Goal: Information Seeking & Learning: Learn about a topic

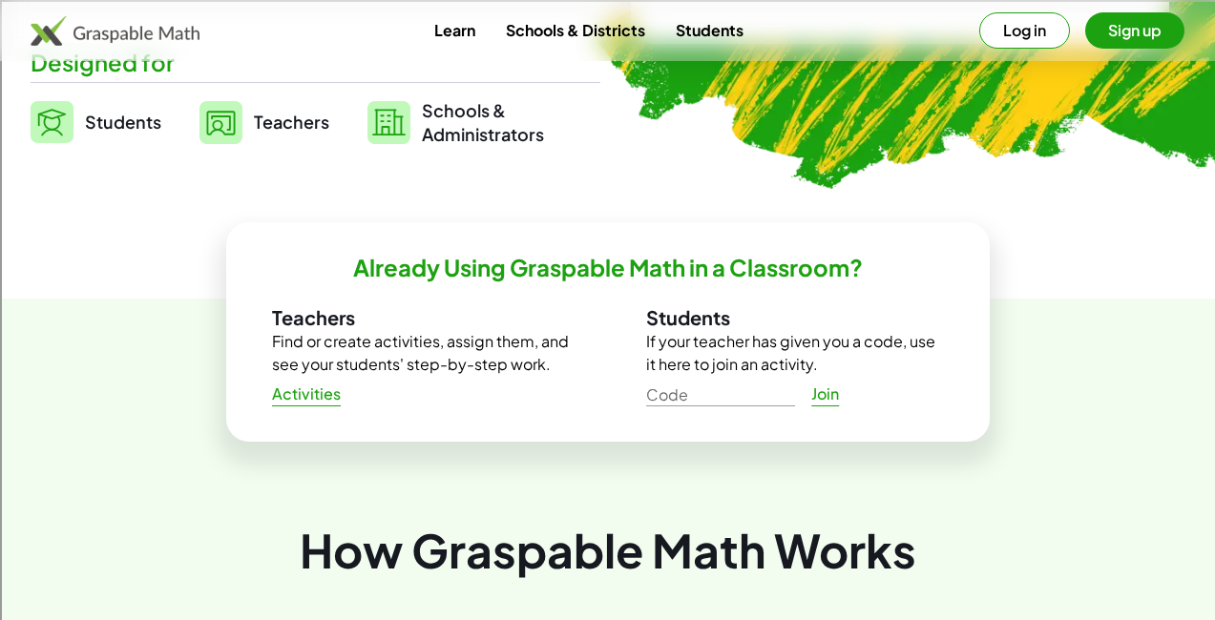
scroll to position [503, 0]
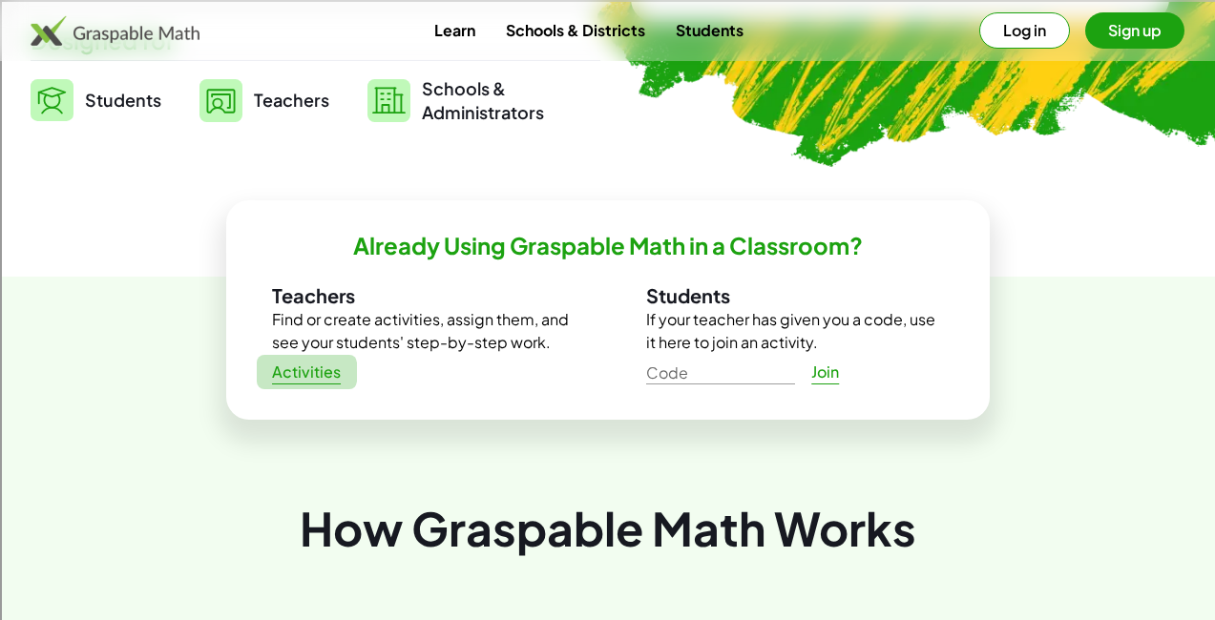
click at [316, 369] on span "Activities" at bounding box center [307, 373] width 70 height 20
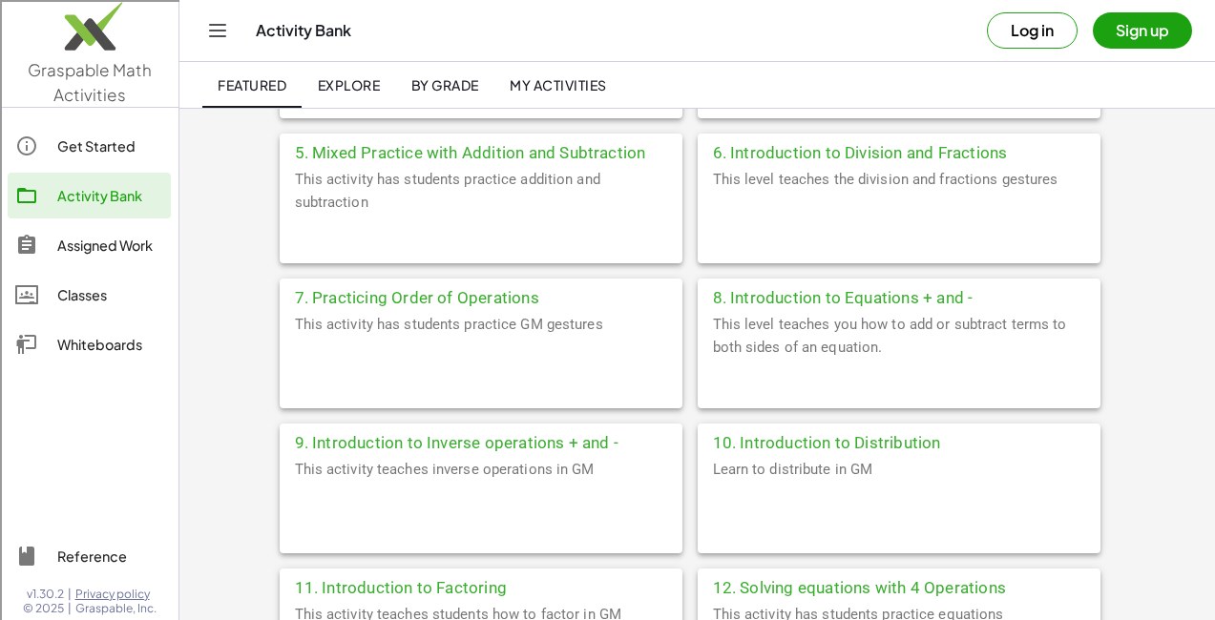
scroll to position [788, 0]
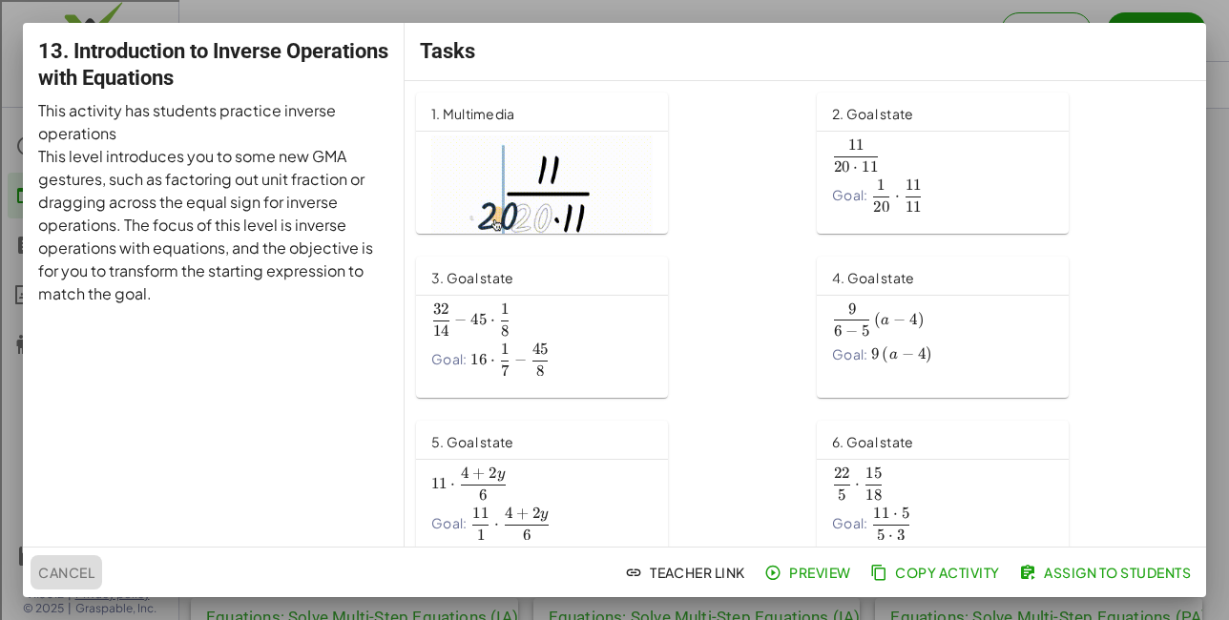
click at [64, 569] on span "Cancel" at bounding box center [66, 572] width 56 height 17
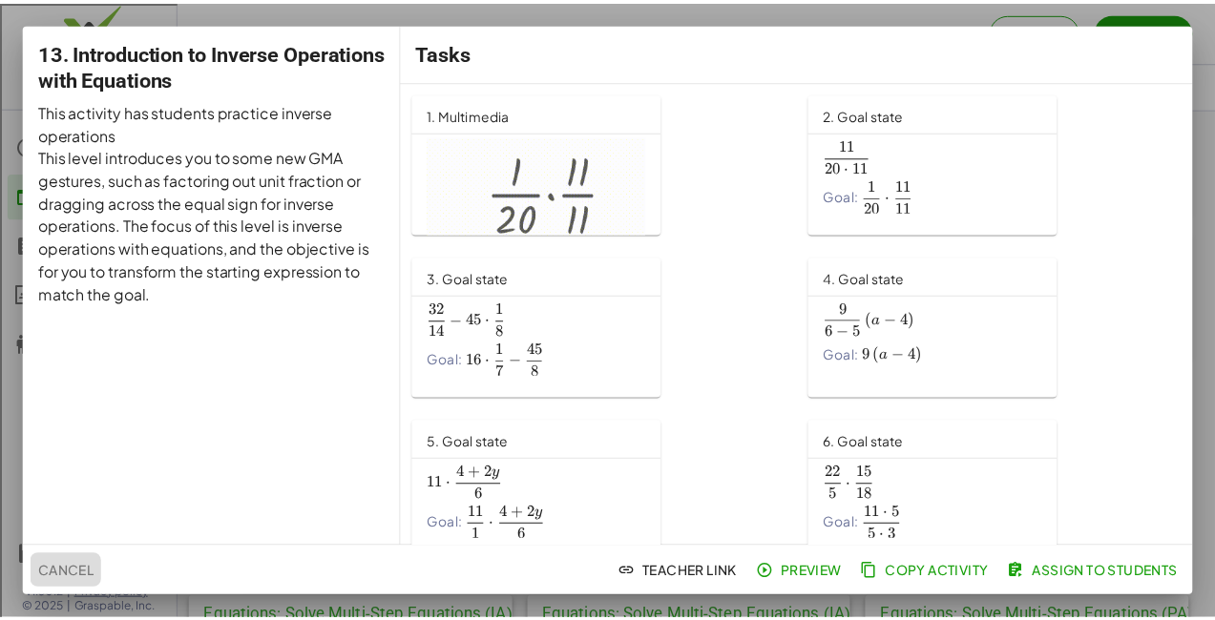
scroll to position [788, 0]
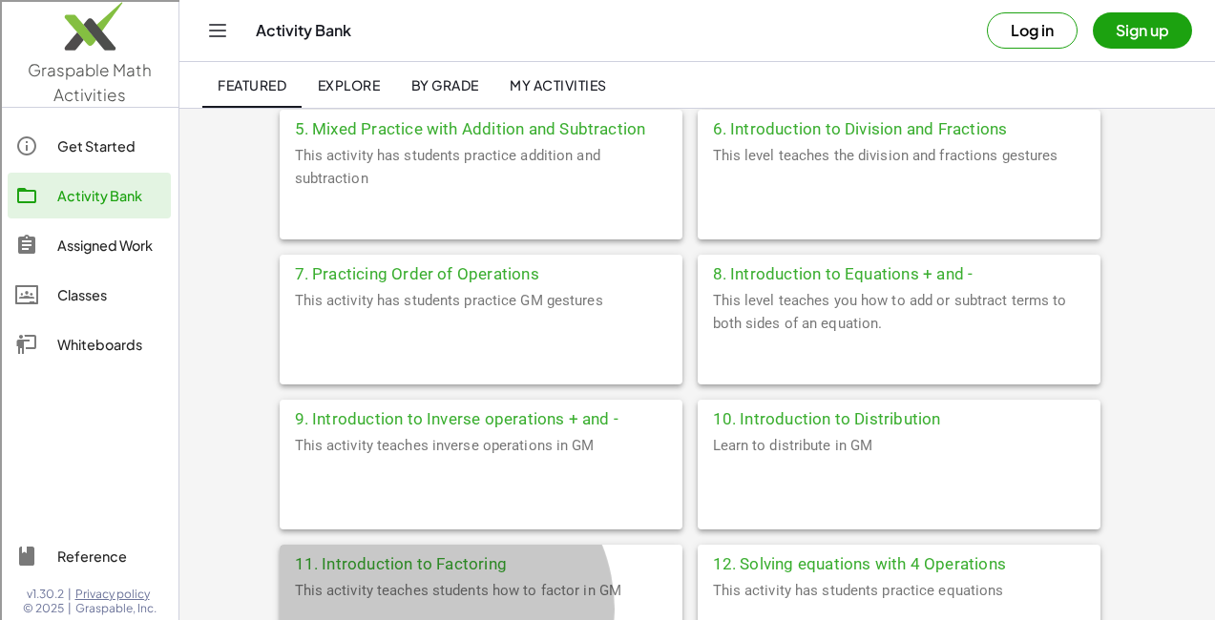
click at [682, 579] on div "This activity teaches students how to factor in GM" at bounding box center [481, 626] width 403 height 95
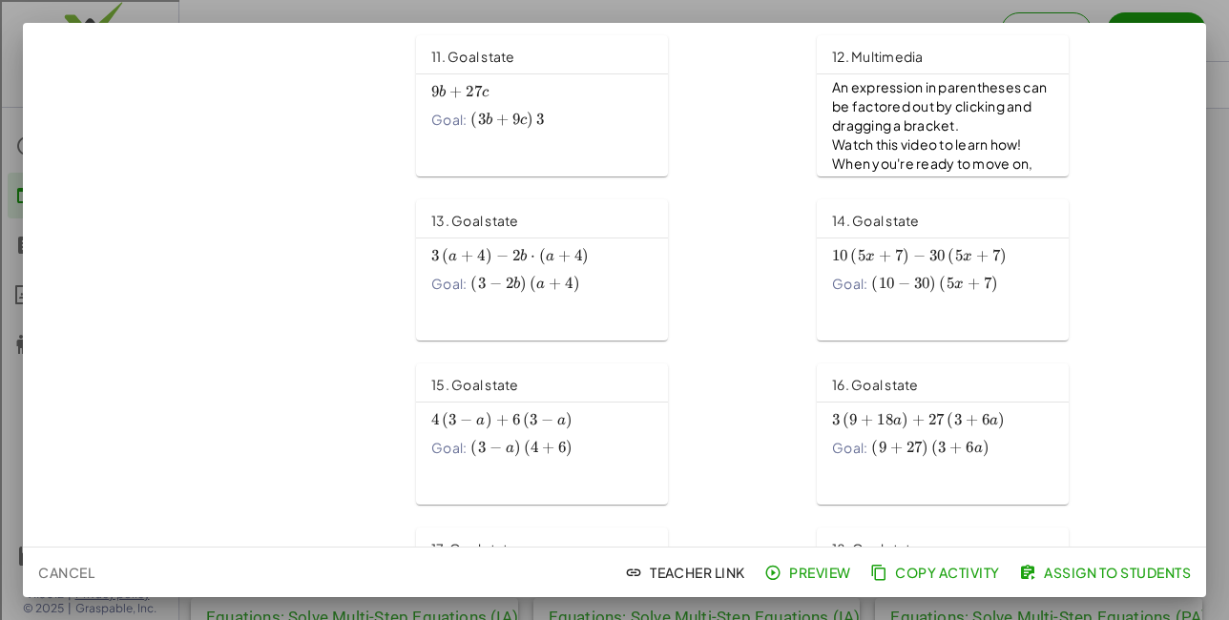
scroll to position [874, 0]
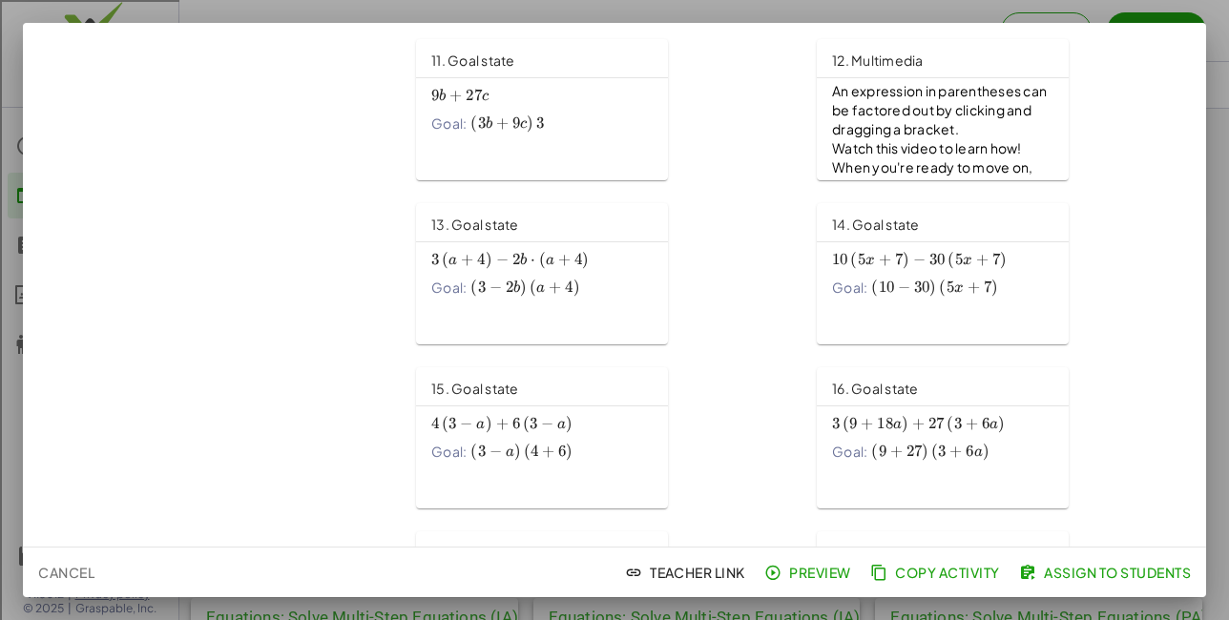
click at [515, 319] on div "13. Goal state 3 ( a + 4 ) − 2 b ⋅ ( a + 4 ) 3\left(a+4\right)-2b\cdot \left(a+…" at bounding box center [542, 273] width 252 height 141
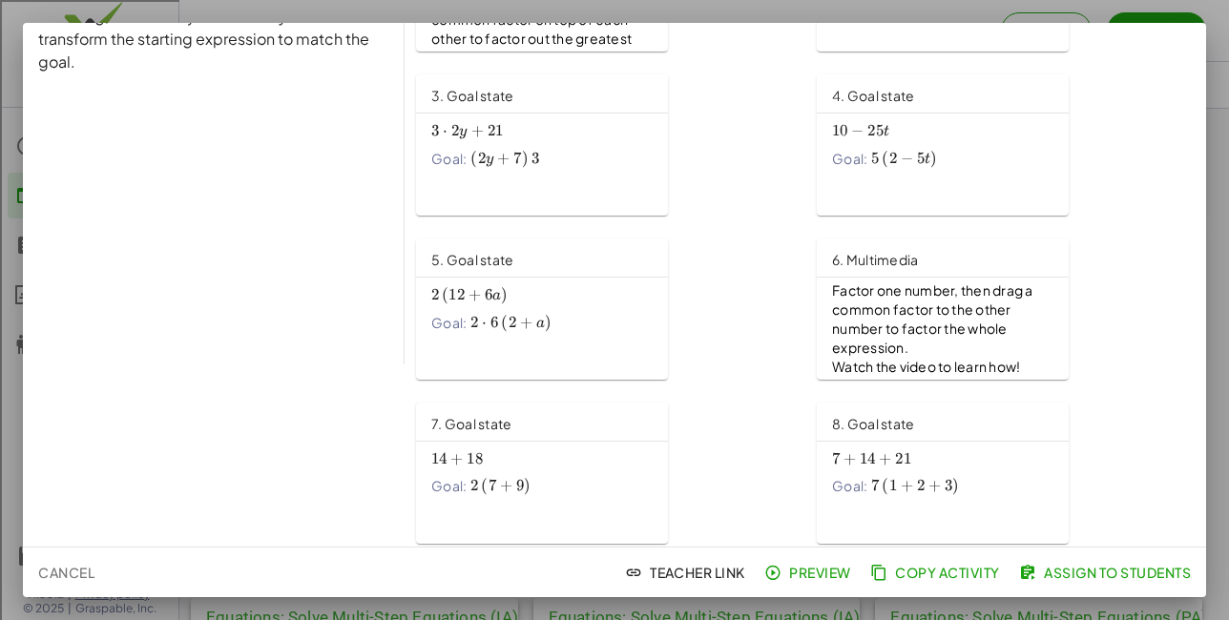
scroll to position [0, 0]
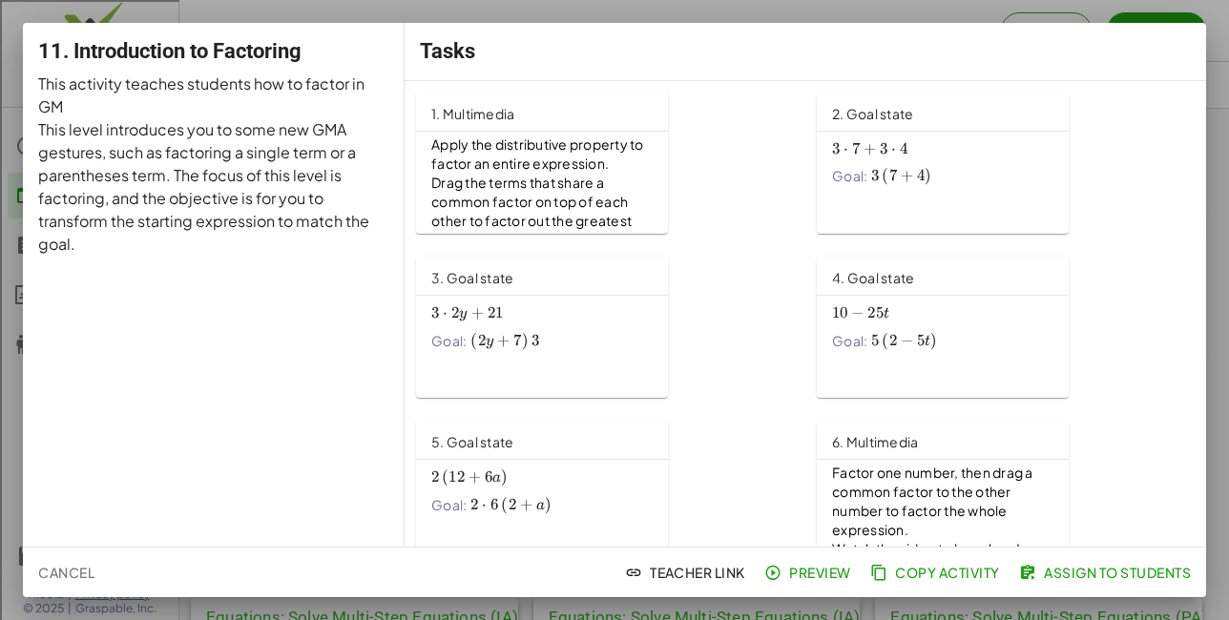
click at [68, 571] on span "Cancel" at bounding box center [66, 572] width 56 height 17
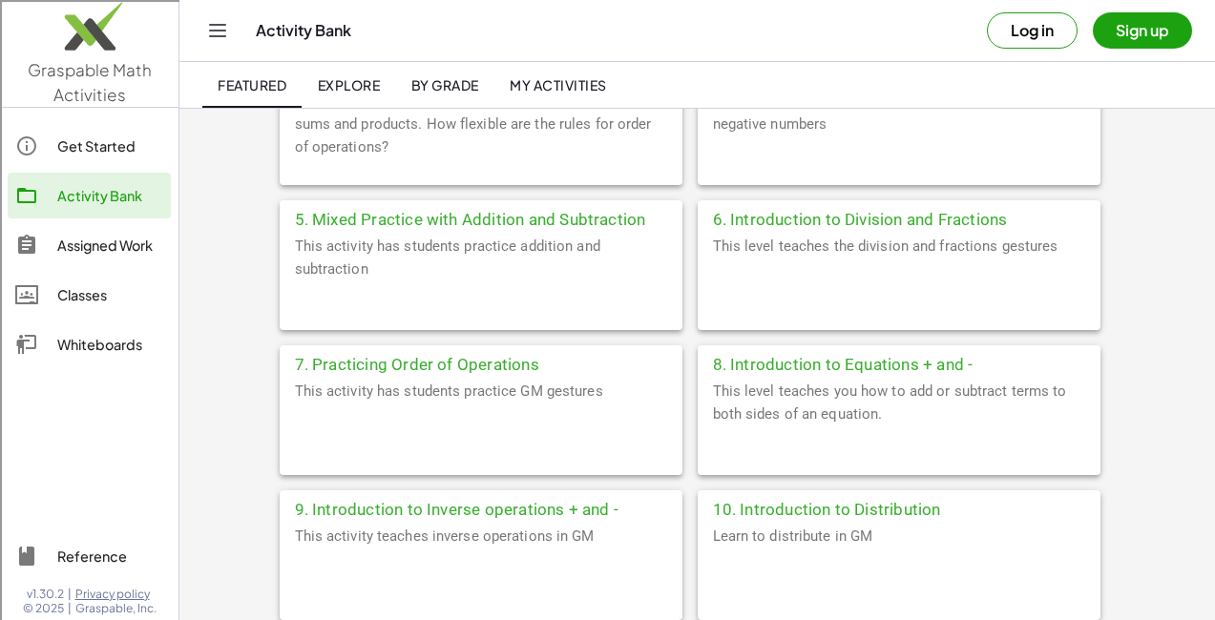
scroll to position [698, 0]
click at [698, 524] on div "Learn to distribute in GM" at bounding box center [899, 571] width 403 height 95
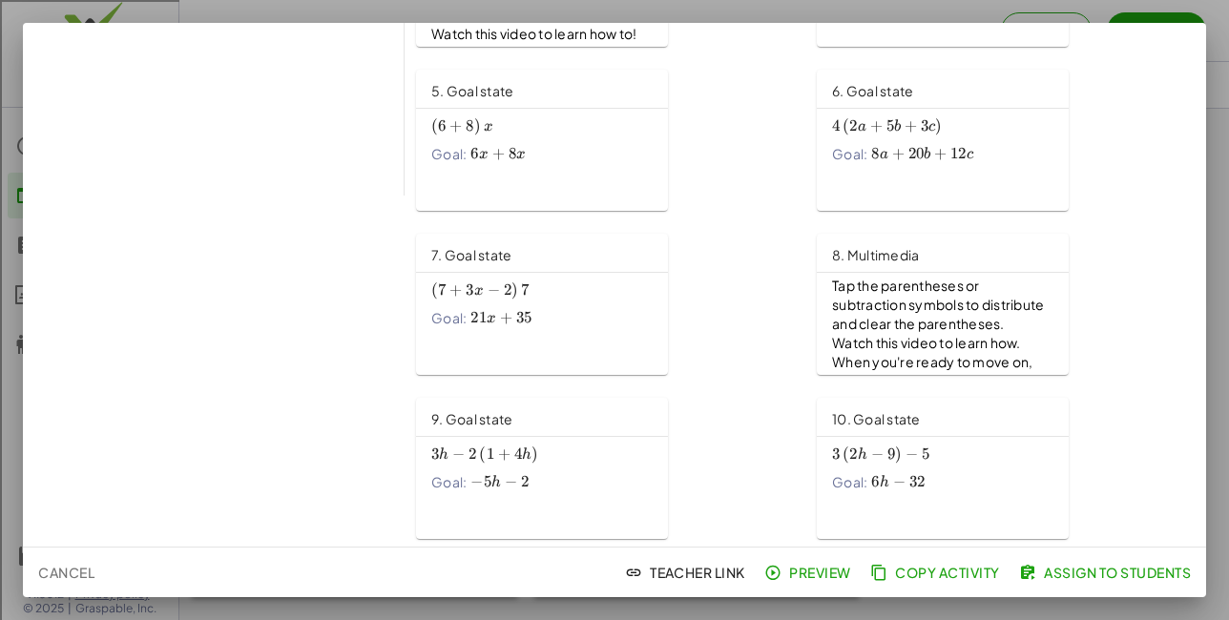
scroll to position [458, 0]
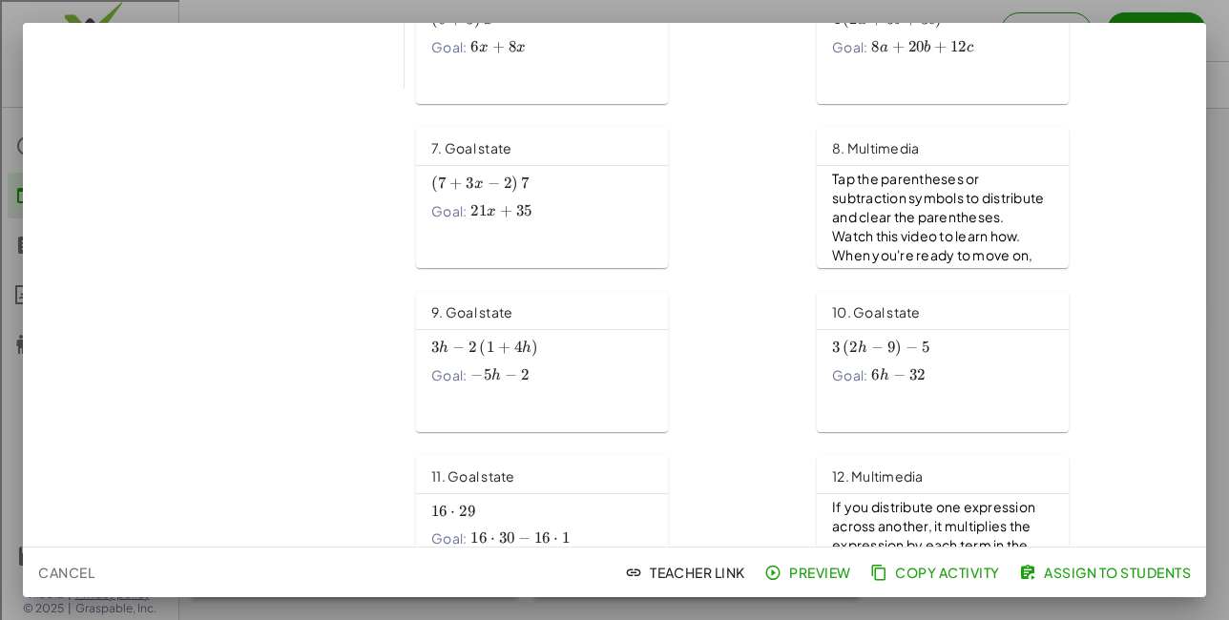
click at [545, 389] on div "3 h − 2 ( 1 + 4 h ) 3h-2\left(1+4h\right) 3 h − 2 ( 1 + 4 h ) Goal: − 5 h − 2 -…" at bounding box center [542, 366] width 252 height 72
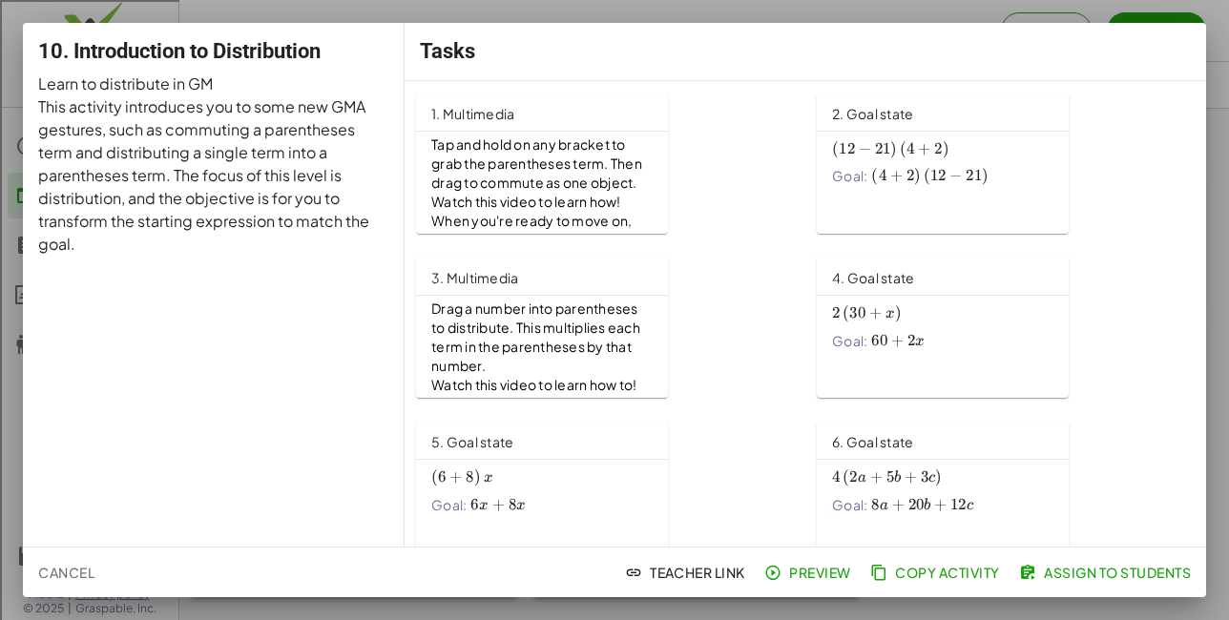
click at [65, 582] on button "Cancel" at bounding box center [67, 572] width 72 height 34
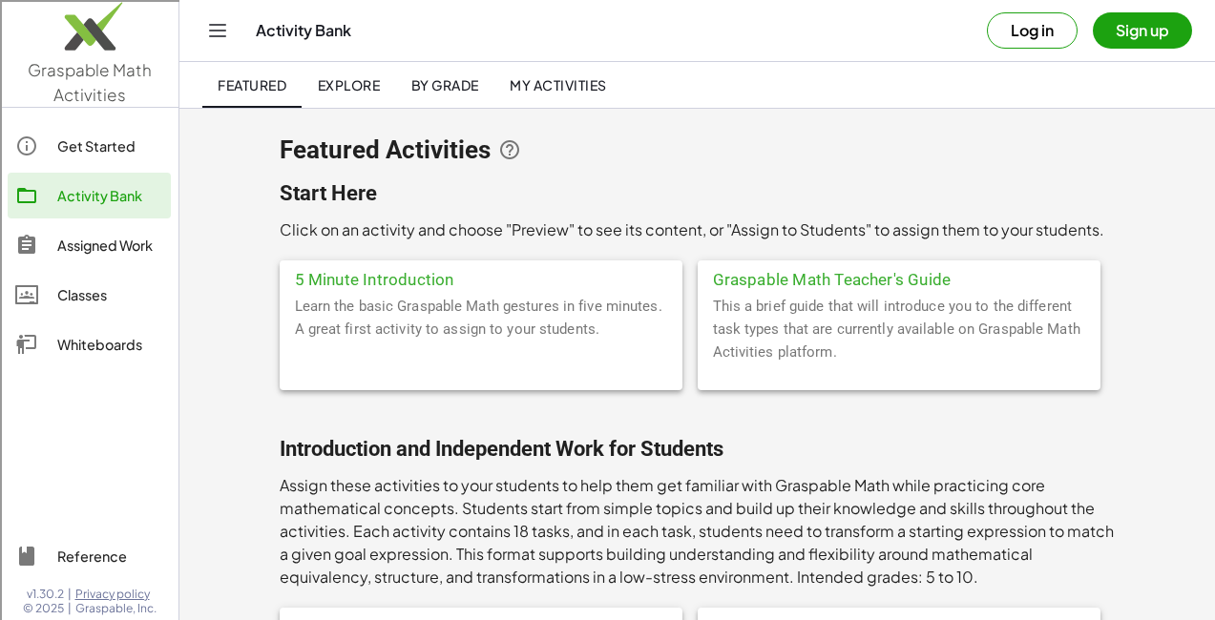
click at [227, 23] on icon "Toggle navigation" at bounding box center [217, 30] width 23 height 23
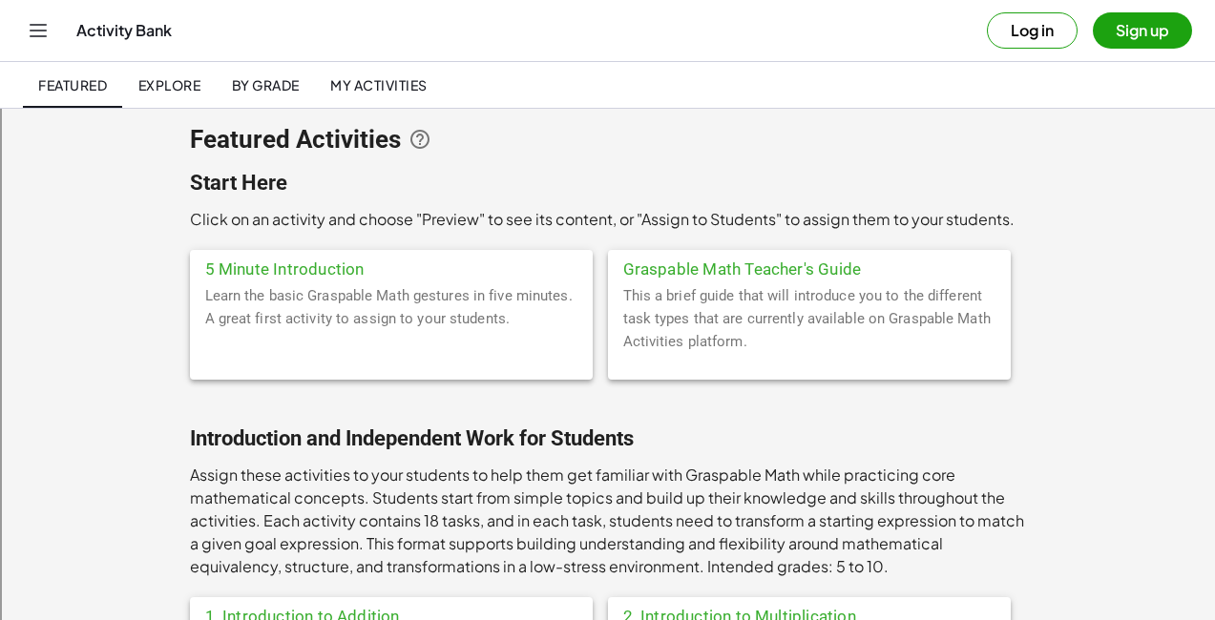
scroll to position [14, 0]
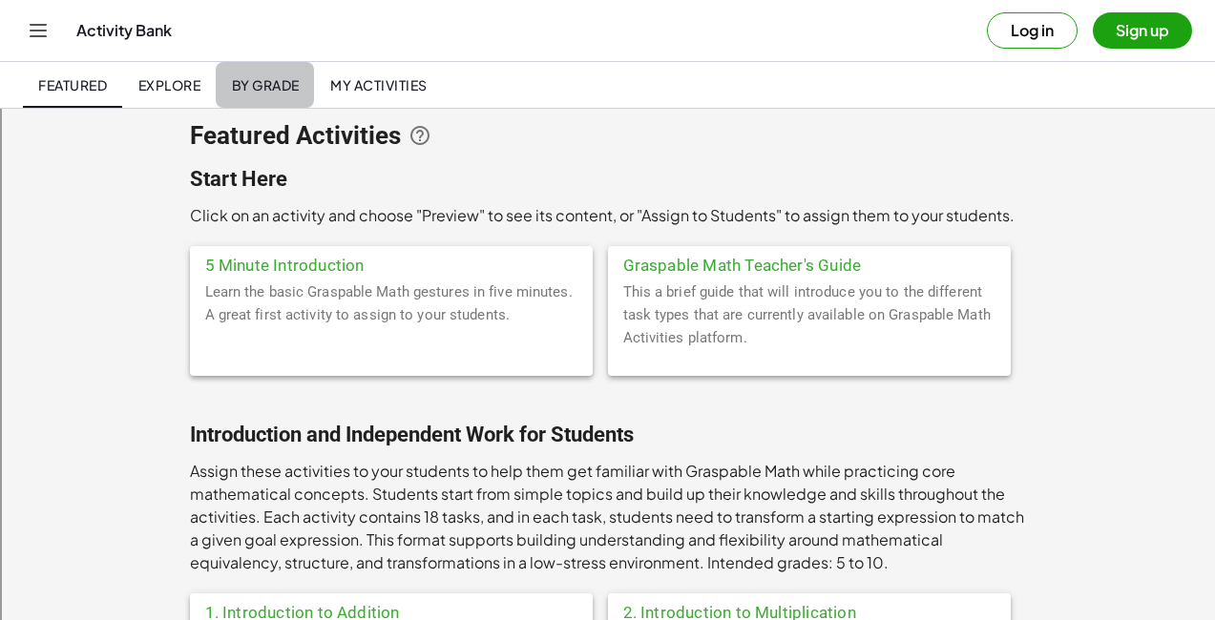
click at [270, 82] on span "By Grade" at bounding box center [265, 84] width 68 height 17
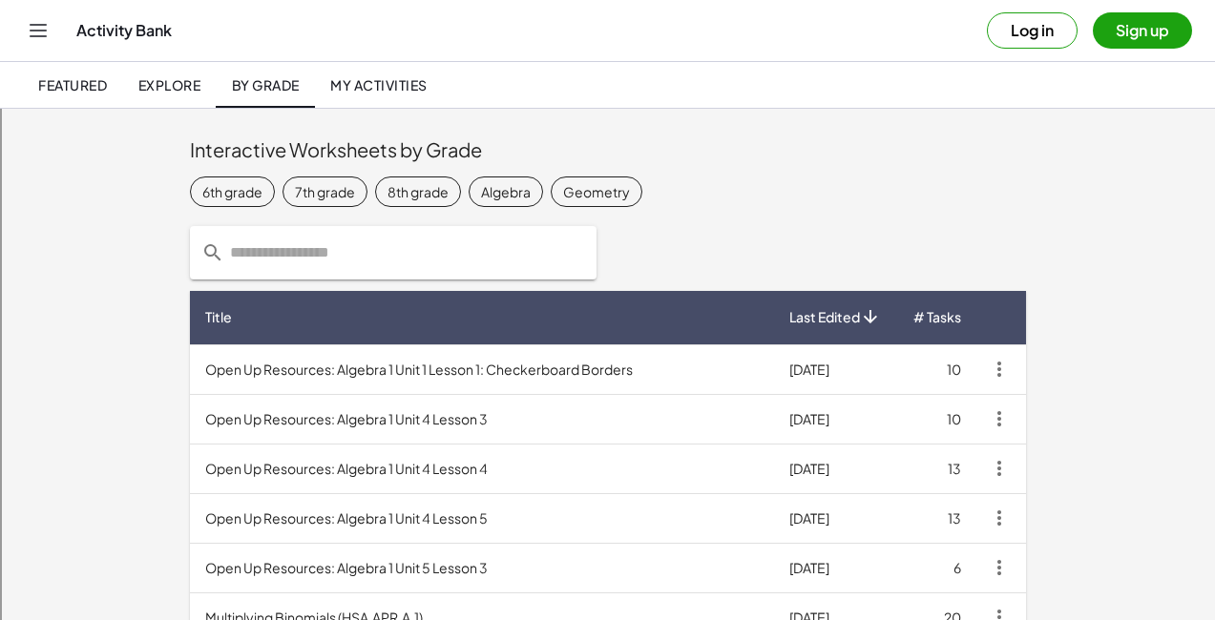
click at [387, 174] on div "6th grade 7th grade 8th grade Algebra Geometry" at bounding box center [608, 192] width 836 height 38
click at [481, 188] on div "Algebra" at bounding box center [506, 192] width 50 height 20
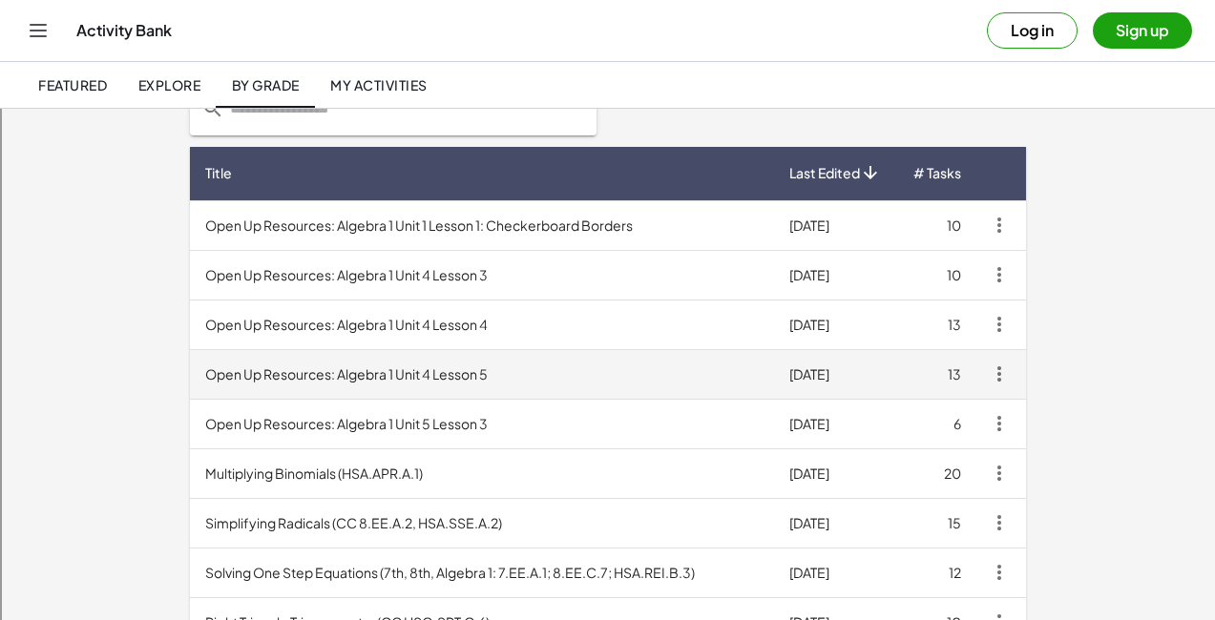
scroll to position [145, 0]
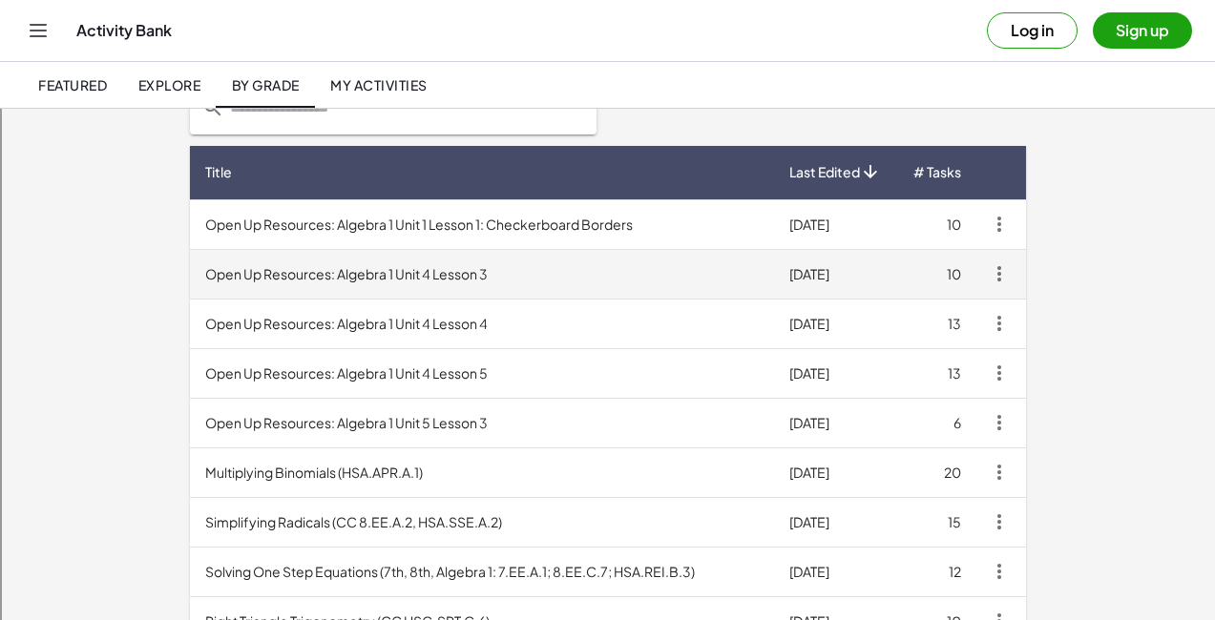
click at [327, 284] on td "Open Up Resources: Algebra 1 Unit 4 Lesson 3" at bounding box center [482, 274] width 584 height 50
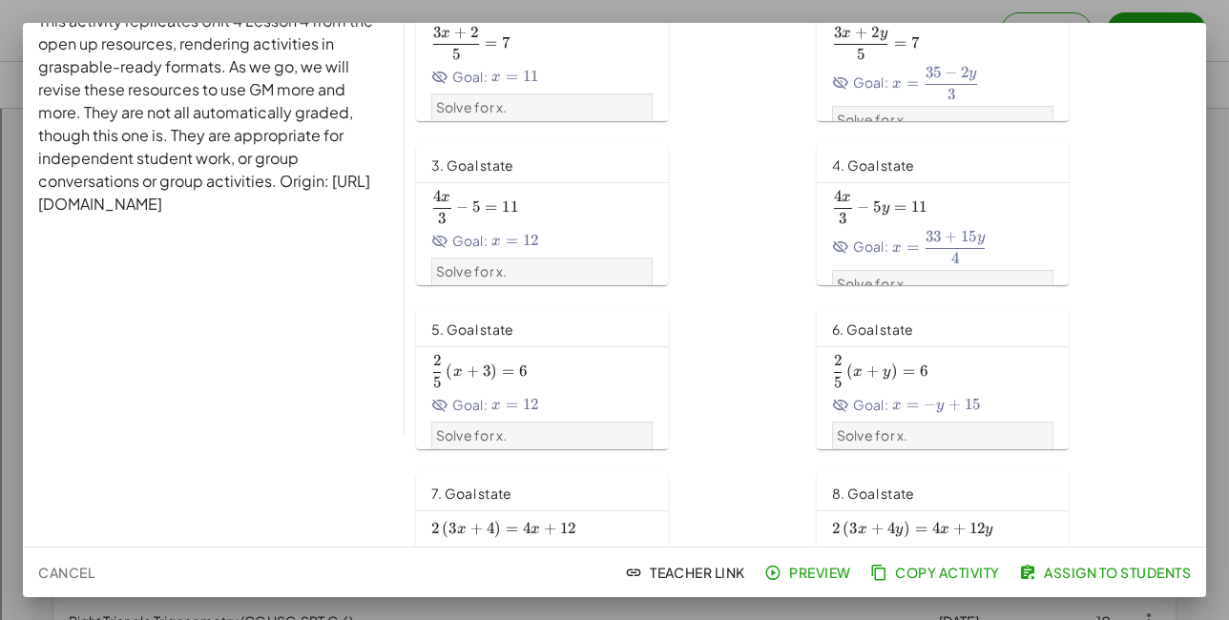
scroll to position [131, 0]
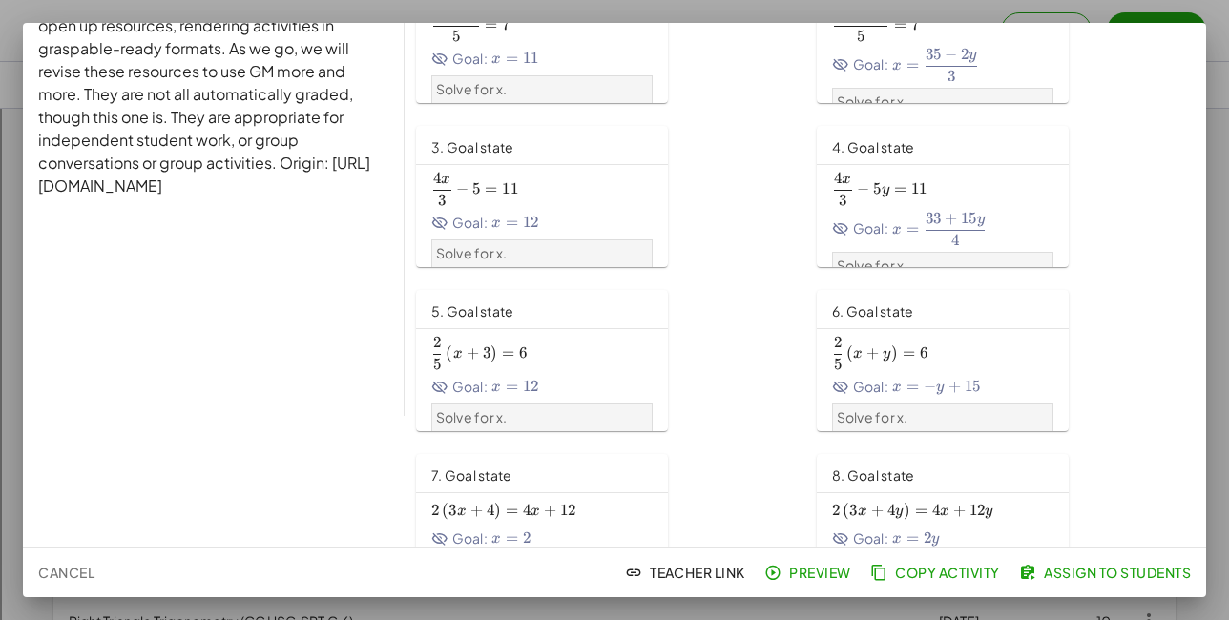
click at [557, 353] on span "2 5 ( x + 3 ) = 6 \frac{2}{5}\left(x+3\right)=6 5 2 ​ ( x + 3 ) = 6" at bounding box center [541, 353] width 221 height 32
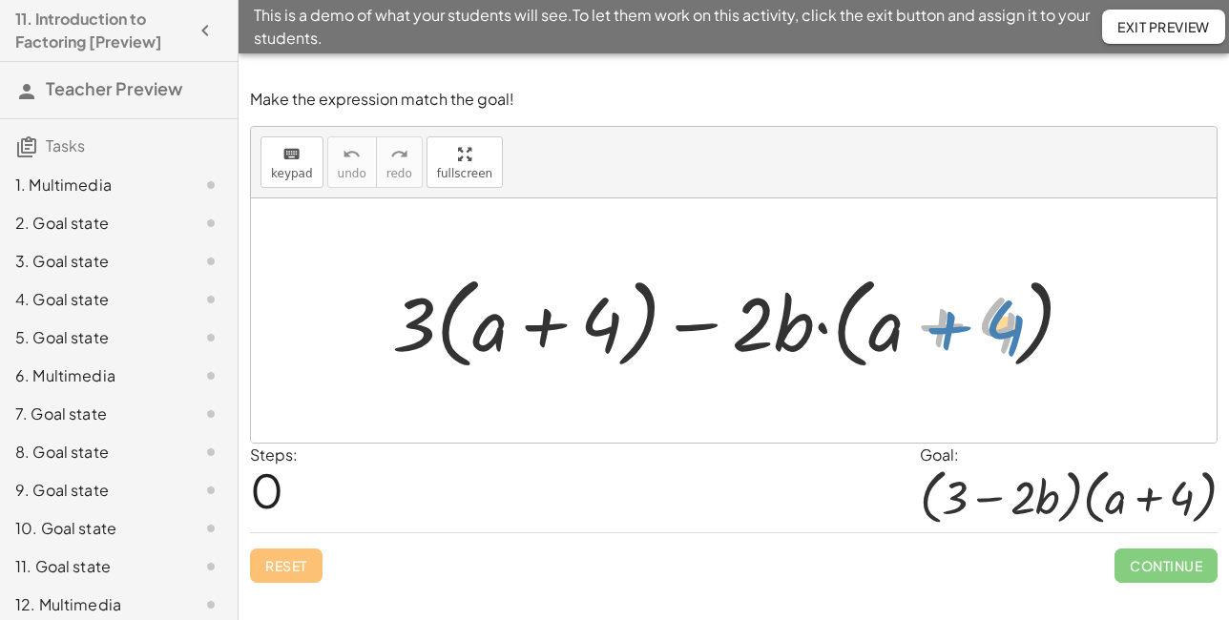
click at [908, 323] on div at bounding box center [741, 321] width 717 height 110
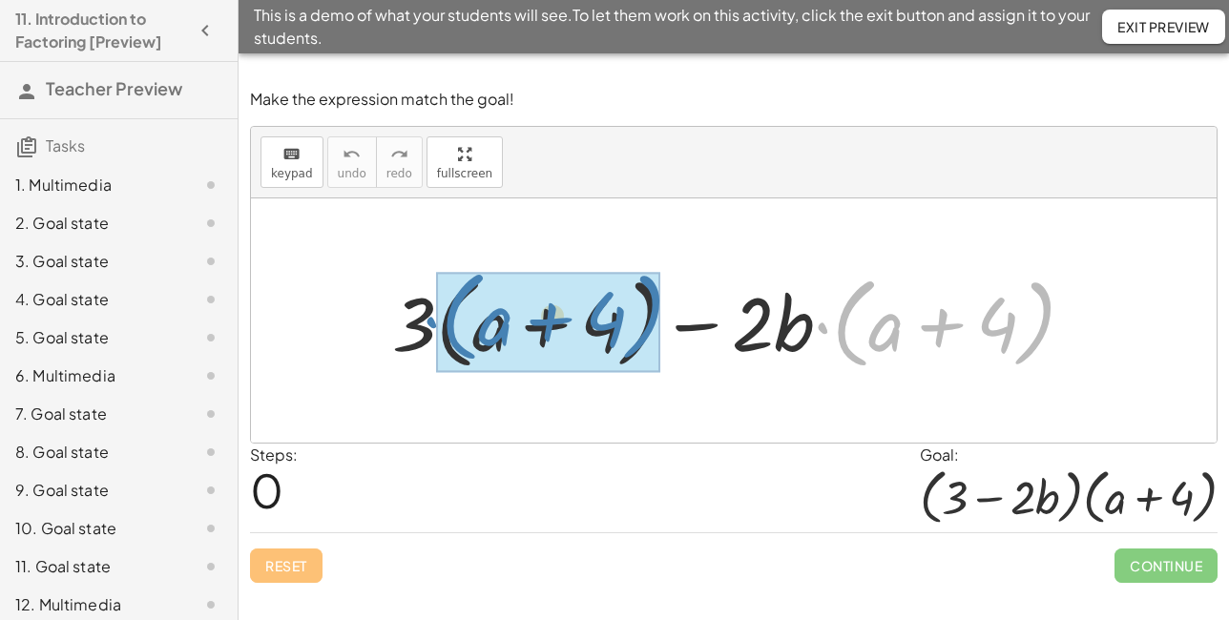
drag, startPoint x: 827, startPoint y: 265, endPoint x: 438, endPoint y: 257, distance: 389.4
click at [438, 257] on div "· ( + a + 4 ) − · 2 · b + · 3 · ( + a + 4 ) − · 2 · b · ( + a + 4 )" at bounding box center [734, 320] width 966 height 244
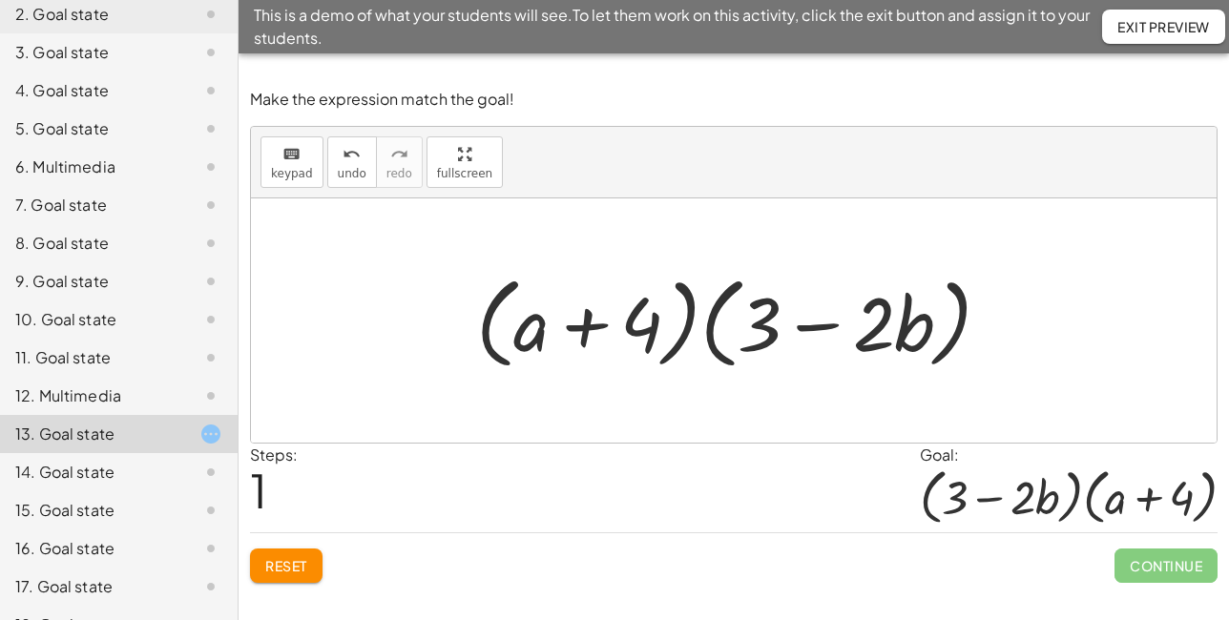
scroll to position [355, 0]
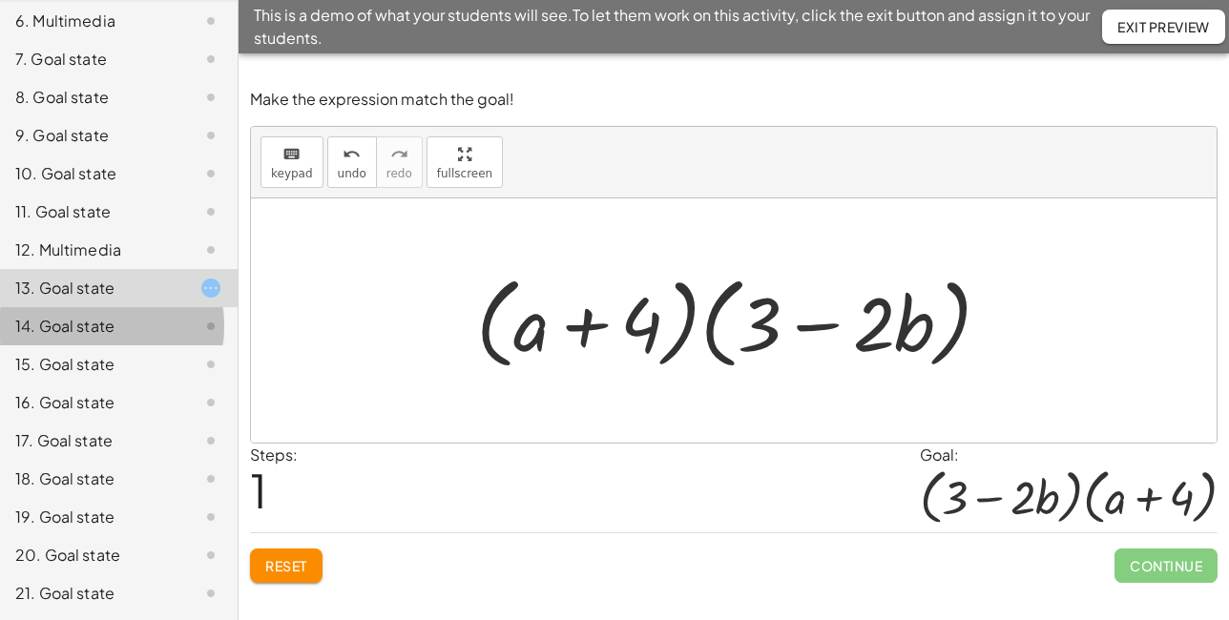
click at [94, 325] on div "14. Goal state" at bounding box center [92, 326] width 154 height 23
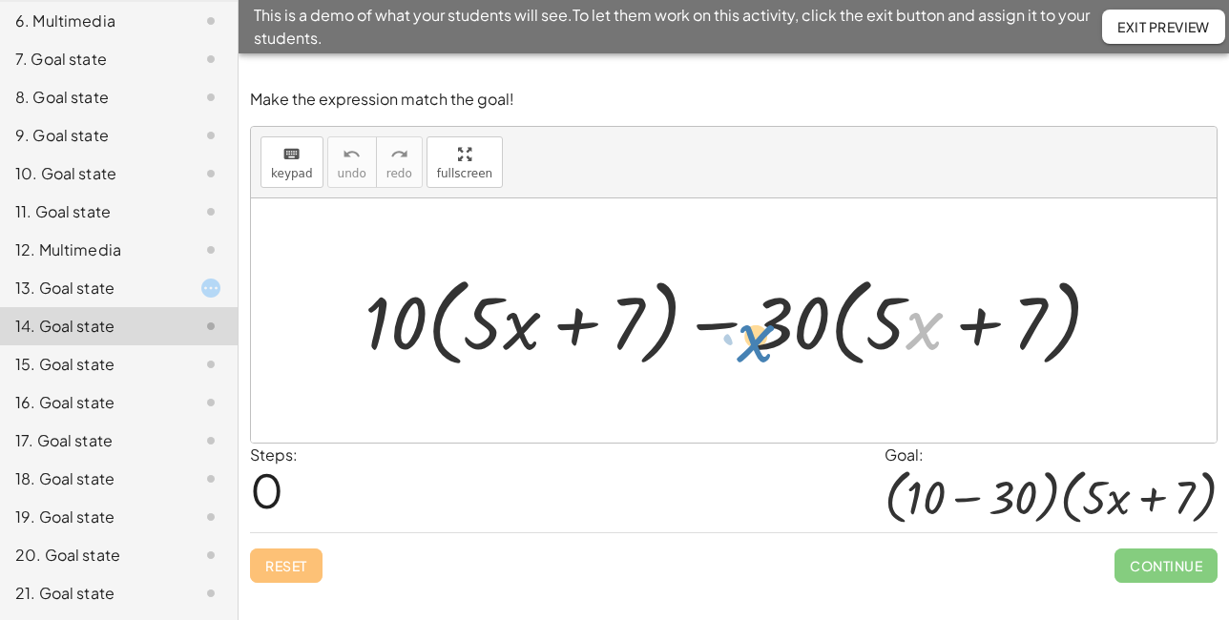
drag, startPoint x: 934, startPoint y: 323, endPoint x: 799, endPoint y: 335, distance: 136.1
click at [799, 335] on div at bounding box center [741, 320] width 772 height 107
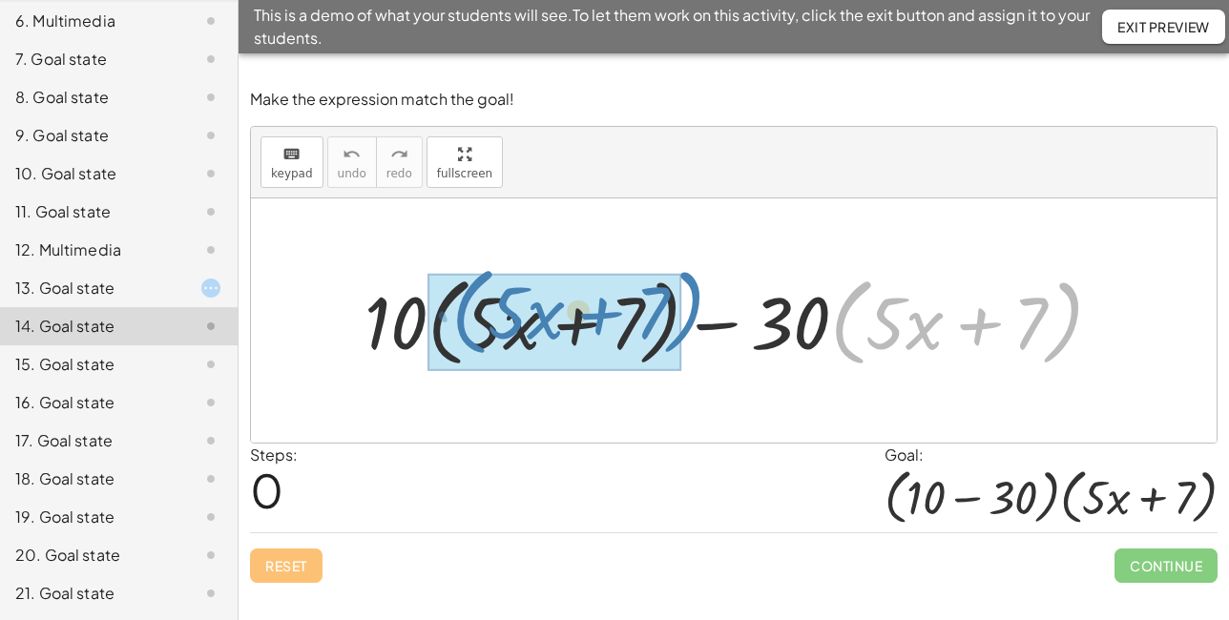
drag, startPoint x: 866, startPoint y: 266, endPoint x: 489, endPoint y: 254, distance: 378.1
click at [488, 254] on div "· ( + · 5 · x + 7 ) − · 30 + · 10 · ( + · 5 · x + 7 ) − · 30 · ( + · 5 · x + 7 )" at bounding box center [734, 320] width 966 height 244
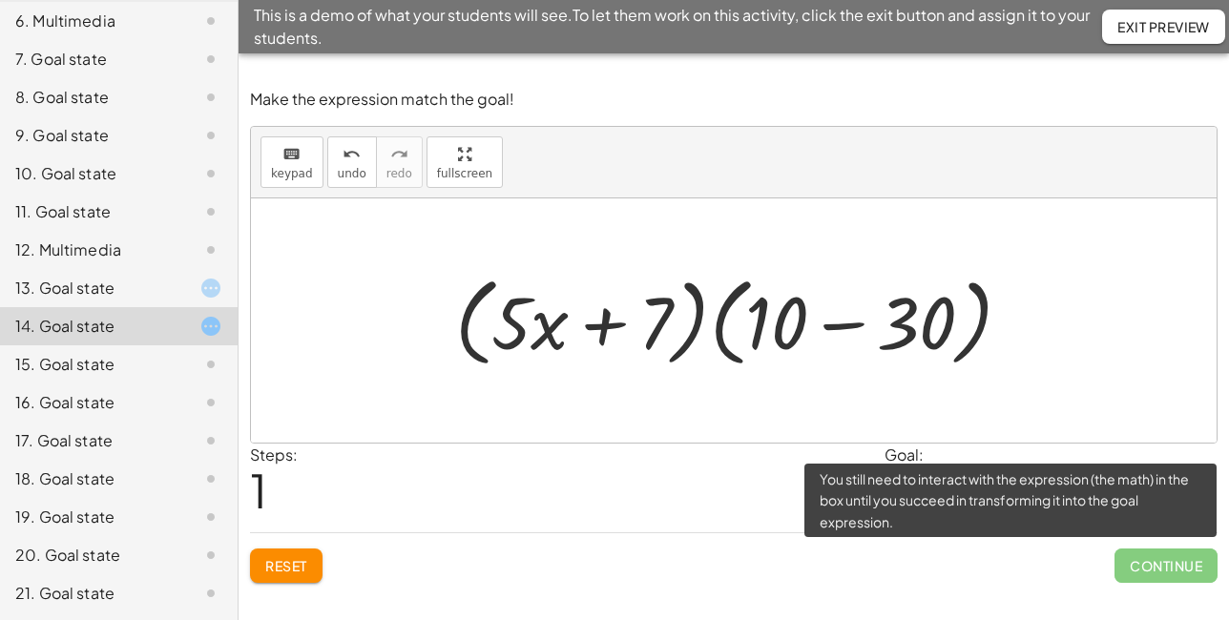
click at [1173, 562] on span "Continue" at bounding box center [1166, 566] width 103 height 34
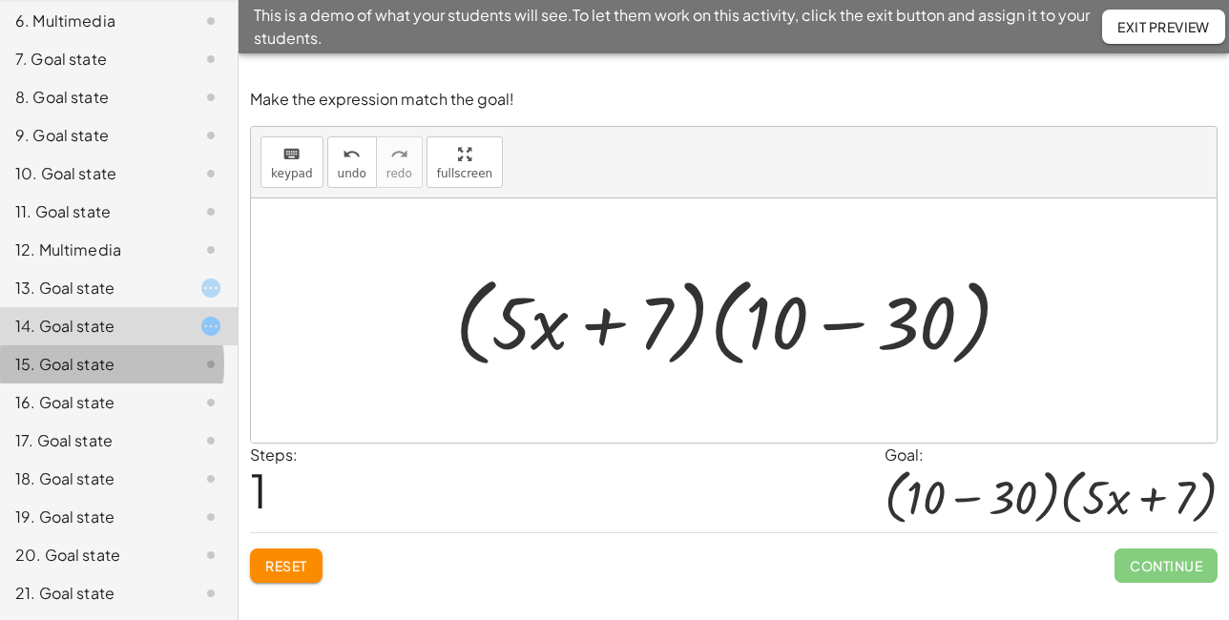
click at [126, 365] on div "15. Goal state" at bounding box center [92, 364] width 154 height 23
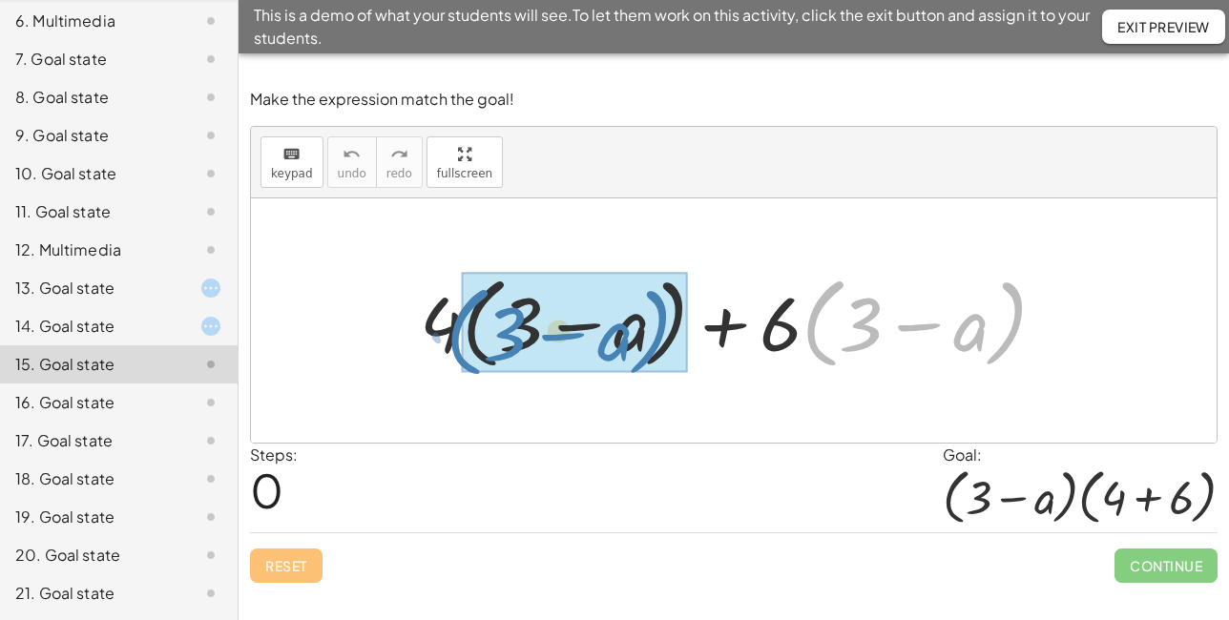
drag, startPoint x: 839, startPoint y: 292, endPoint x: 483, endPoint y: 300, distance: 356.0
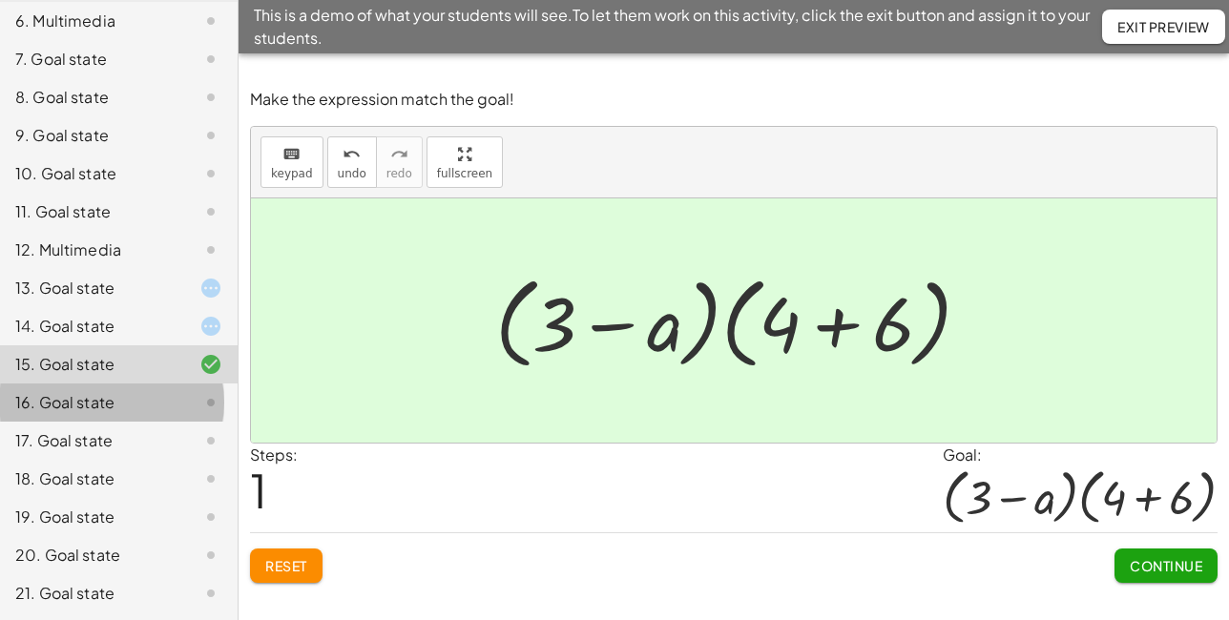
click at [169, 406] on div at bounding box center [195, 402] width 53 height 23
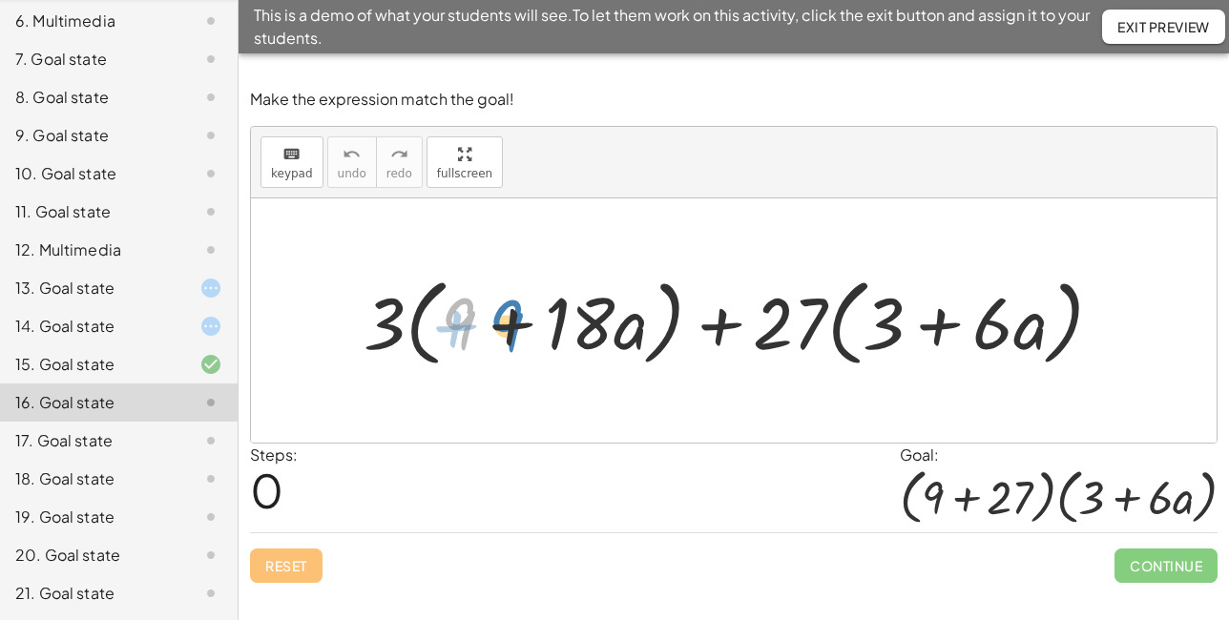
drag, startPoint x: 462, startPoint y: 330, endPoint x: 509, endPoint y: 331, distance: 46.8
click at [509, 331] on div at bounding box center [740, 320] width 773 height 105
drag, startPoint x: 393, startPoint y: 321, endPoint x: 471, endPoint y: 320, distance: 78.3
click at [471, 320] on div at bounding box center [740, 320] width 773 height 105
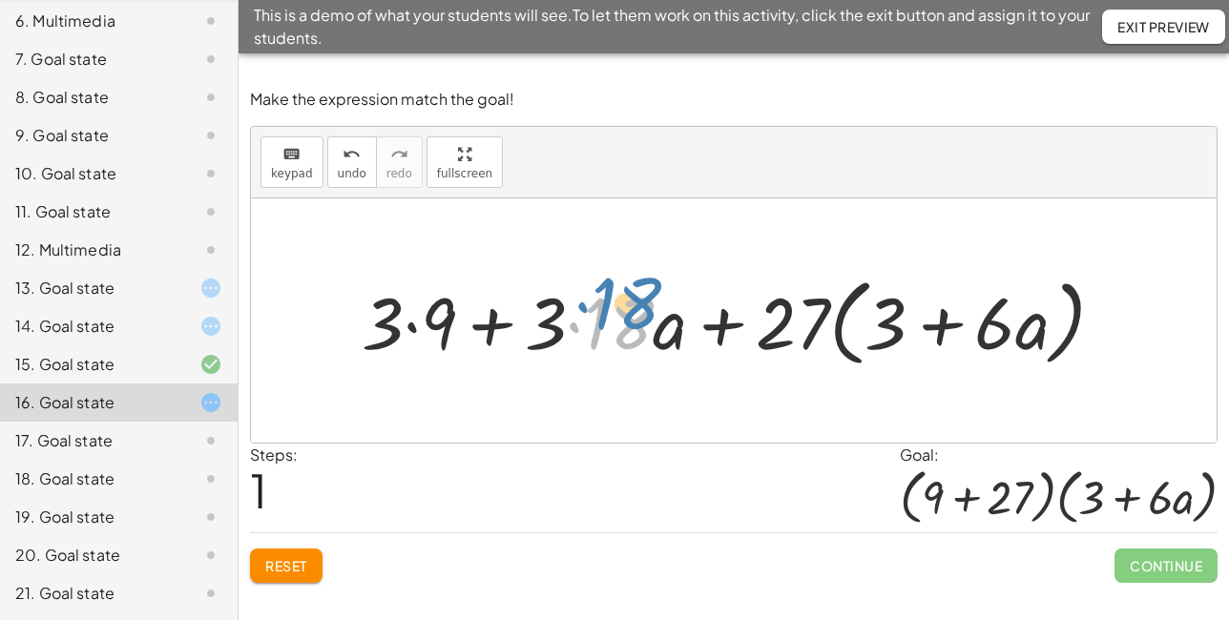
drag, startPoint x: 627, startPoint y: 341, endPoint x: 636, endPoint y: 320, distance: 22.7
click at [636, 320] on div at bounding box center [740, 320] width 777 height 105
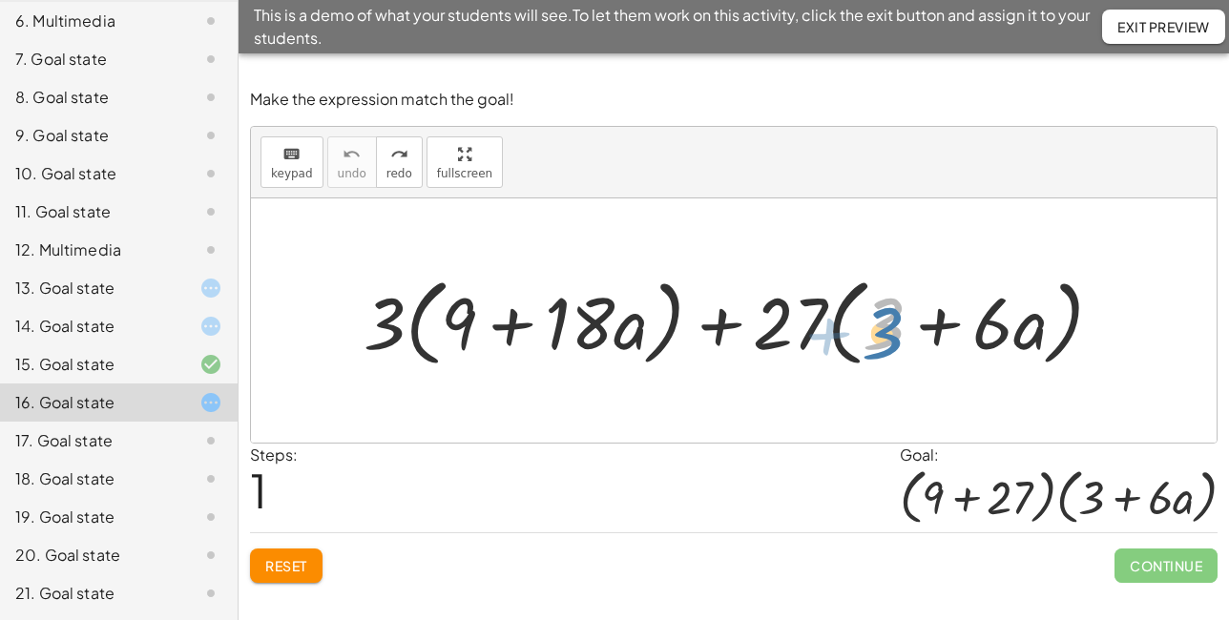
drag, startPoint x: 872, startPoint y: 323, endPoint x: 901, endPoint y: 335, distance: 30.8
click at [903, 338] on div at bounding box center [740, 320] width 773 height 105
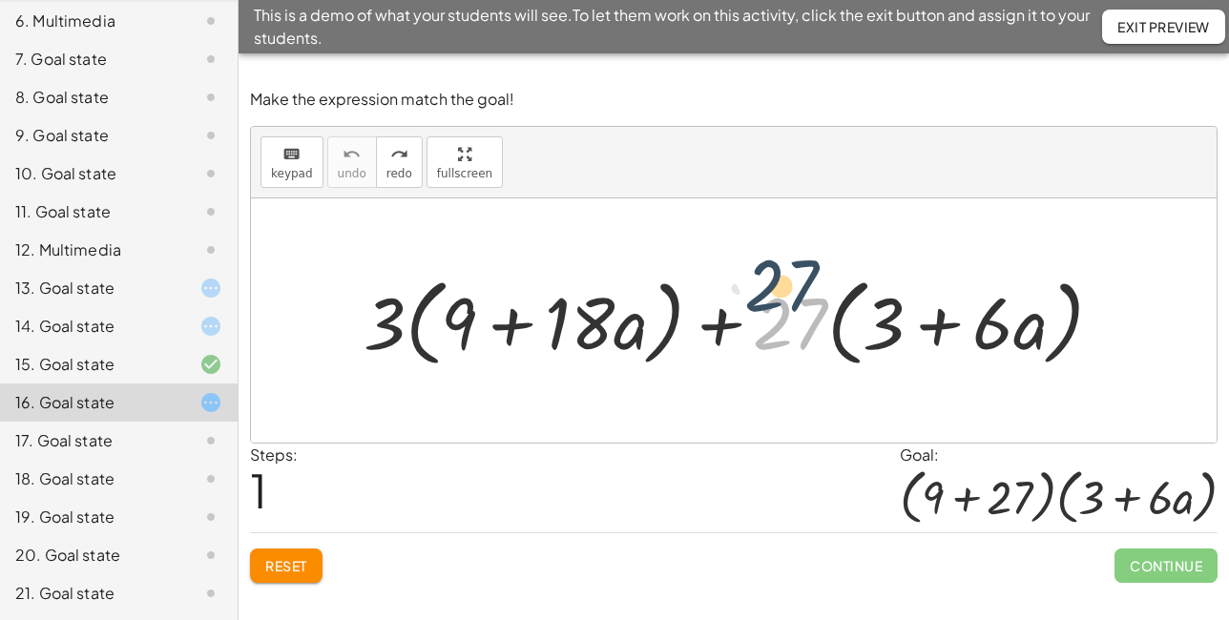
drag, startPoint x: 809, startPoint y: 316, endPoint x: 799, endPoint y: 277, distance: 40.5
click at [799, 277] on div at bounding box center [740, 320] width 773 height 105
click at [794, 316] on div at bounding box center [740, 320] width 773 height 105
click at [783, 342] on div at bounding box center [740, 320] width 773 height 105
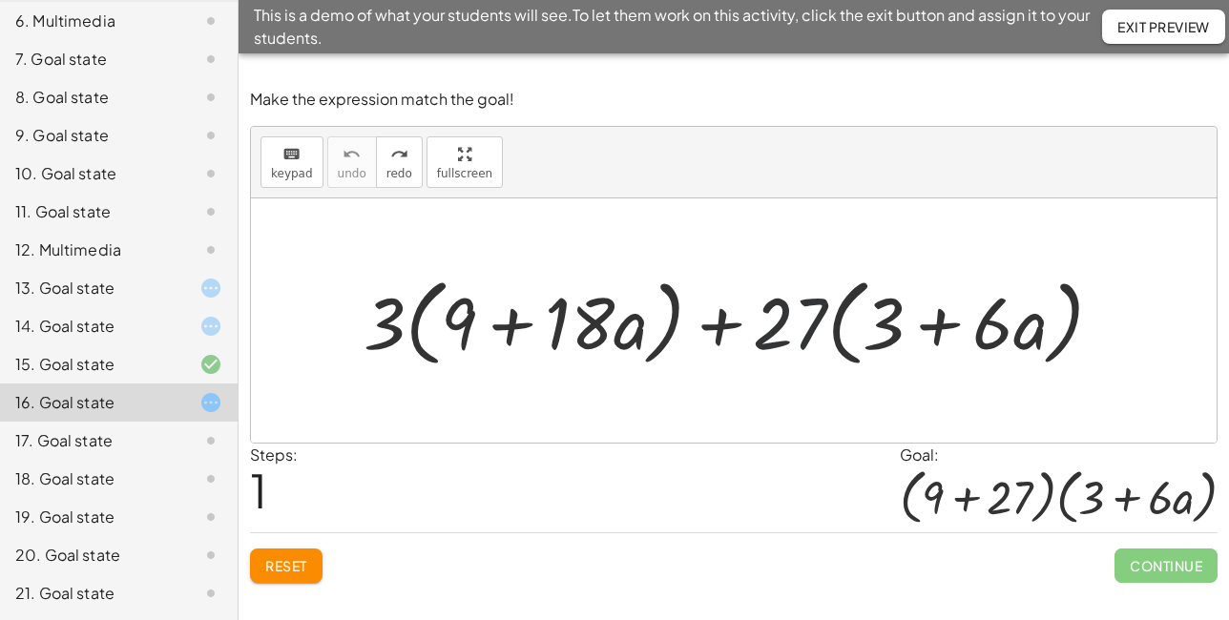
click at [783, 342] on div at bounding box center [740, 320] width 773 height 105
drag, startPoint x: 378, startPoint y: 326, endPoint x: 356, endPoint y: 327, distance: 22.0
click at [357, 327] on div at bounding box center [740, 320] width 773 height 105
click at [110, 431] on div "17. Goal state" at bounding box center [92, 440] width 154 height 23
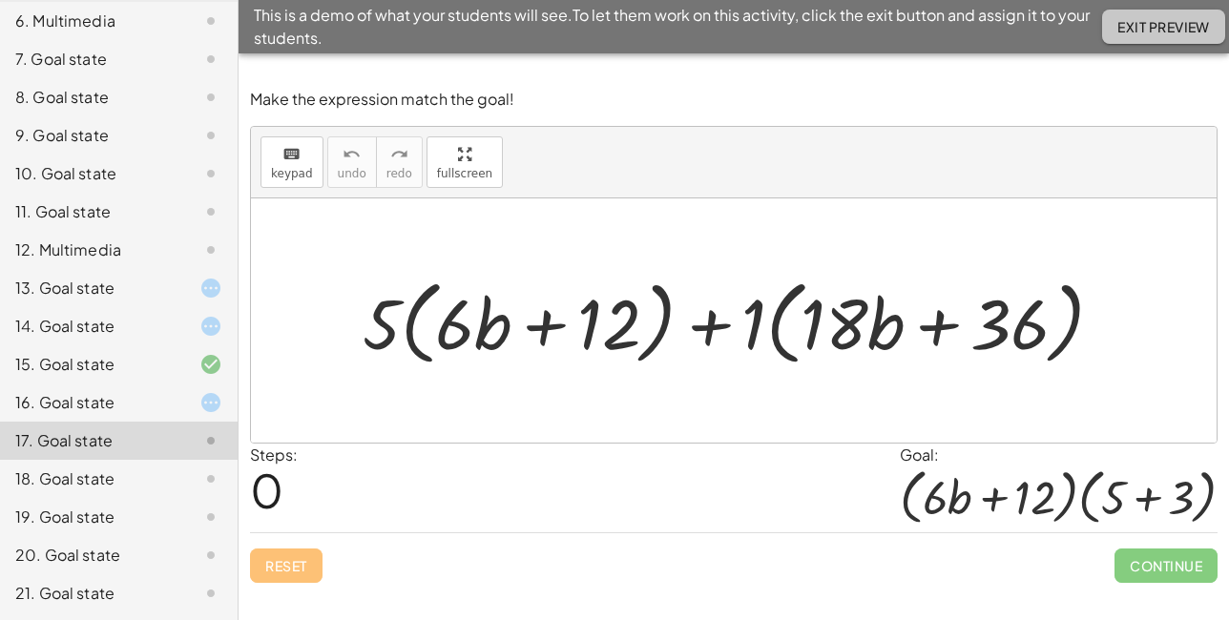
click at [1182, 16] on button "Exit Preview" at bounding box center [1163, 27] width 123 height 34
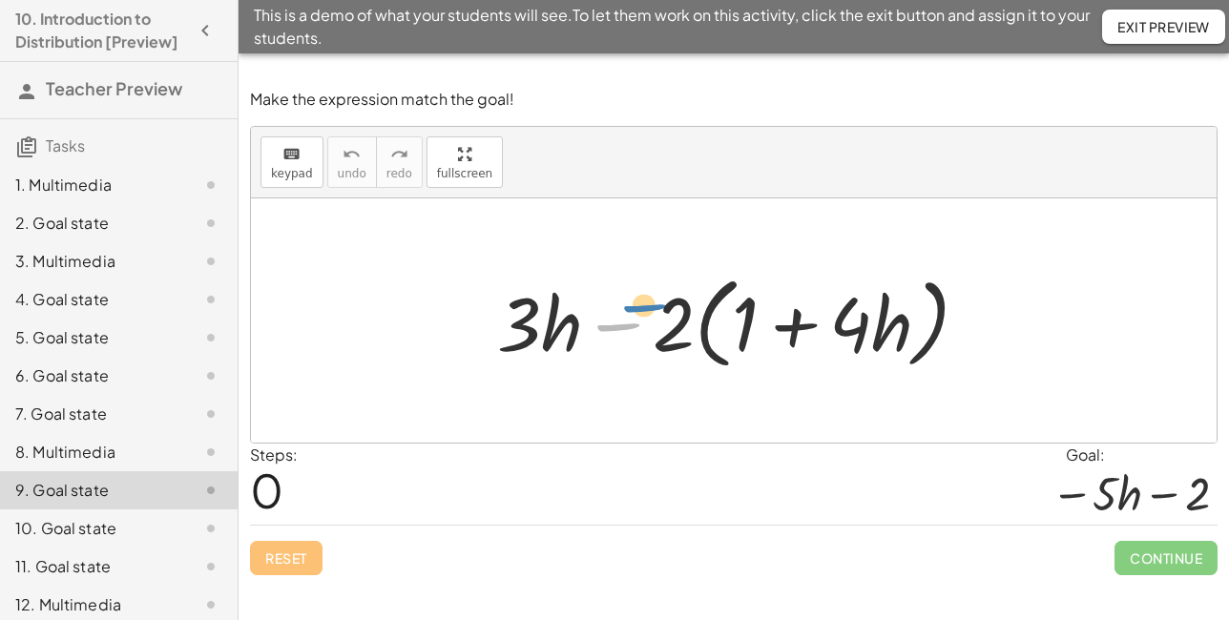
drag, startPoint x: 648, startPoint y: 336, endPoint x: 669, endPoint y: 323, distance: 24.4
click at [670, 323] on div at bounding box center [741, 321] width 507 height 110
drag, startPoint x: 668, startPoint y: 345, endPoint x: 741, endPoint y: 322, distance: 77.3
click at [742, 323] on div at bounding box center [741, 321] width 507 height 110
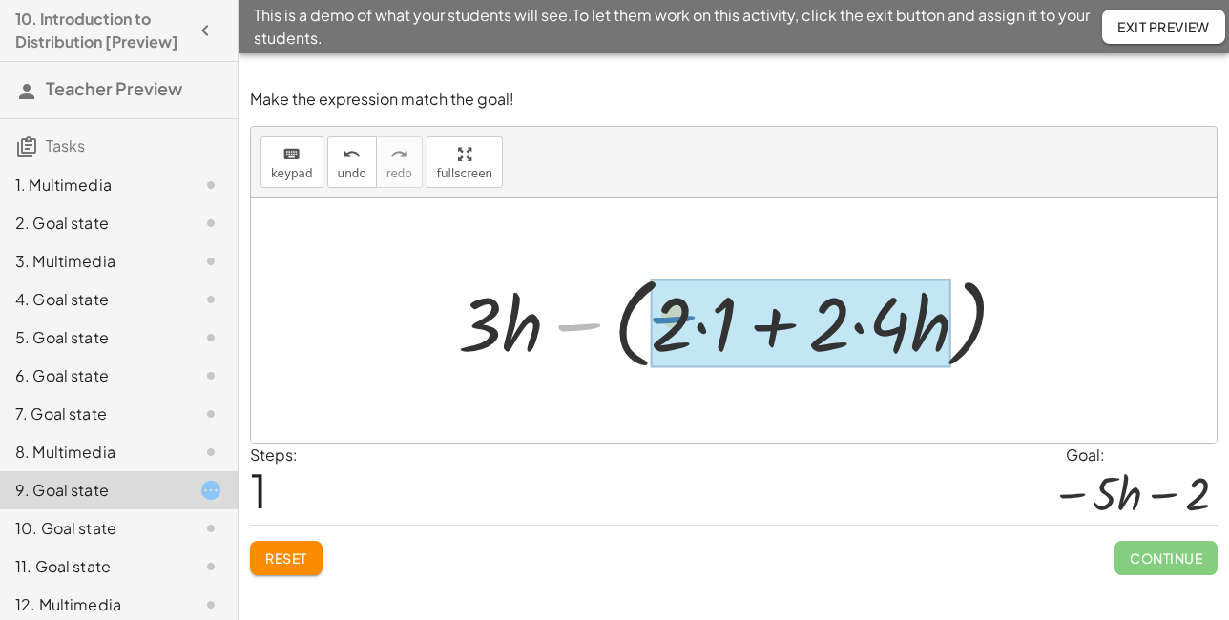
drag, startPoint x: 581, startPoint y: 327, endPoint x: 676, endPoint y: 320, distance: 94.8
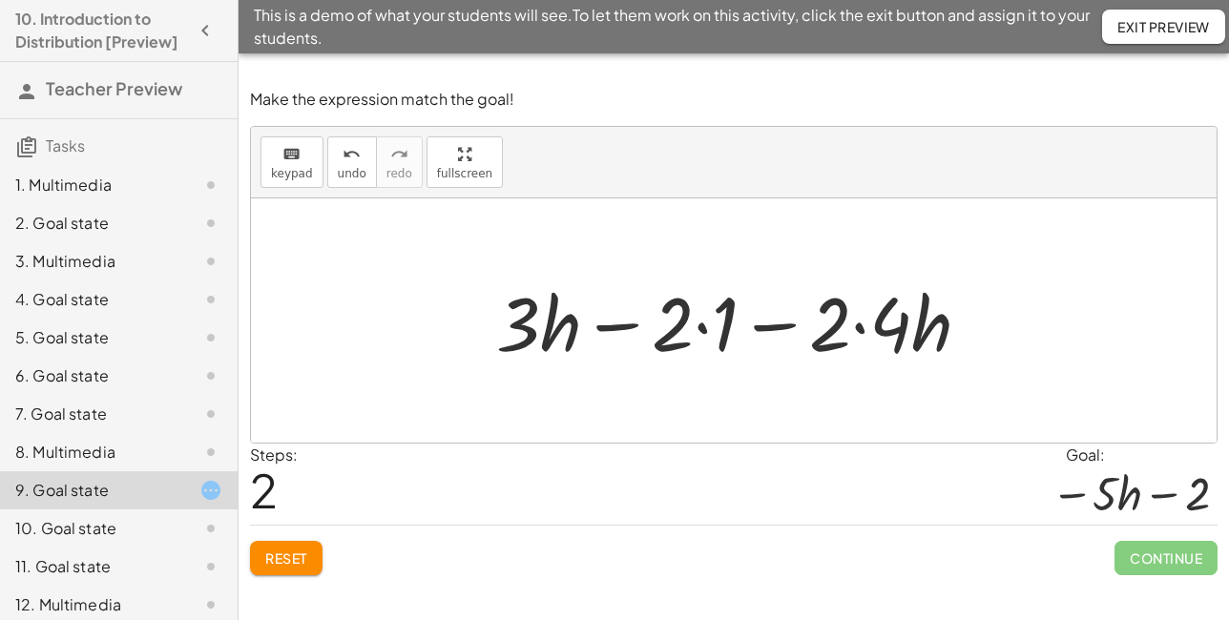
click at [673, 332] on div at bounding box center [741, 321] width 509 height 98
click at [682, 324] on div at bounding box center [741, 321] width 509 height 98
click at [701, 329] on div at bounding box center [741, 321] width 509 height 98
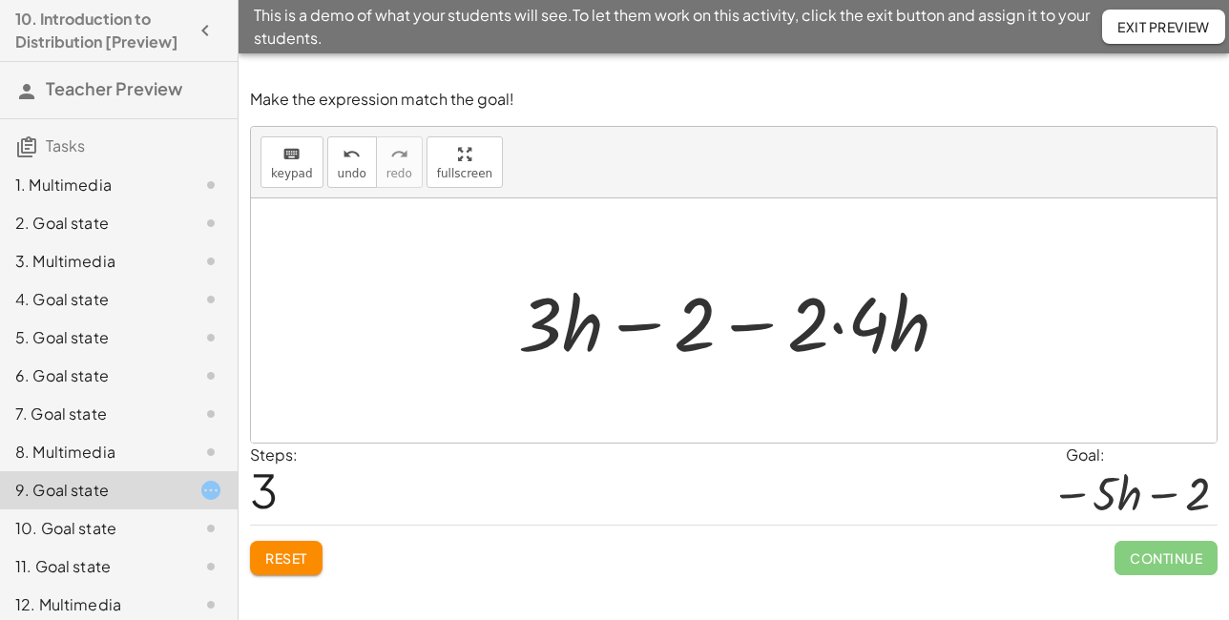
click at [842, 328] on div at bounding box center [741, 321] width 465 height 98
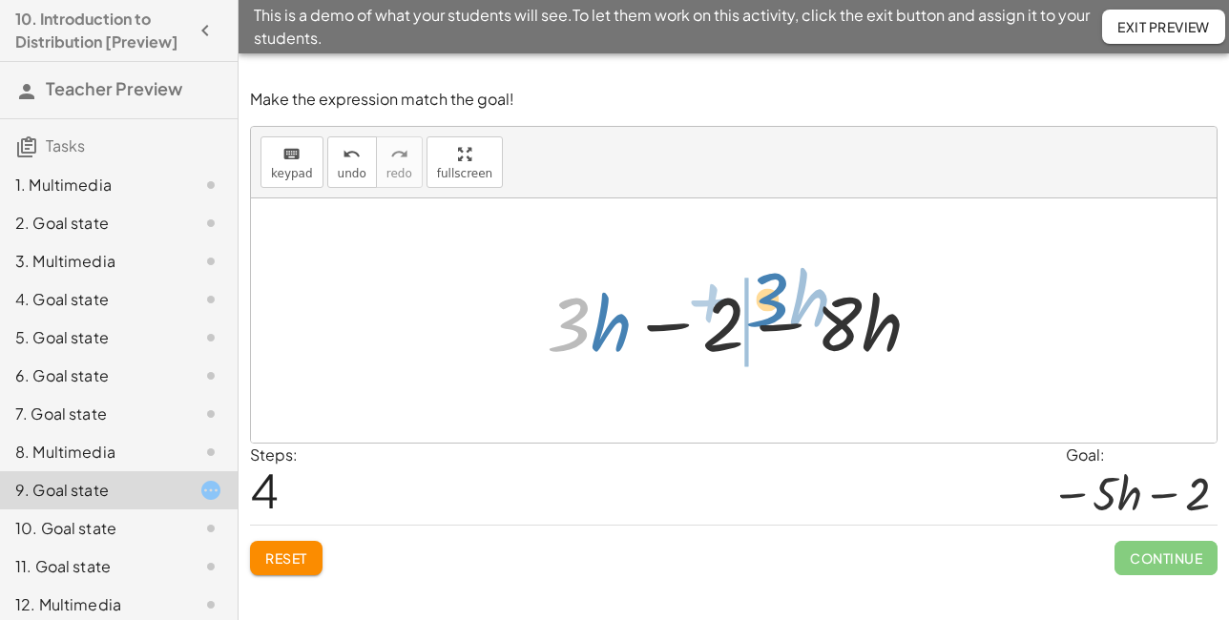
drag, startPoint x: 579, startPoint y: 332, endPoint x: 779, endPoint y: 304, distance: 201.3
click at [779, 306] on div at bounding box center [741, 321] width 408 height 98
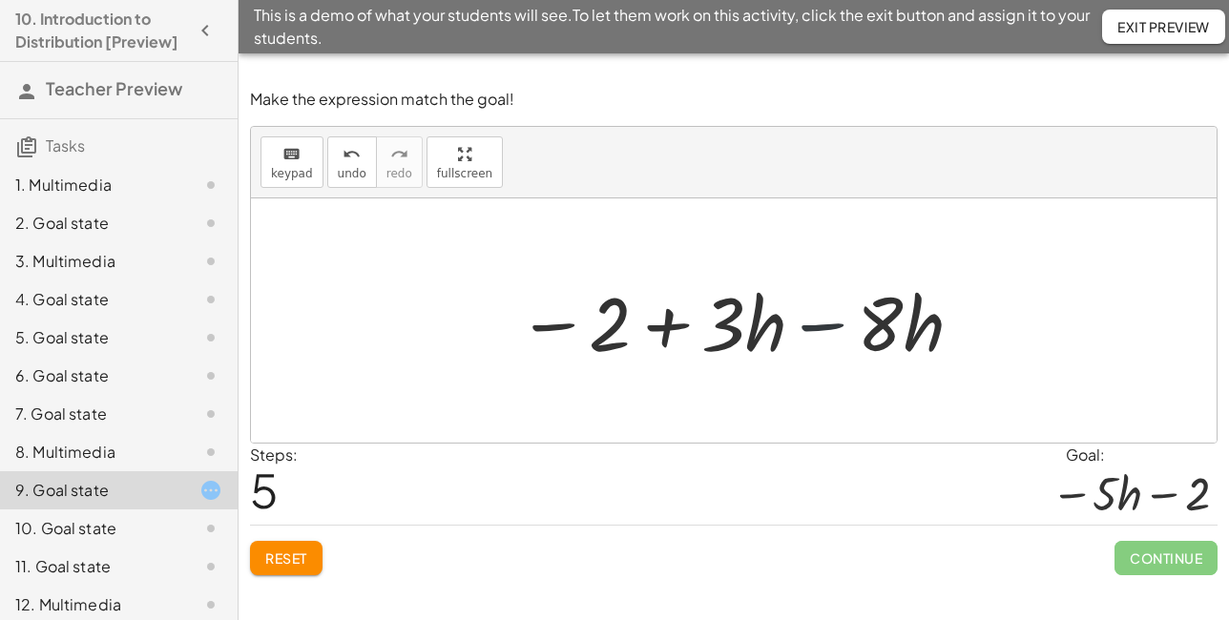
click at [815, 327] on div at bounding box center [741, 321] width 467 height 98
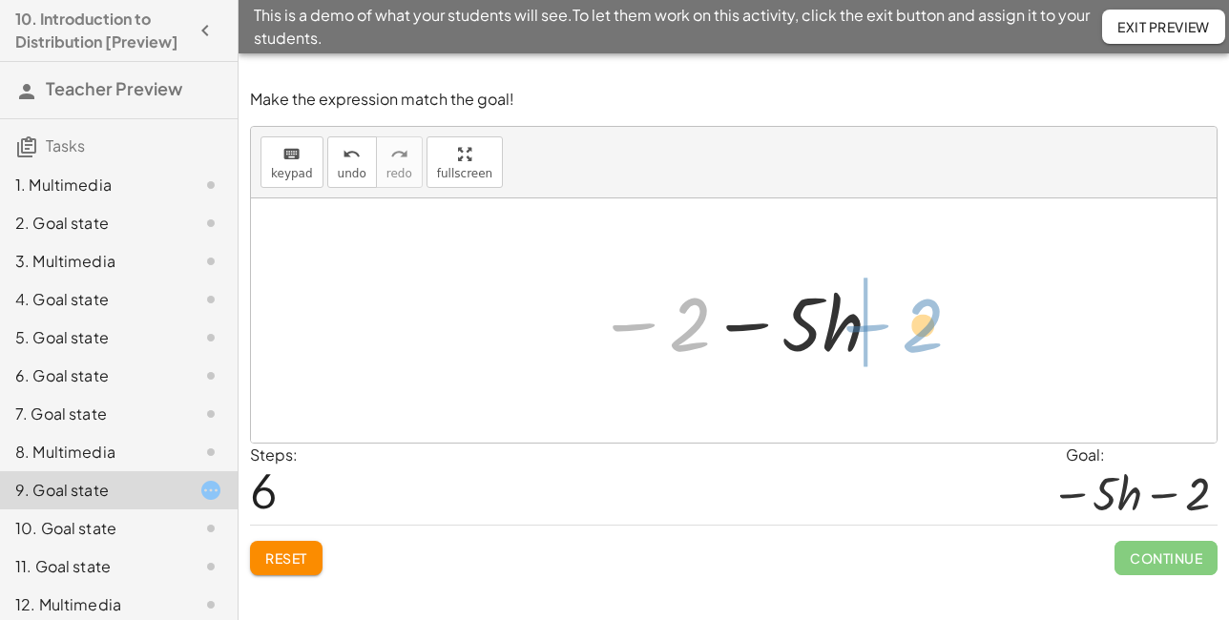
drag, startPoint x: 682, startPoint y: 347, endPoint x: 922, endPoint y: 347, distance: 239.5
click at [922, 347] on div "+ · 3 · h − · 2 · ( + 1 + · 4 · h ) + · 3 · h − ( + · 2 · 1 + · 2 · 4 · h ) + ·…" at bounding box center [734, 320] width 966 height 244
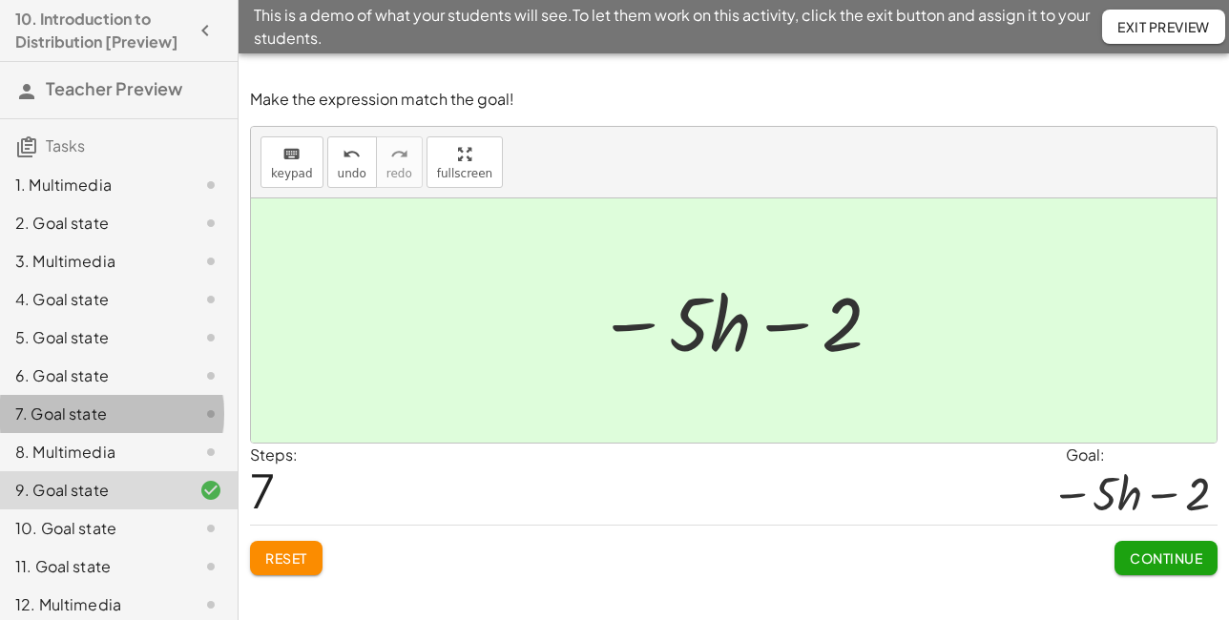
click at [102, 426] on div "7. Goal state" at bounding box center [92, 414] width 154 height 23
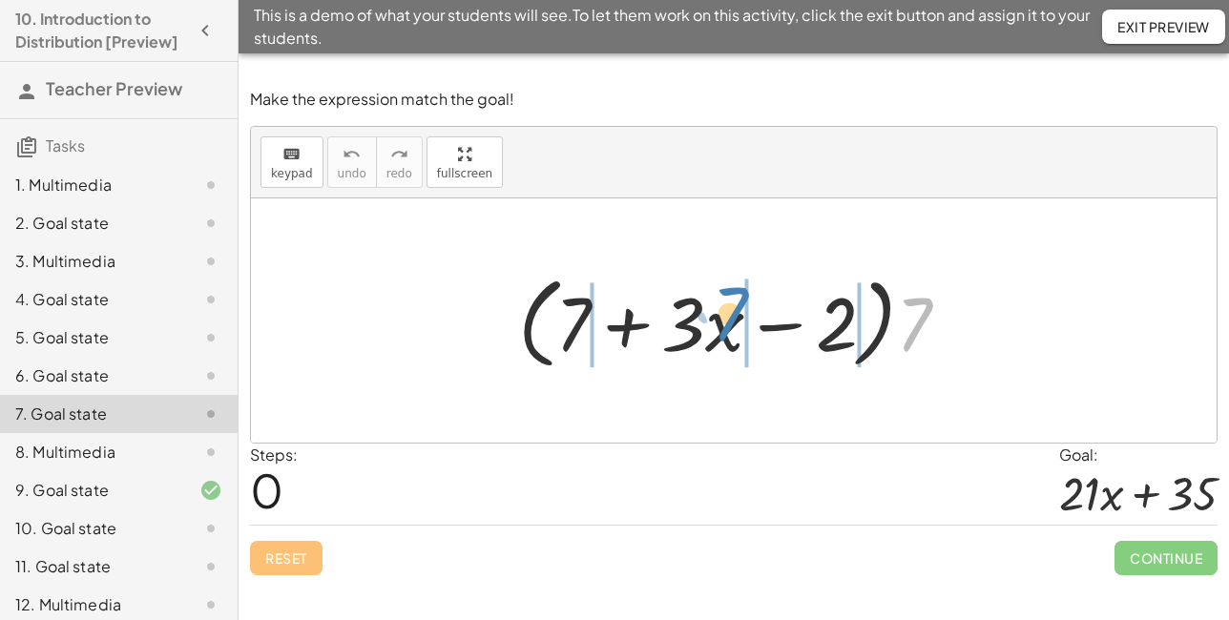
drag, startPoint x: 916, startPoint y: 309, endPoint x: 732, endPoint y: 294, distance: 184.8
click at [732, 294] on div at bounding box center [742, 321] width 466 height 110
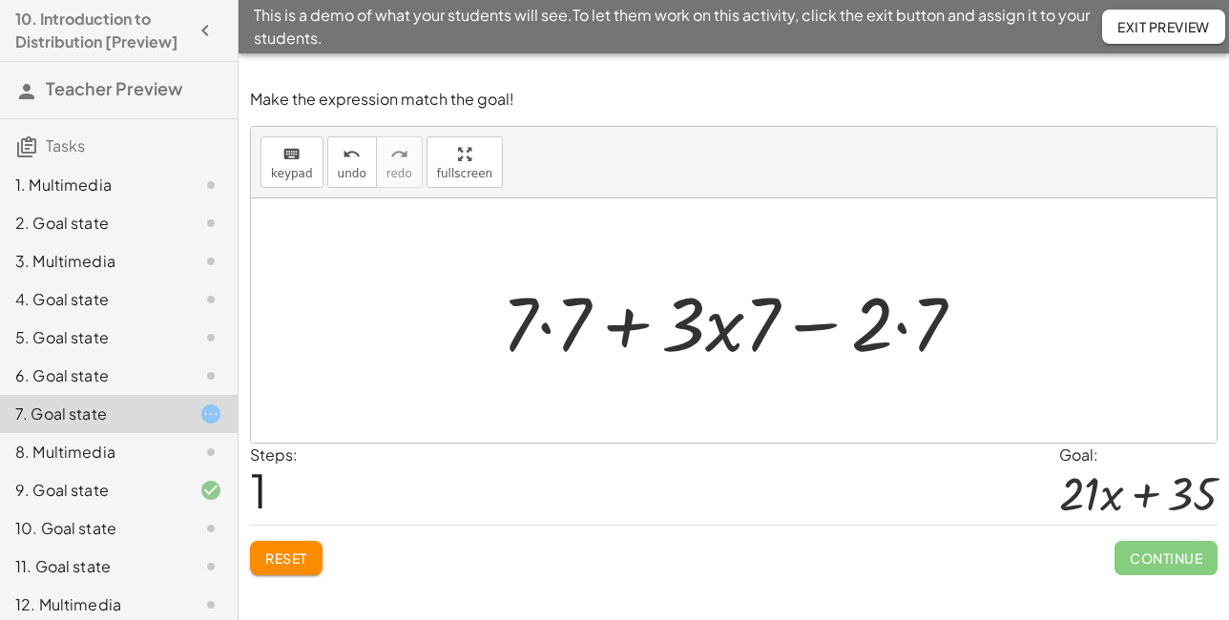
click at [549, 326] on div at bounding box center [740, 321] width 497 height 98
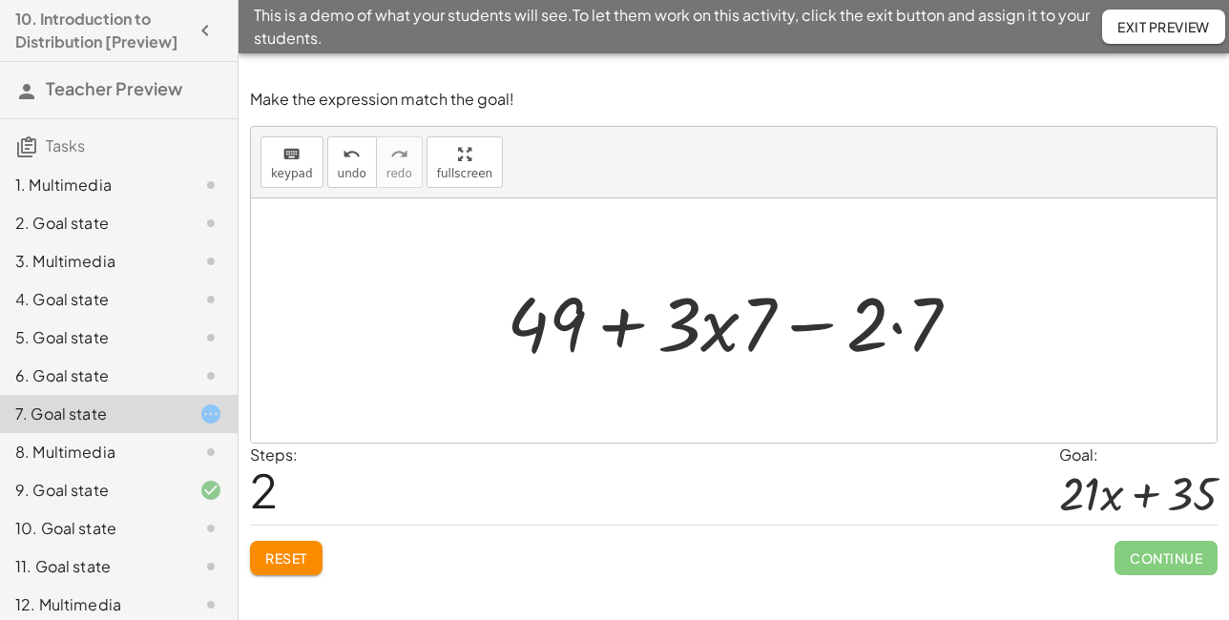
click at [724, 323] on div at bounding box center [741, 321] width 488 height 98
click at [902, 326] on div at bounding box center [741, 321] width 488 height 98
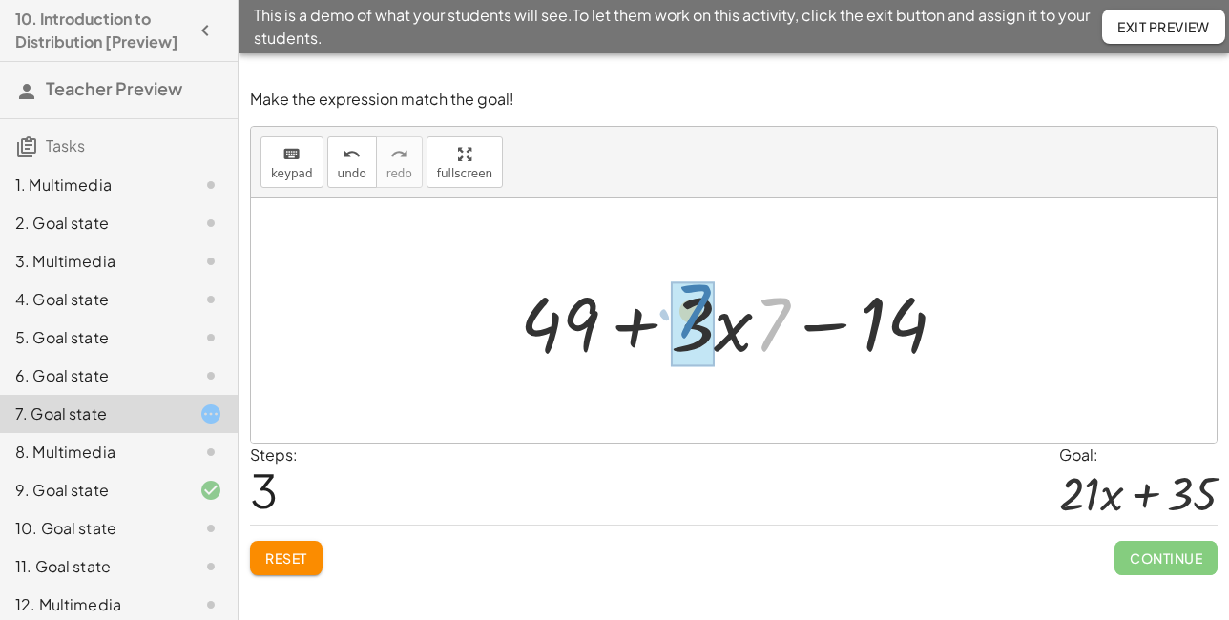
drag, startPoint x: 782, startPoint y: 328, endPoint x: 701, endPoint y: 312, distance: 81.8
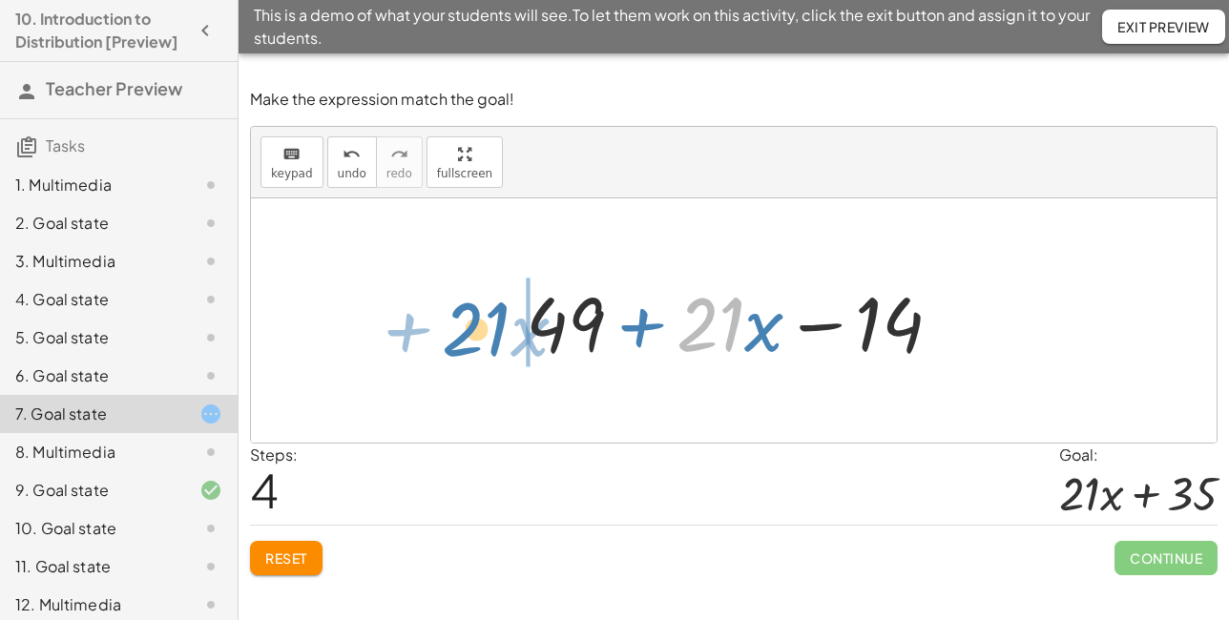
drag, startPoint x: 717, startPoint y: 329, endPoint x: 481, endPoint y: 330, distance: 235.7
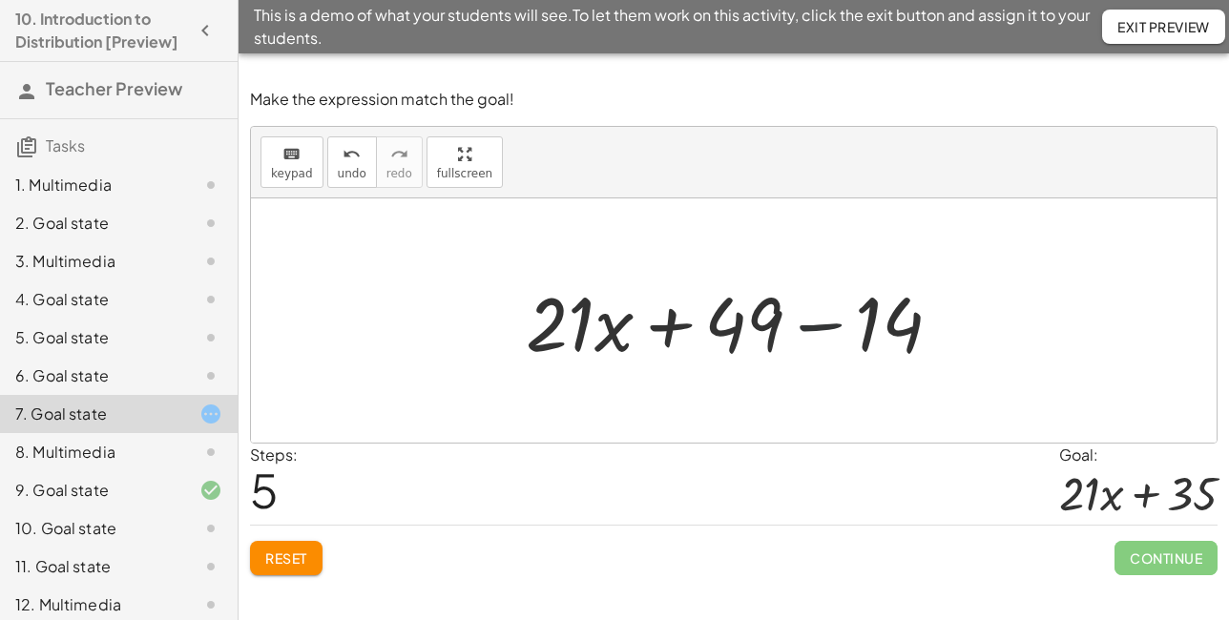
click at [827, 327] on div at bounding box center [741, 321] width 450 height 98
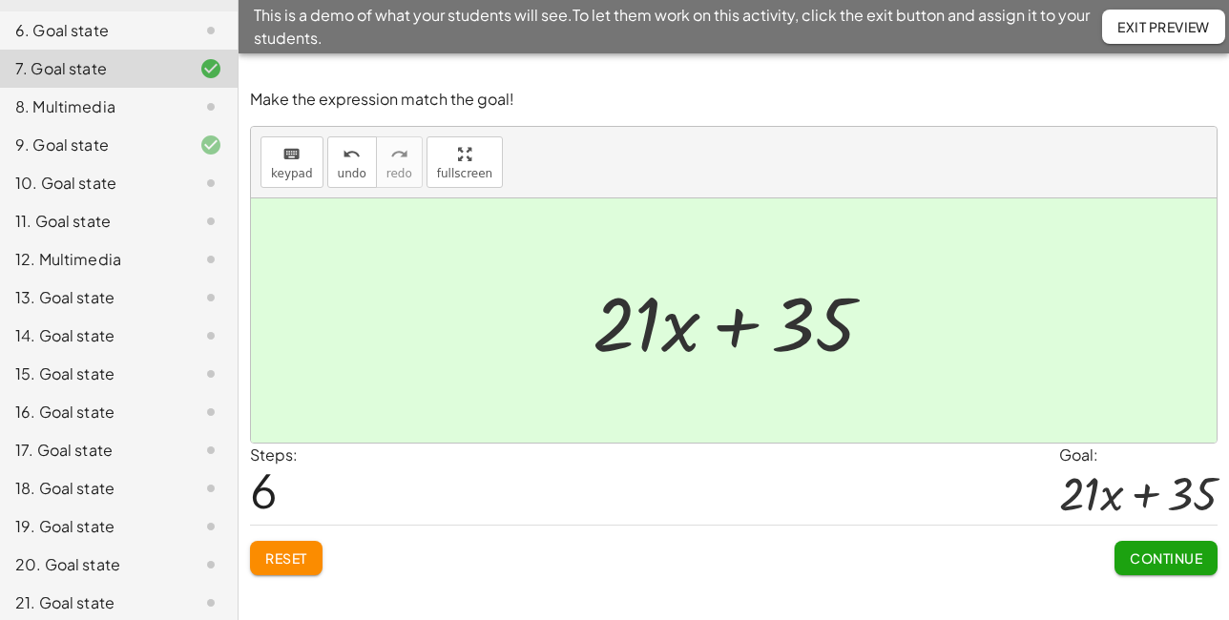
scroll to position [354, 0]
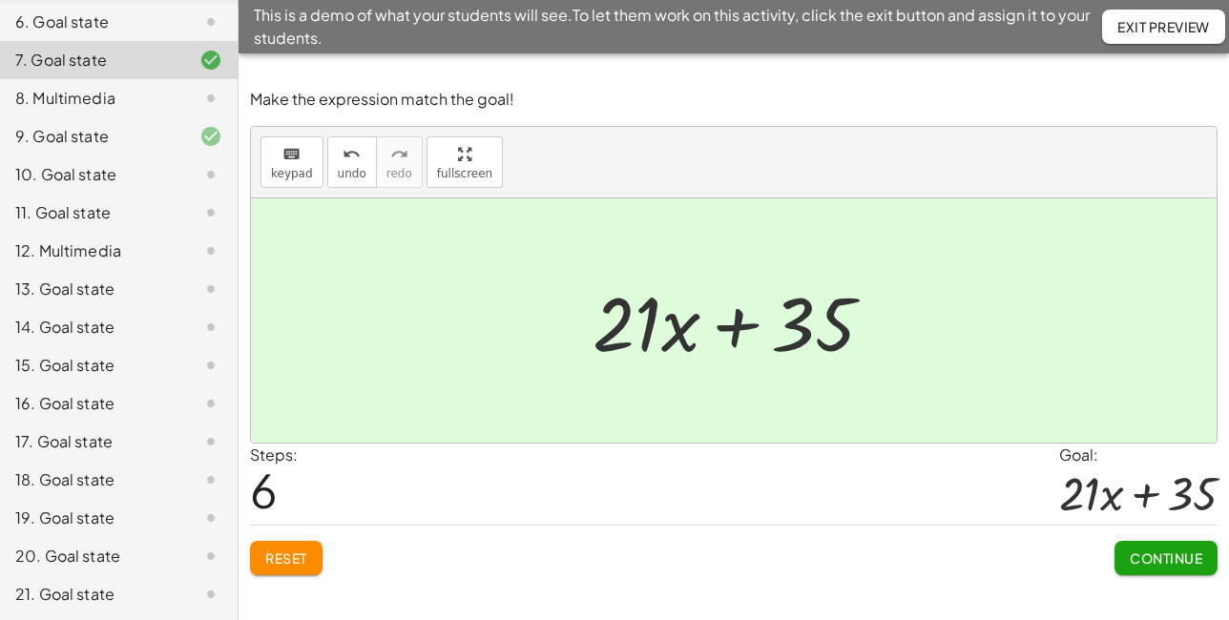
click at [106, 491] on div "18. Goal state" at bounding box center [92, 480] width 154 height 23
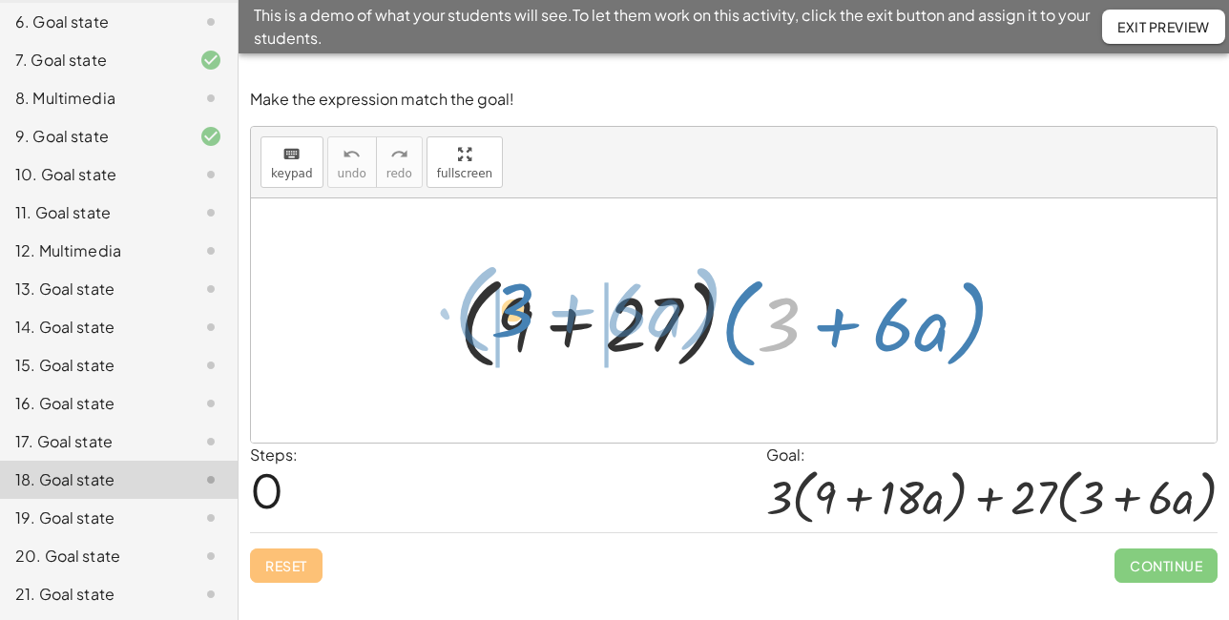
drag, startPoint x: 782, startPoint y: 320, endPoint x: 515, endPoint y: 305, distance: 266.6
click at [515, 305] on div at bounding box center [740, 321] width 582 height 110
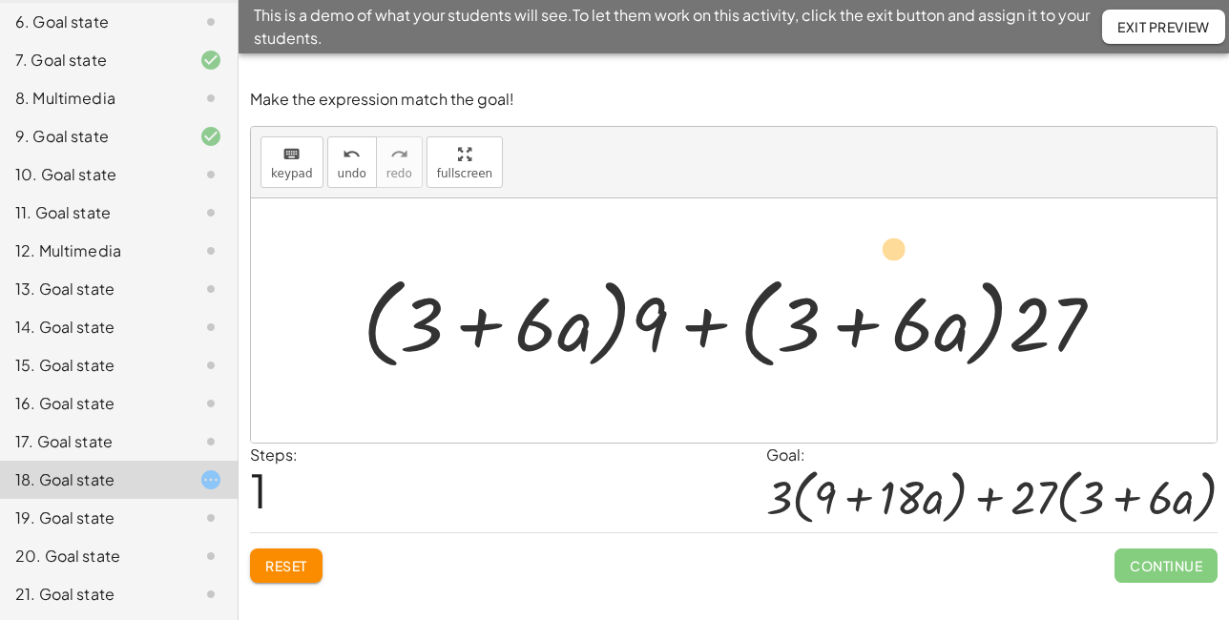
drag, startPoint x: 526, startPoint y: 344, endPoint x: 883, endPoint y: 266, distance: 365.2
click at [885, 266] on div at bounding box center [740, 321] width 775 height 110
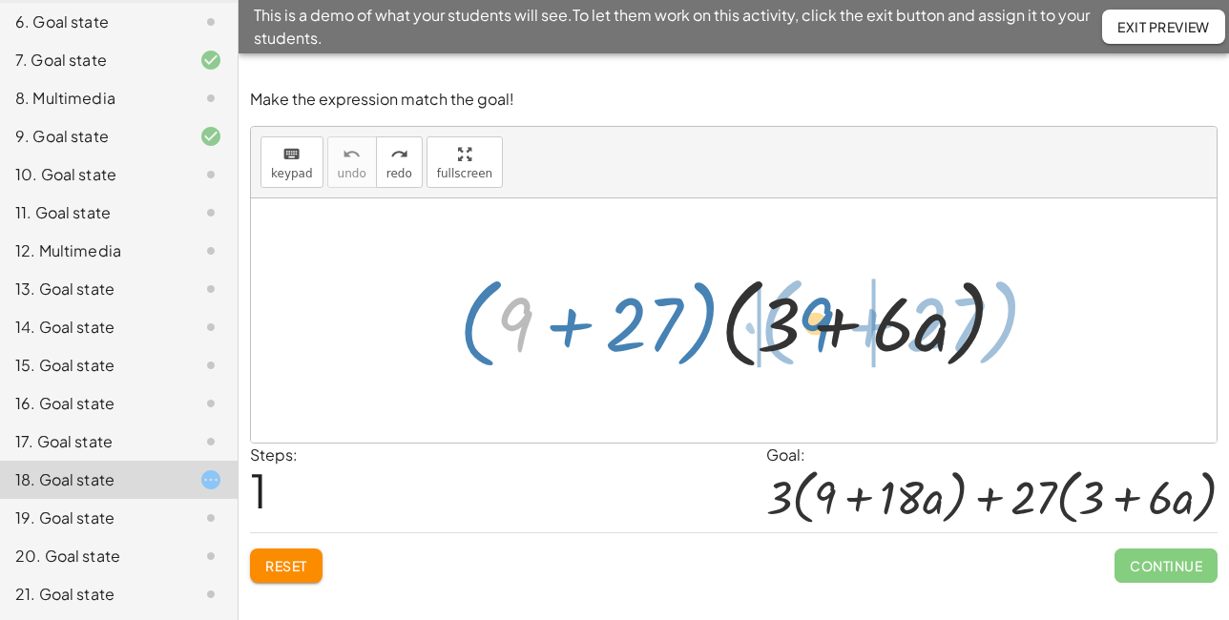
drag, startPoint x: 525, startPoint y: 328, endPoint x: 825, endPoint y: 323, distance: 300.6
click at [825, 324] on div at bounding box center [740, 321] width 582 height 110
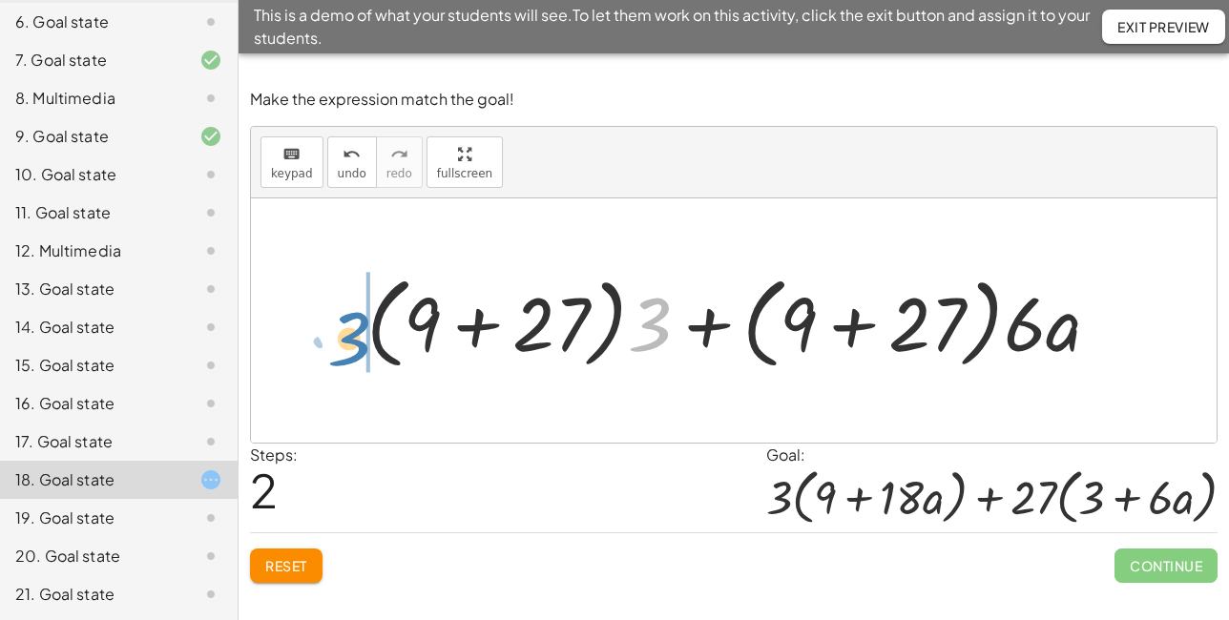
drag, startPoint x: 642, startPoint y: 323, endPoint x: 343, endPoint y: 337, distance: 299.9
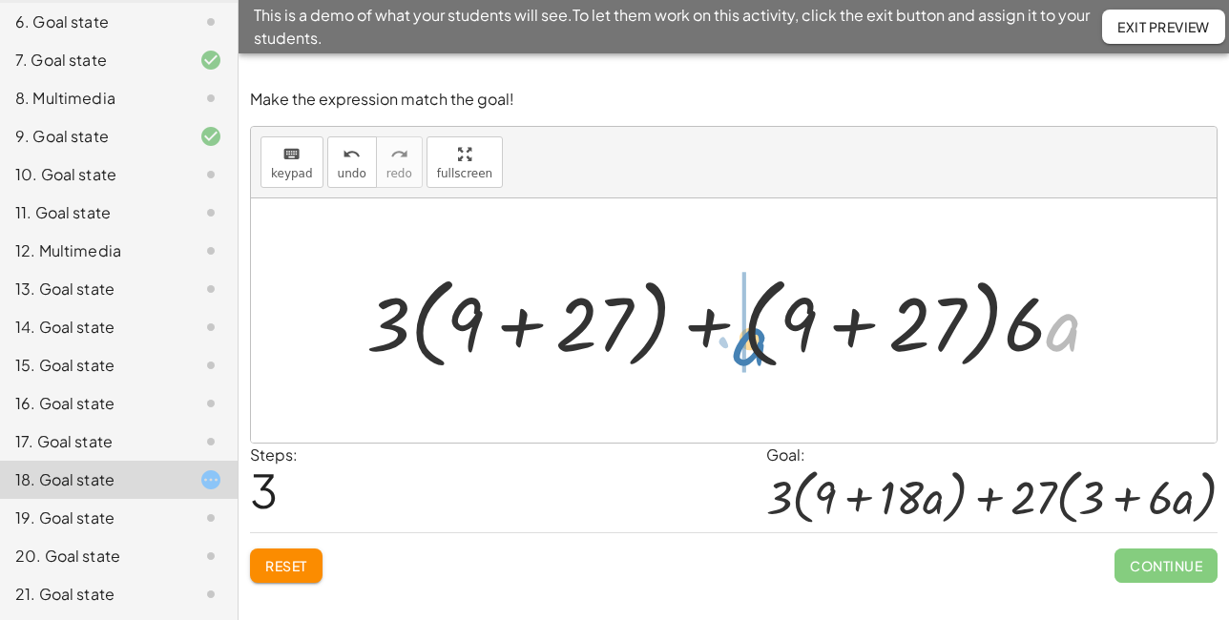
drag, startPoint x: 1069, startPoint y: 331, endPoint x: 757, endPoint y: 345, distance: 312.4
click at [757, 345] on div at bounding box center [741, 321] width 768 height 110
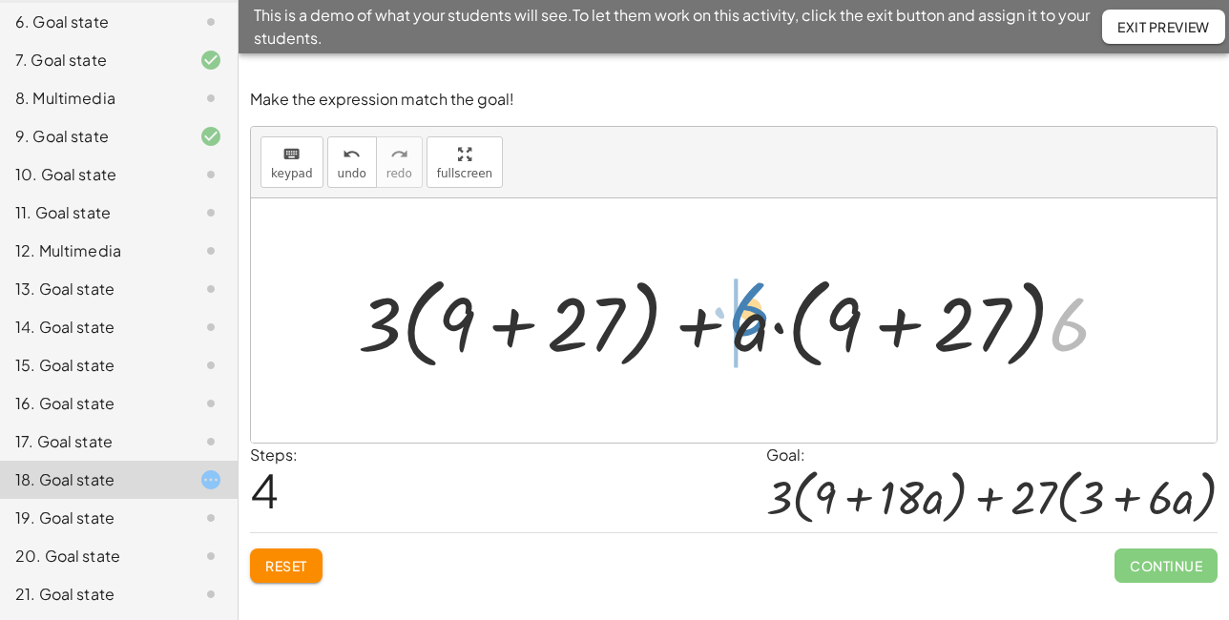
drag, startPoint x: 1083, startPoint y: 328, endPoint x: 763, endPoint y: 313, distance: 320.0
click at [763, 313] on div at bounding box center [741, 321] width 786 height 110
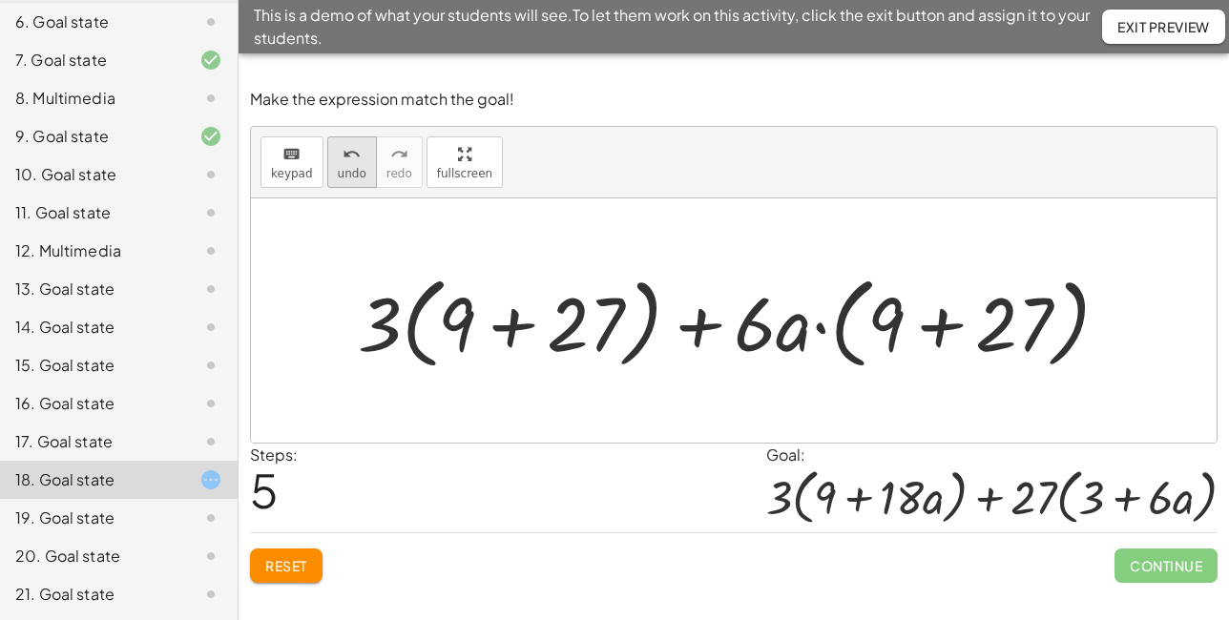
click at [348, 161] on icon "undo" at bounding box center [352, 154] width 18 height 23
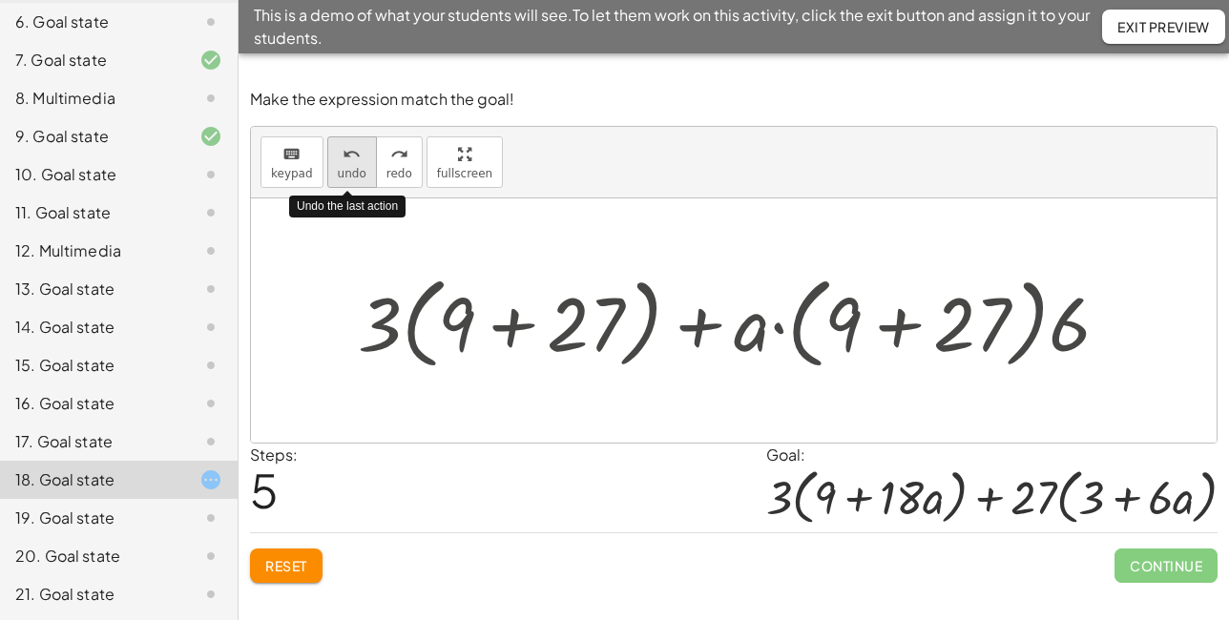
click at [348, 161] on icon "undo" at bounding box center [352, 154] width 18 height 23
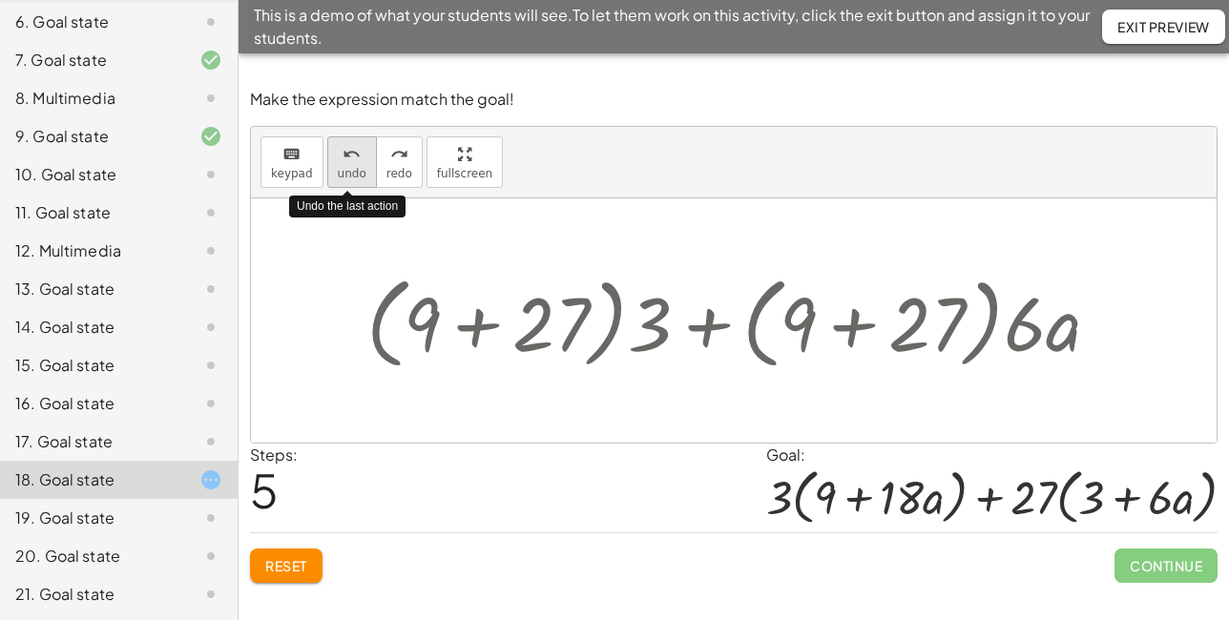
click at [348, 161] on icon "undo" at bounding box center [352, 154] width 18 height 23
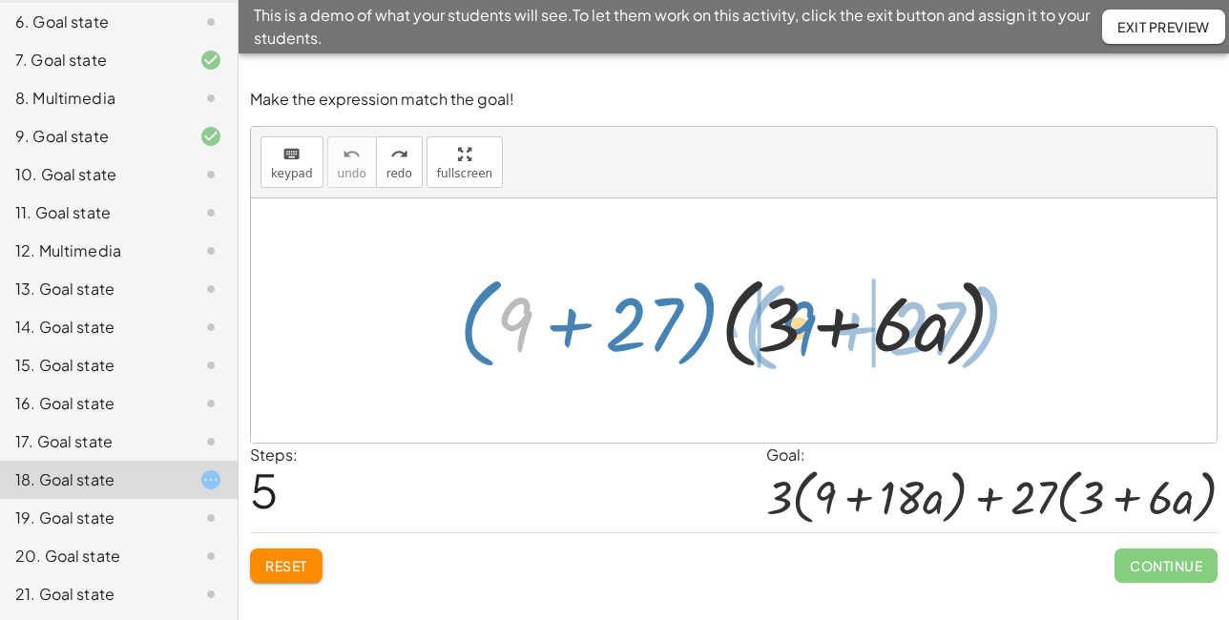
drag, startPoint x: 516, startPoint y: 338, endPoint x: 800, endPoint y: 342, distance: 283.4
click at [800, 342] on div at bounding box center [740, 321] width 582 height 110
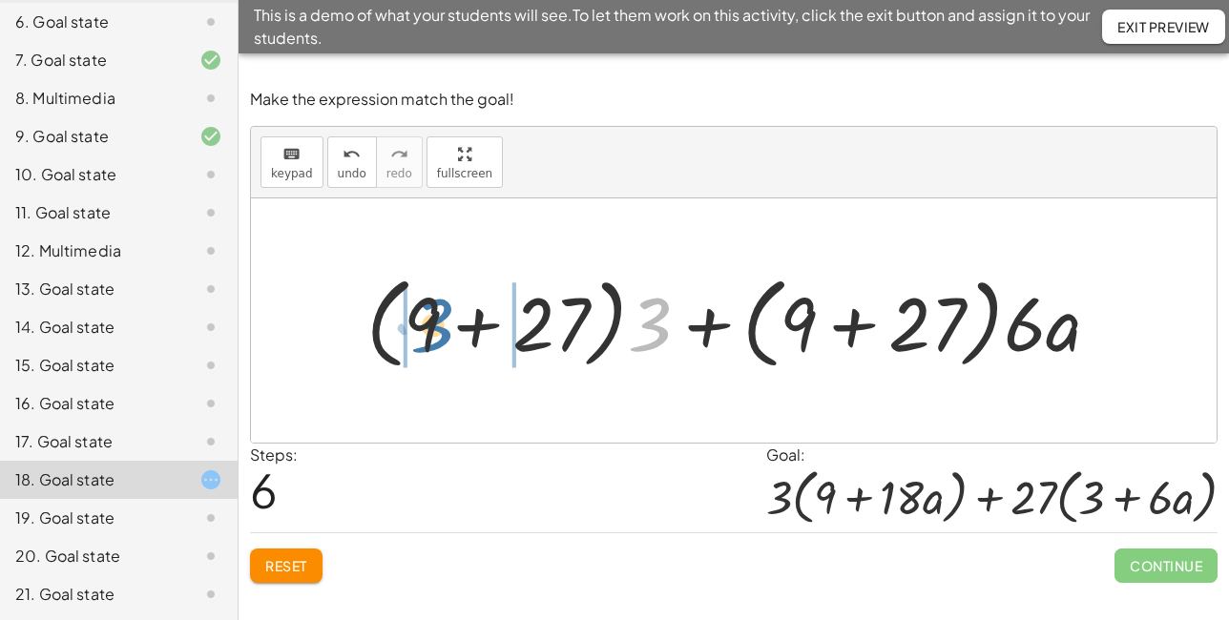
drag, startPoint x: 655, startPoint y: 329, endPoint x: 438, endPoint y: 330, distance: 216.6
click at [438, 330] on div at bounding box center [741, 321] width 768 height 110
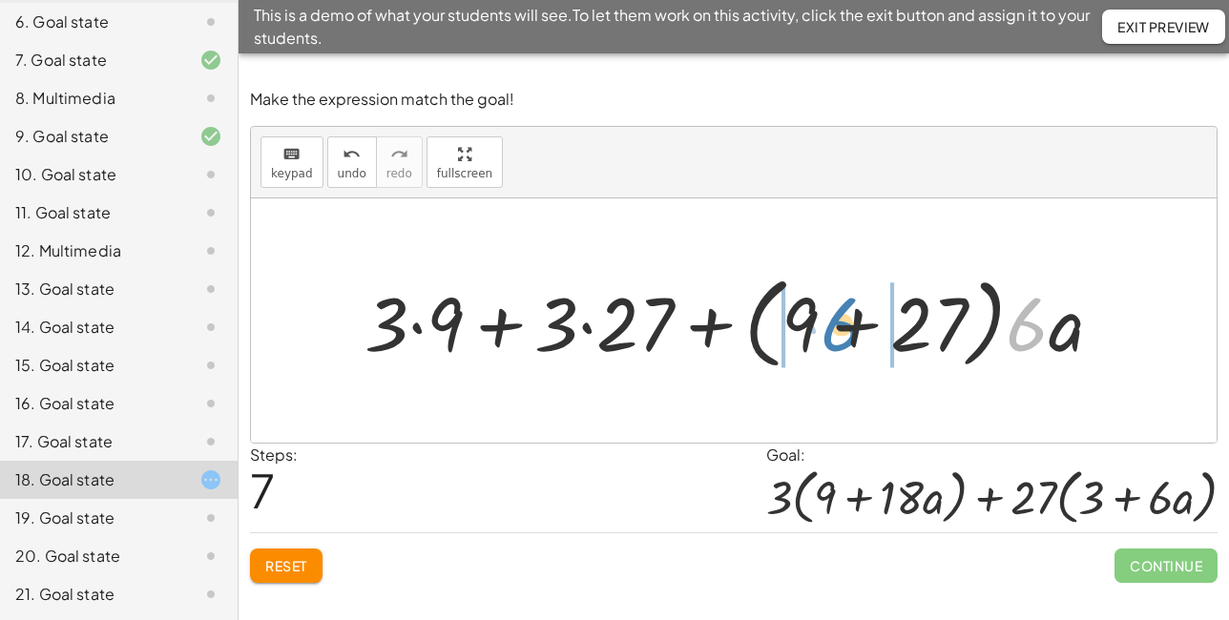
drag, startPoint x: 1040, startPoint y: 331, endPoint x: 855, endPoint y: 331, distance: 185.1
click at [855, 331] on div at bounding box center [741, 321] width 772 height 110
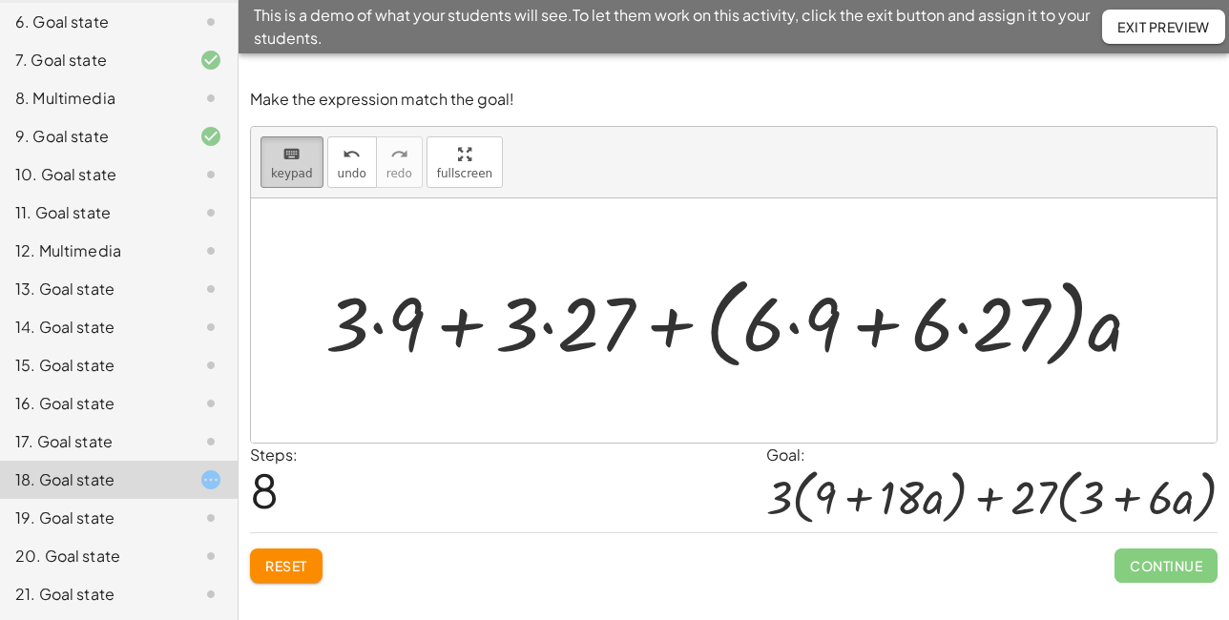
click at [313, 169] on button "keyboard keypad" at bounding box center [292, 162] width 63 height 52
click at [295, 167] on span "keypad" at bounding box center [292, 173] width 42 height 13
click at [376, 300] on div at bounding box center [741, 321] width 851 height 110
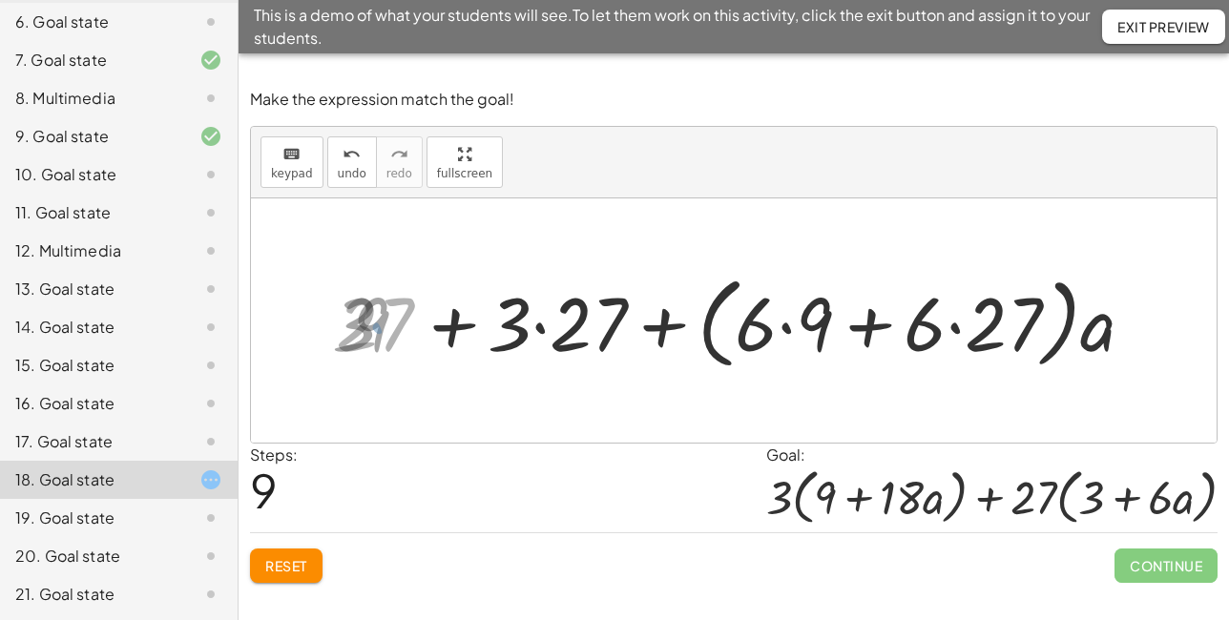
click at [378, 321] on div at bounding box center [740, 321] width 829 height 110
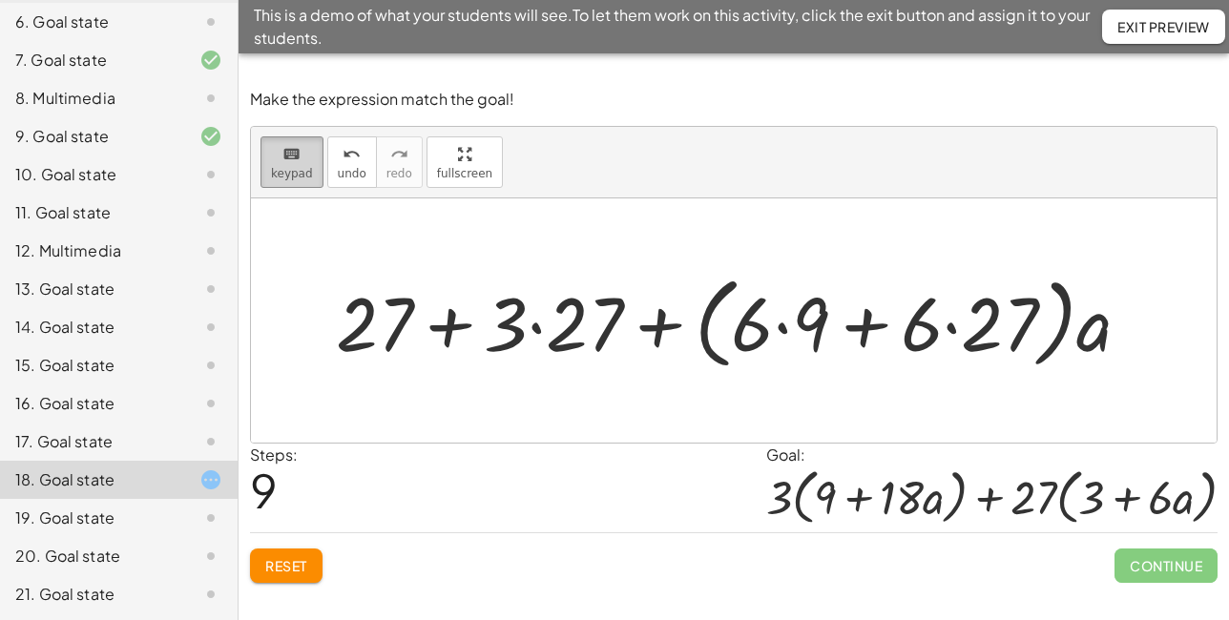
click at [283, 169] on span "keypad" at bounding box center [292, 173] width 42 height 13
click at [514, 325] on div at bounding box center [506, 323] width 44 height 89
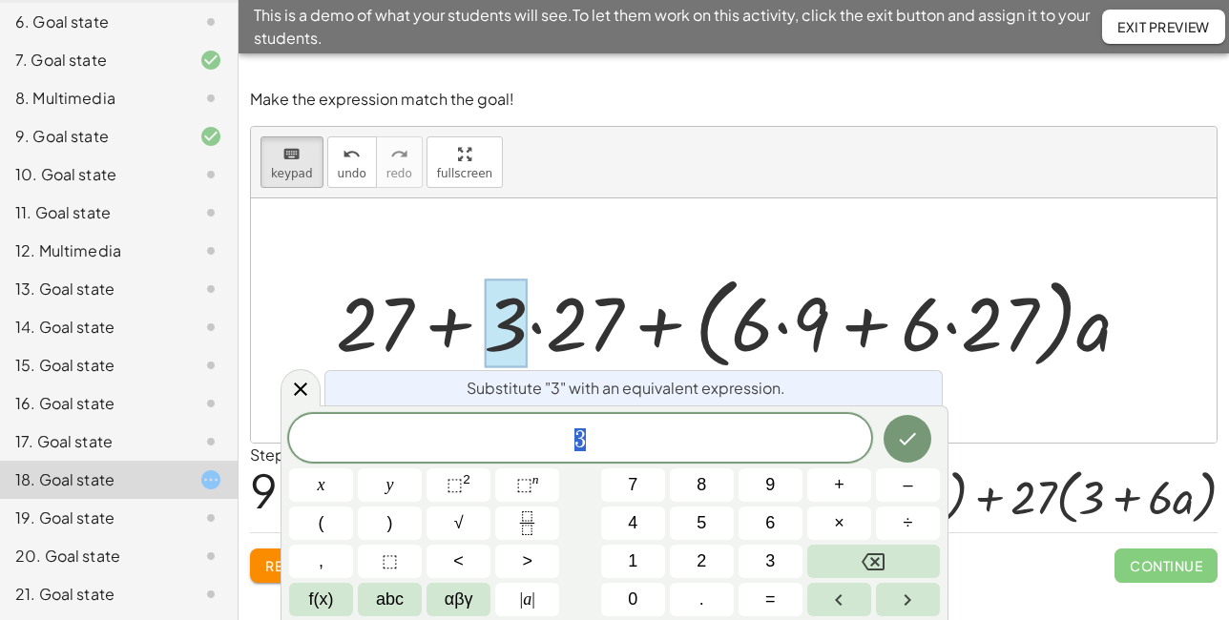
click at [457, 247] on div at bounding box center [734, 320] width 966 height 244
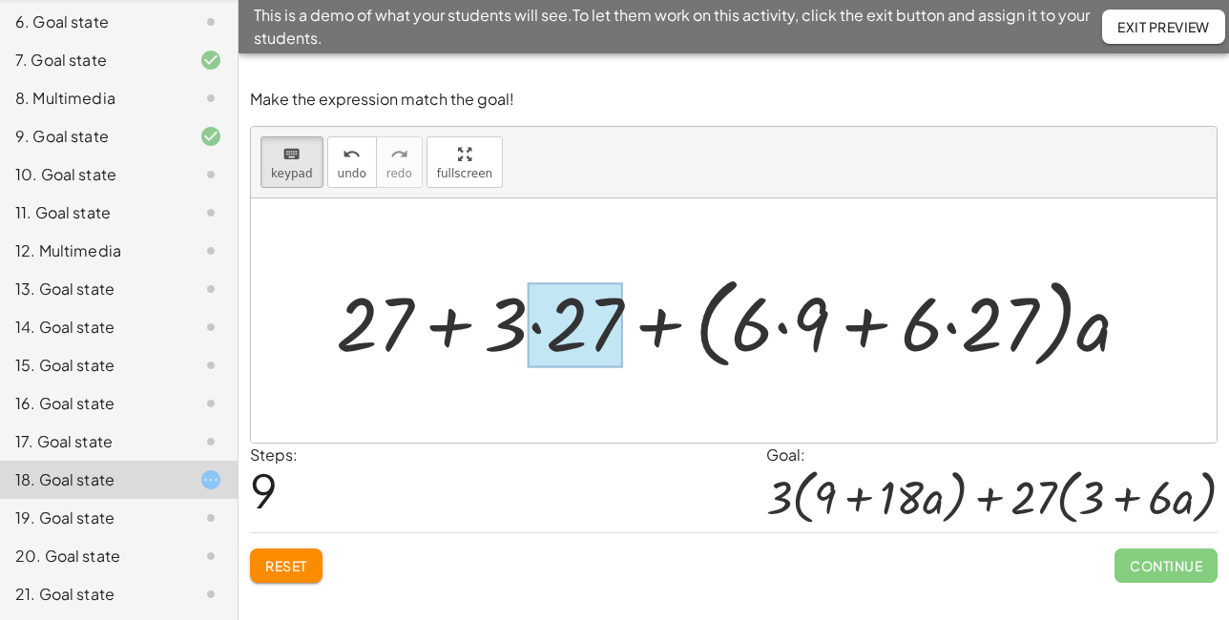
click at [537, 331] on div at bounding box center [575, 324] width 95 height 85
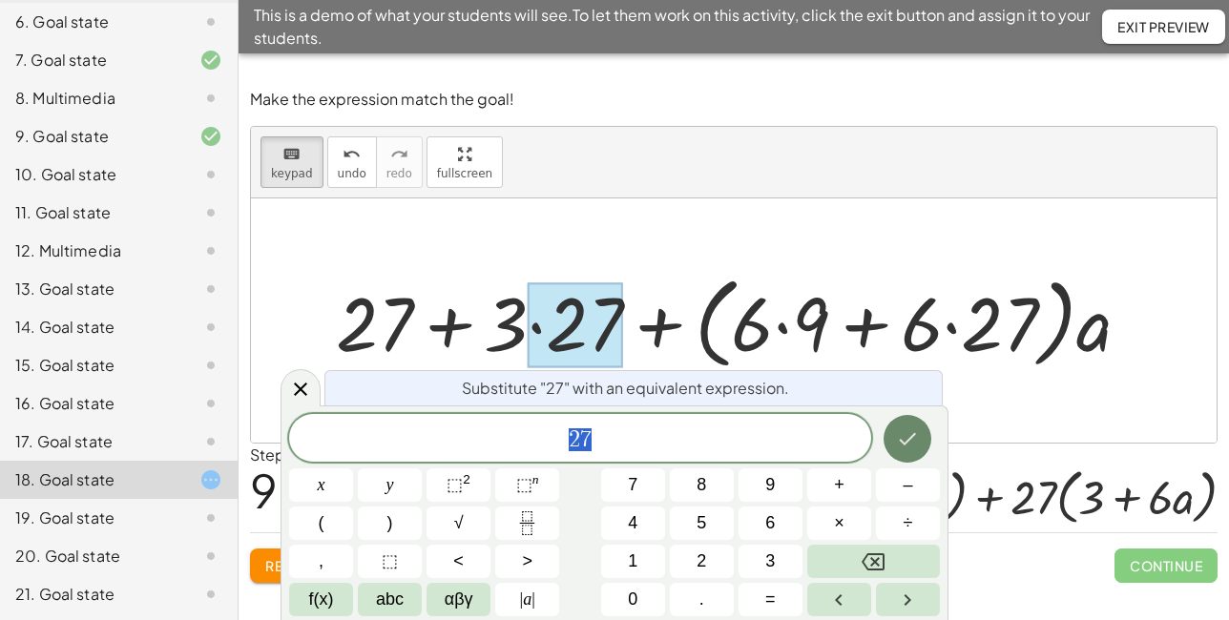
click at [923, 443] on button "Done" at bounding box center [908, 439] width 48 height 48
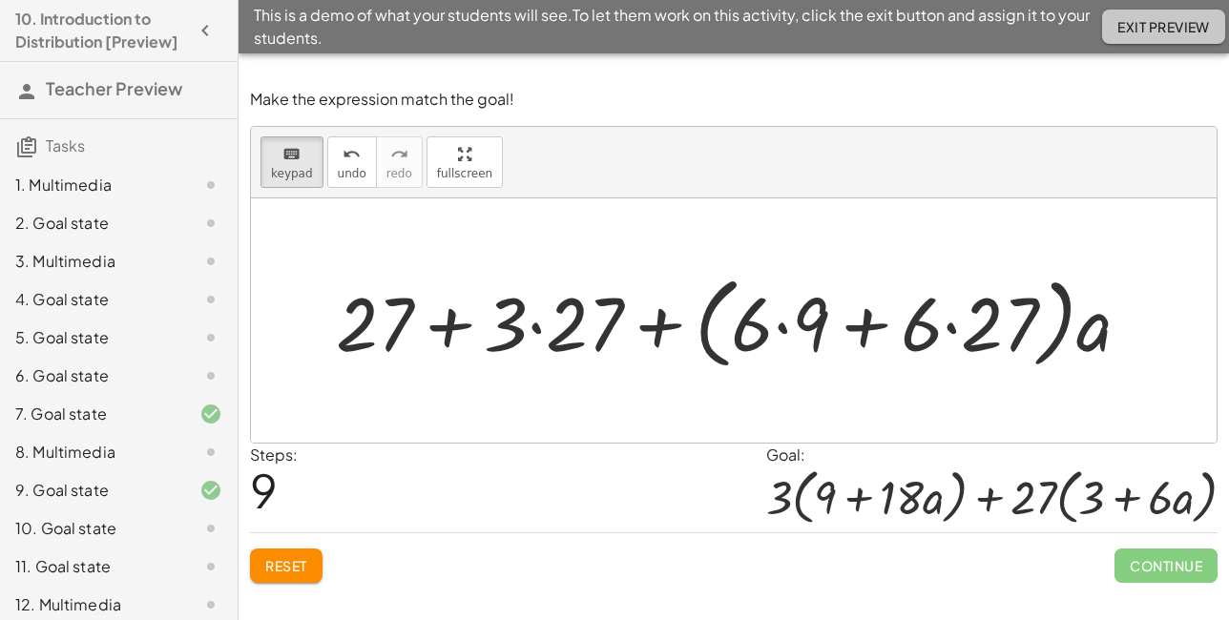
click at [1138, 20] on span "Exit Preview" at bounding box center [1163, 26] width 93 height 17
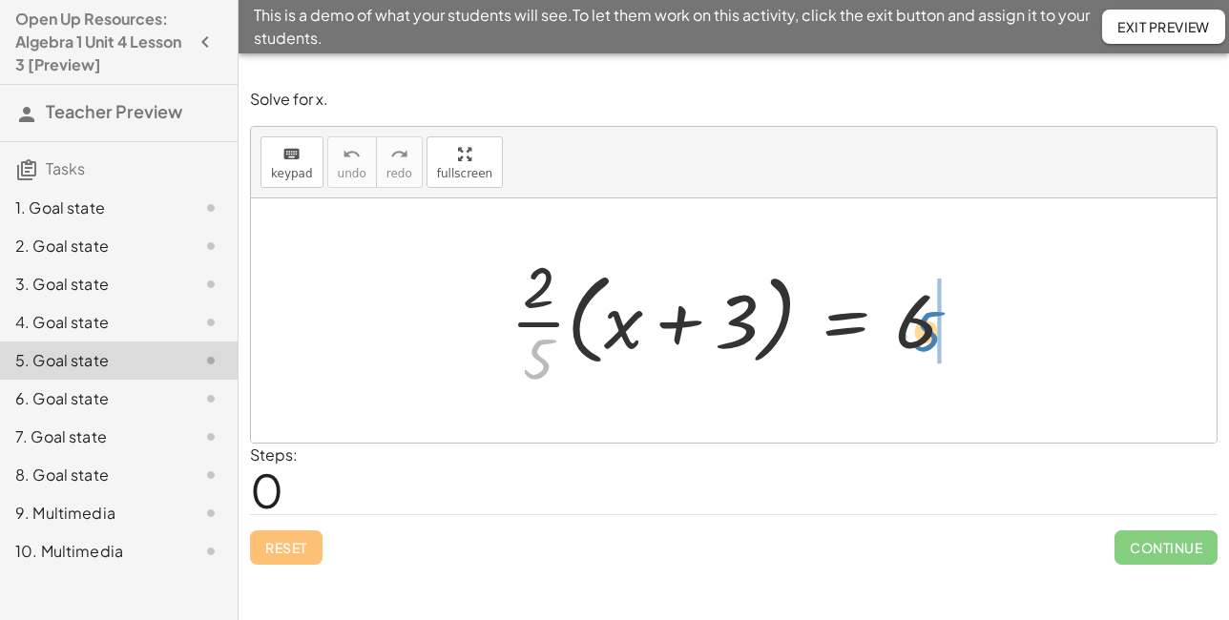
drag, startPoint x: 544, startPoint y: 350, endPoint x: 928, endPoint y: 322, distance: 385.6
click at [928, 322] on div at bounding box center [741, 320] width 480 height 147
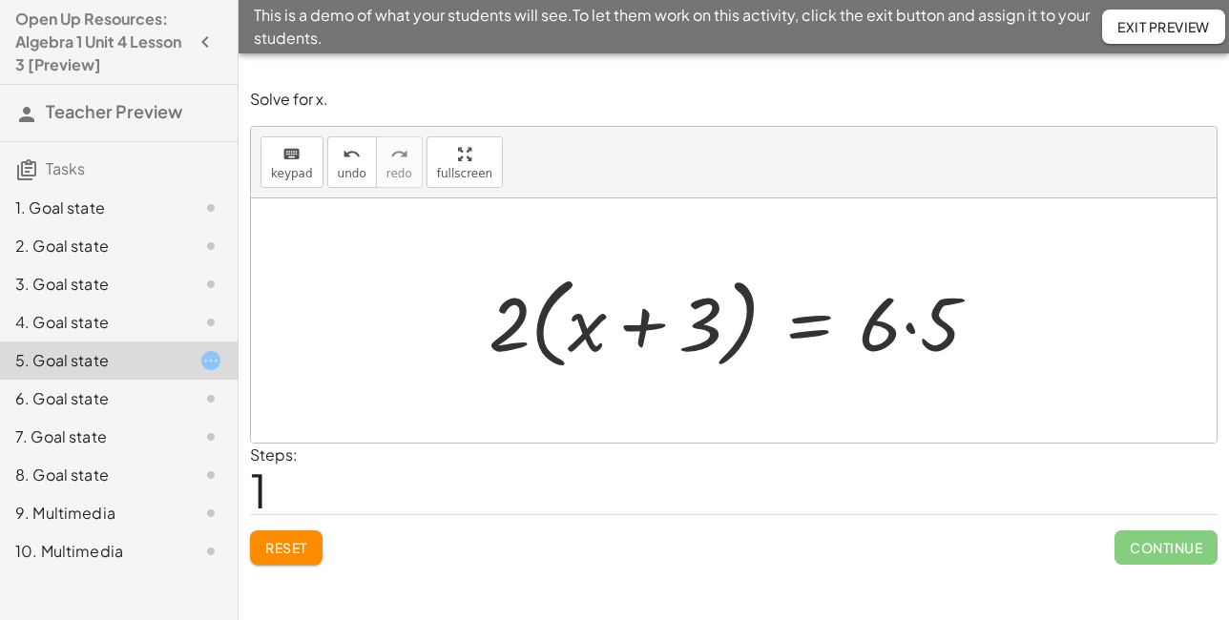
click at [912, 331] on div at bounding box center [741, 321] width 525 height 110
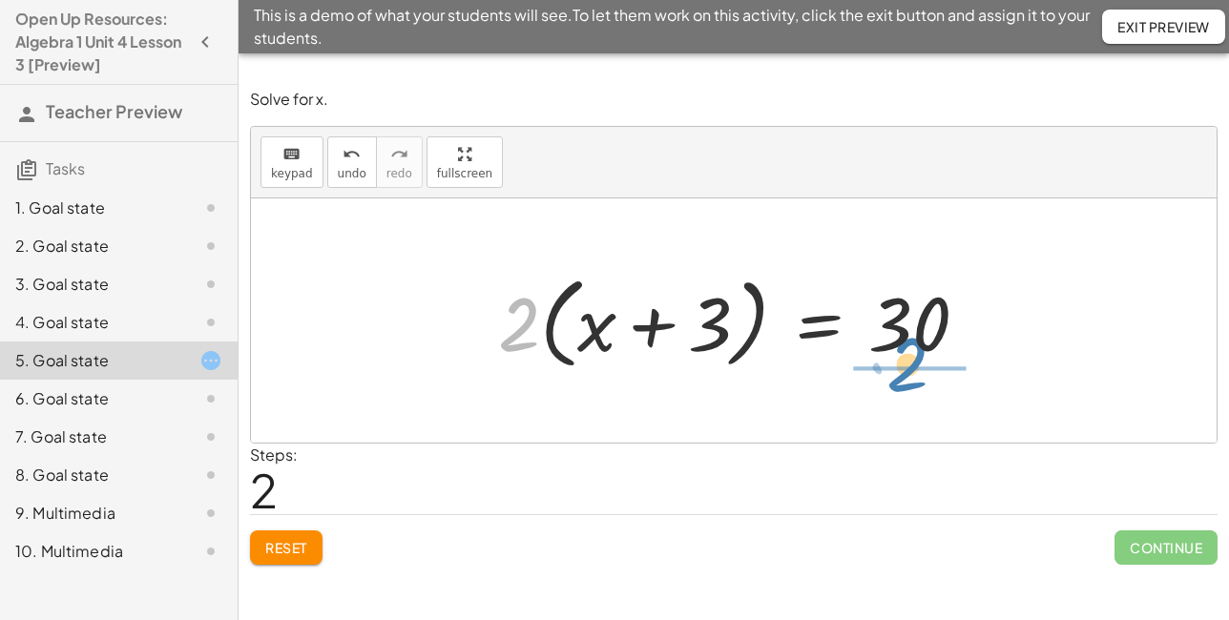
drag, startPoint x: 518, startPoint y: 341, endPoint x: 907, endPoint y: 381, distance: 390.4
click at [907, 381] on div "· · 2 · 5 · ( + x + 3 ) = 6 · 2 · ( + x + 3 ) = · 6 · 5 · 2 · 2 · ( + x + 3 ) =…" at bounding box center [734, 320] width 966 height 244
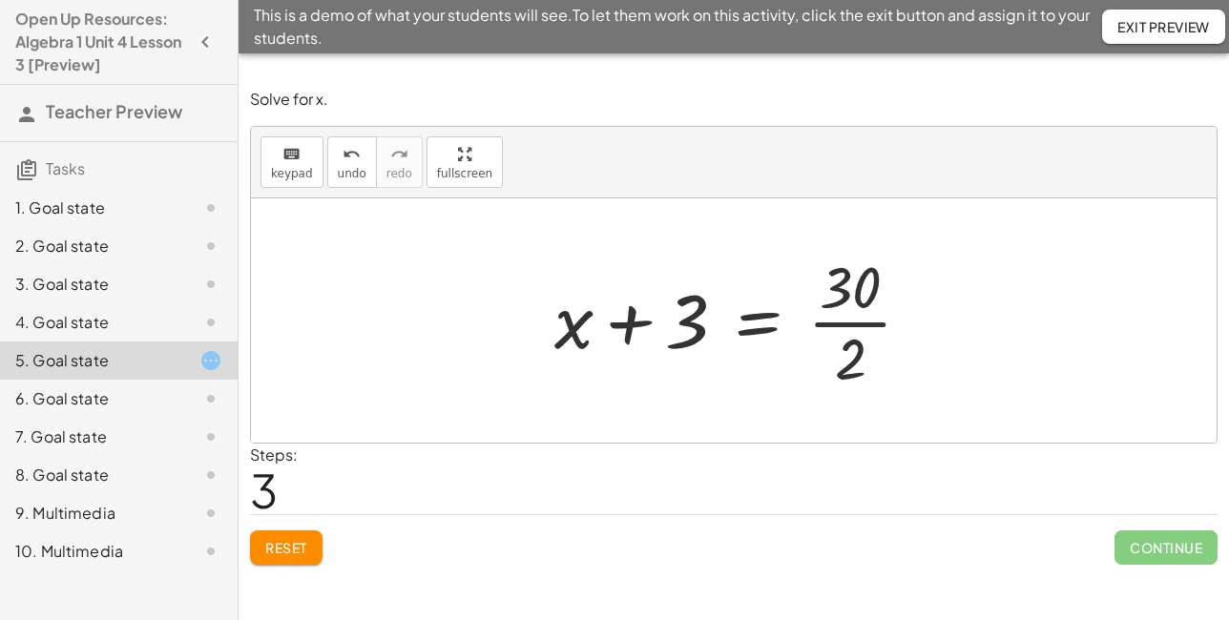
click at [857, 326] on div at bounding box center [741, 320] width 392 height 147
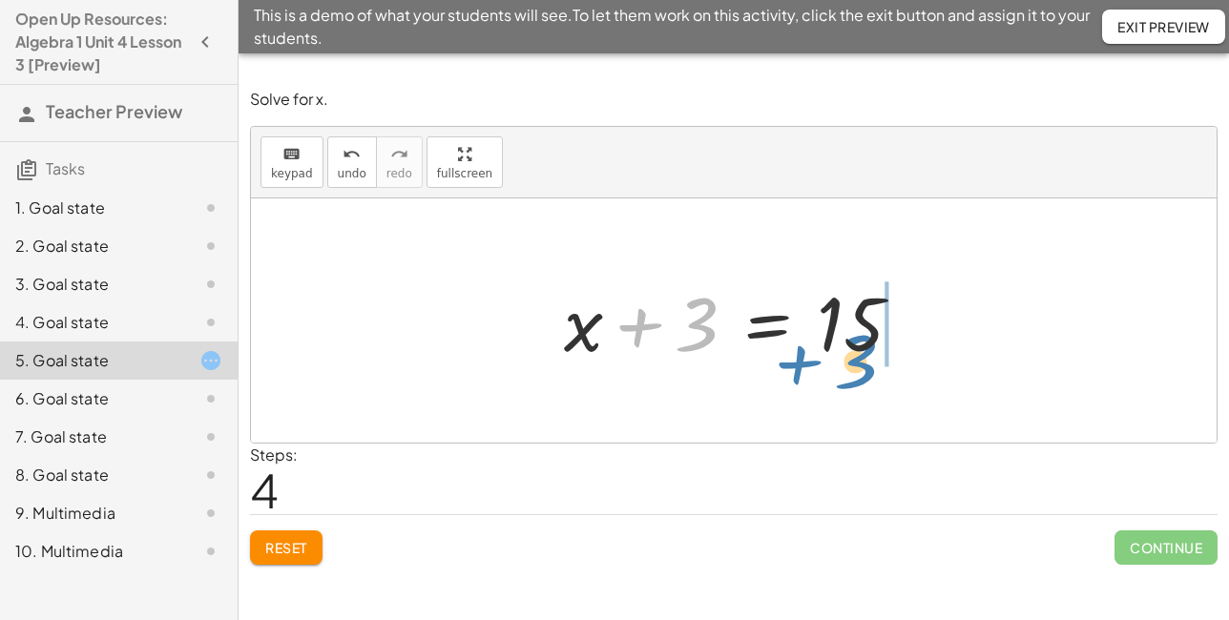
drag, startPoint x: 691, startPoint y: 336, endPoint x: 850, endPoint y: 374, distance: 163.9
click at [850, 374] on div "· · 2 · 5 · ( + x + 3 ) = 6 · 2 · ( + x + 3 ) = · 6 · 5 · 2 · ( + x + 3 ) = 30 …" at bounding box center [733, 321] width 397 height 108
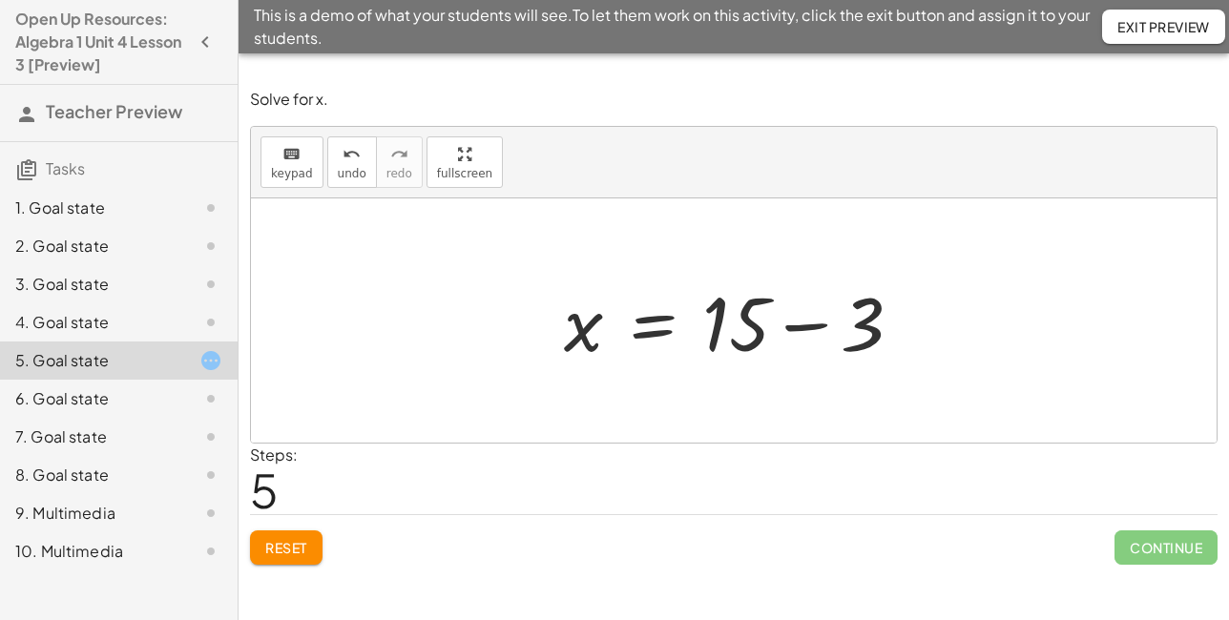
click at [803, 323] on div at bounding box center [740, 321] width 373 height 98
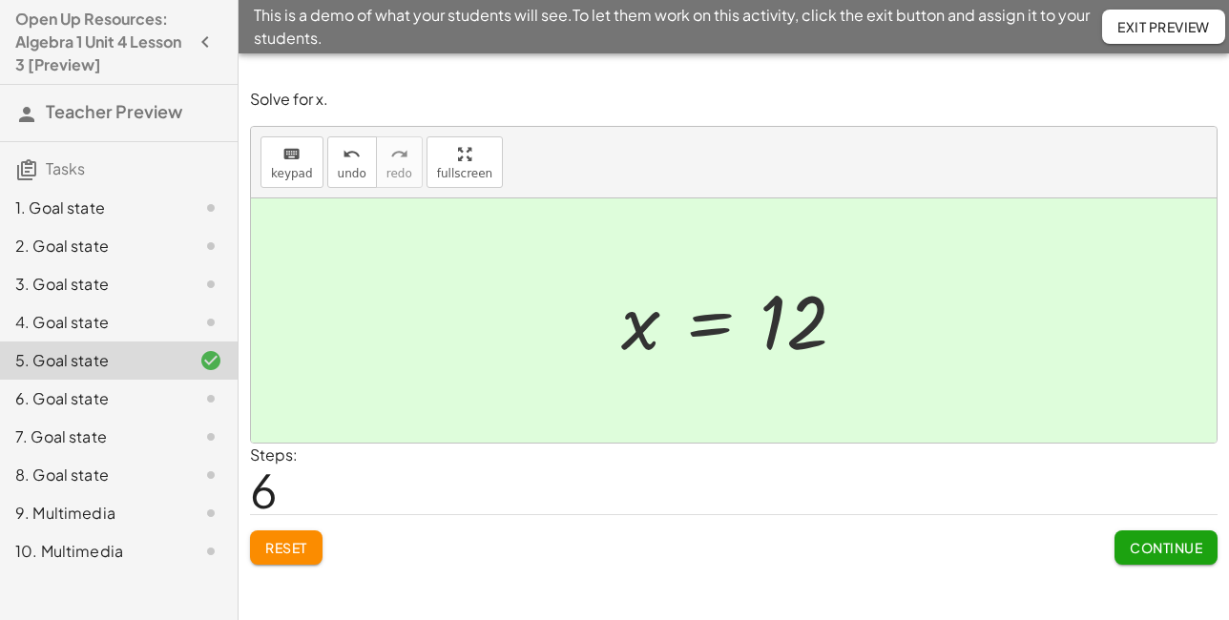
click at [133, 342] on div "3. Goal state" at bounding box center [119, 361] width 238 height 38
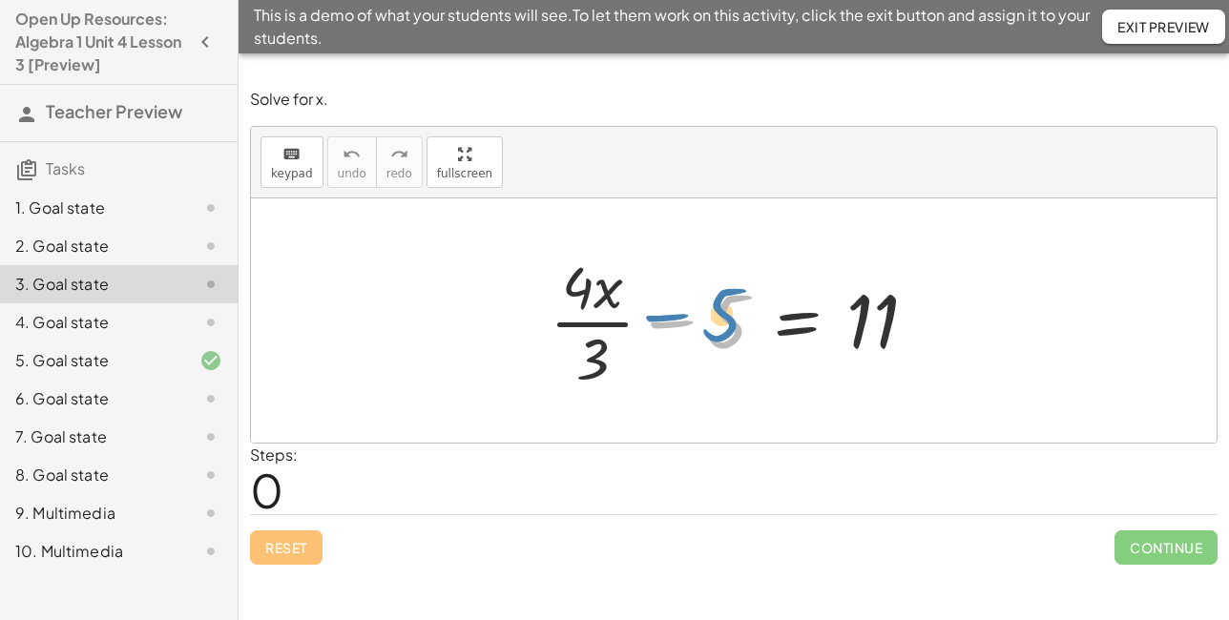
click at [728, 315] on div at bounding box center [741, 320] width 403 height 147
drag, startPoint x: 605, startPoint y: 357, endPoint x: 900, endPoint y: 294, distance: 301.5
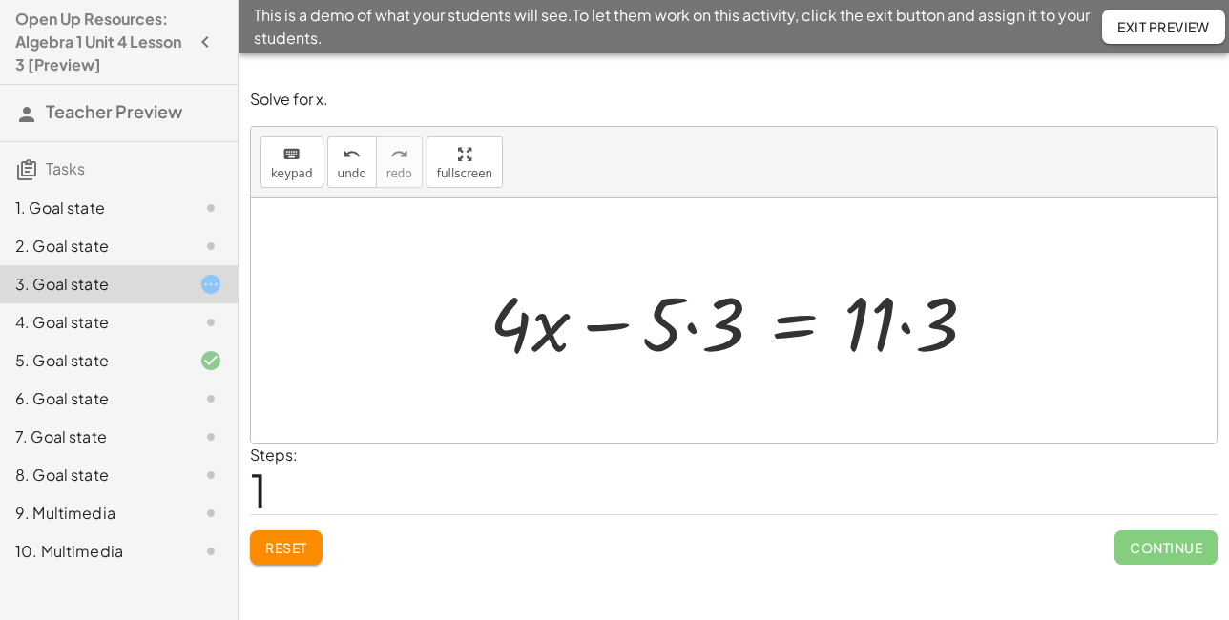
click at [689, 327] on div at bounding box center [740, 321] width 521 height 98
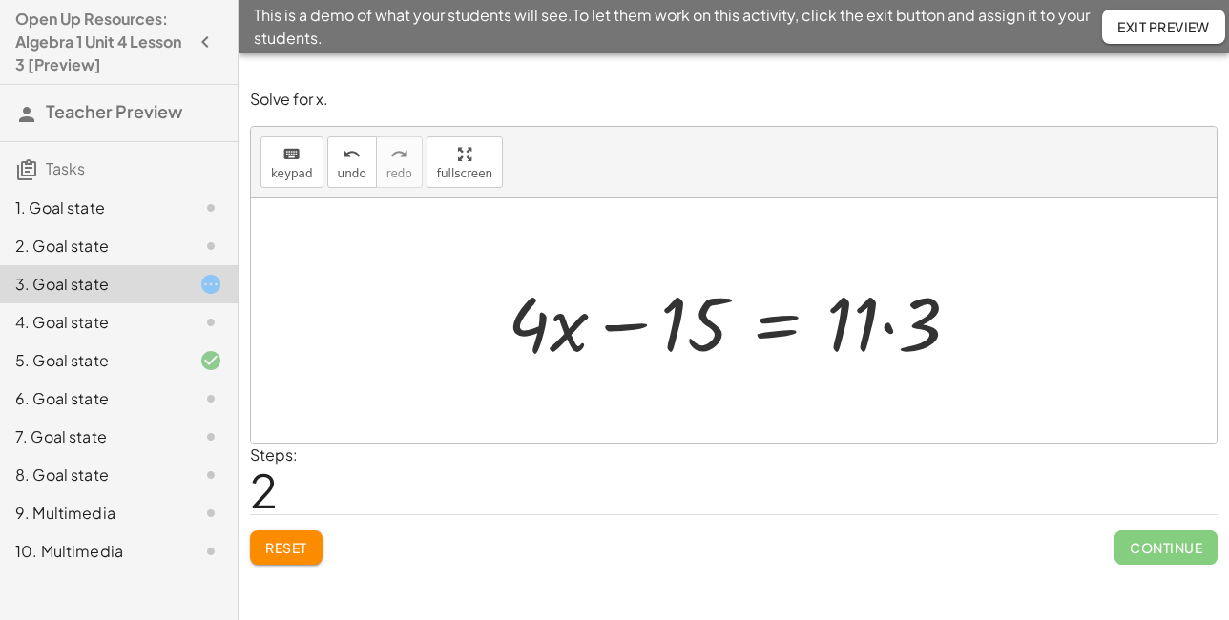
click at [889, 330] on div at bounding box center [741, 321] width 486 height 98
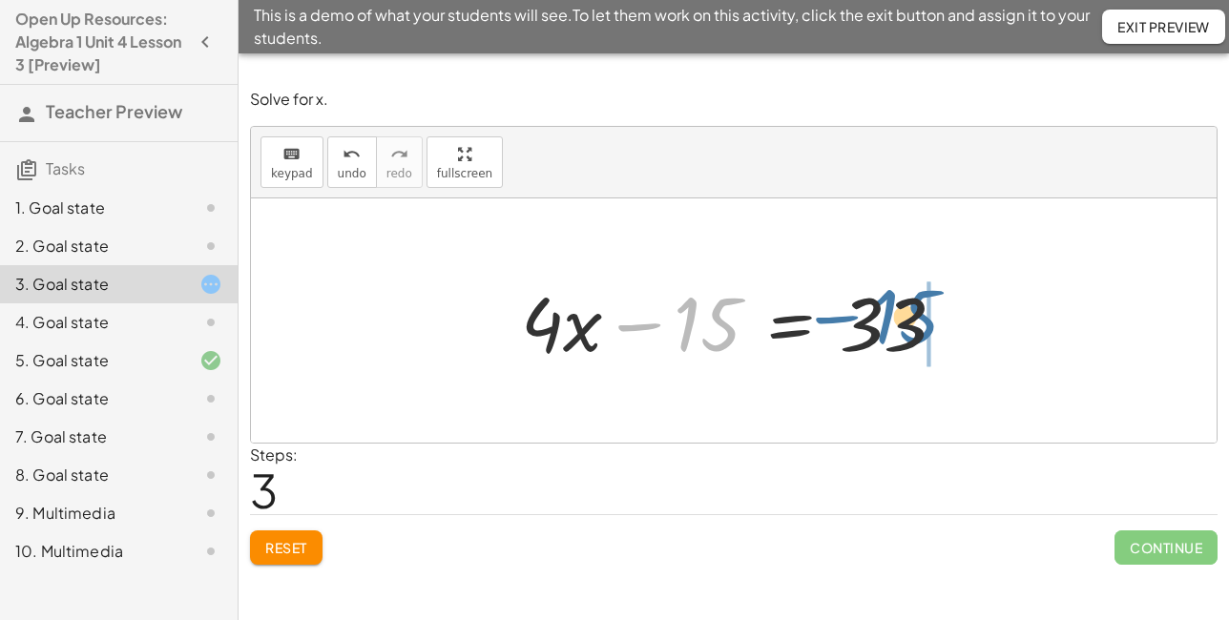
drag, startPoint x: 715, startPoint y: 332, endPoint x: 910, endPoint y: 323, distance: 195.8
click at [911, 323] on div at bounding box center [740, 321] width 459 height 98
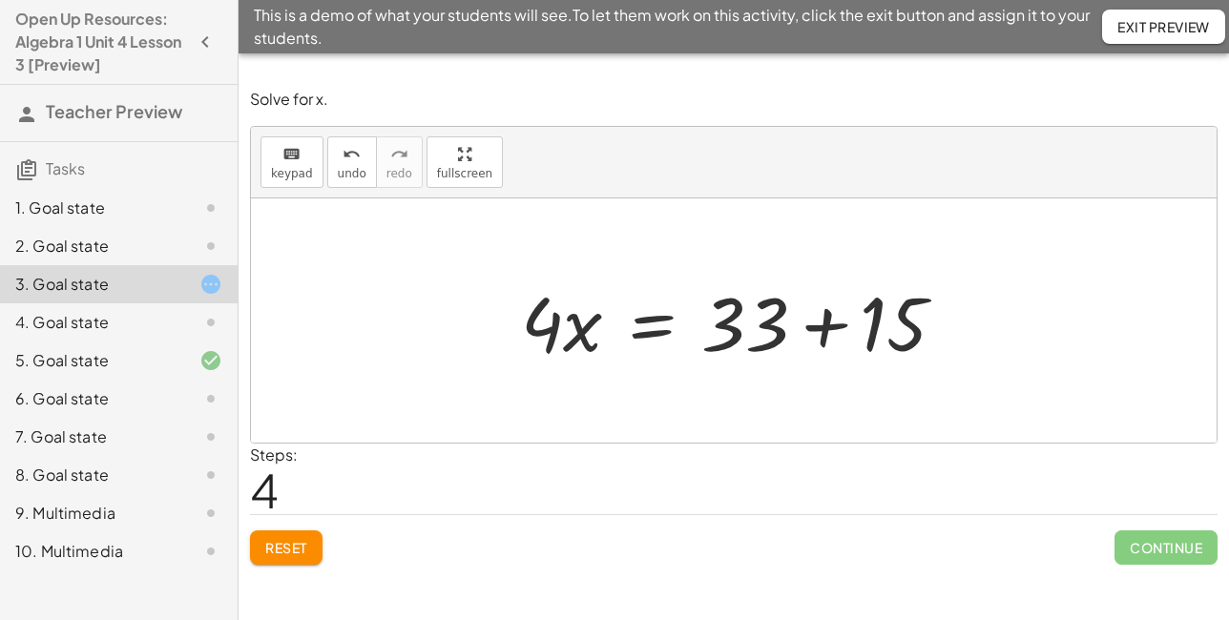
click at [821, 331] on div at bounding box center [740, 321] width 459 height 98
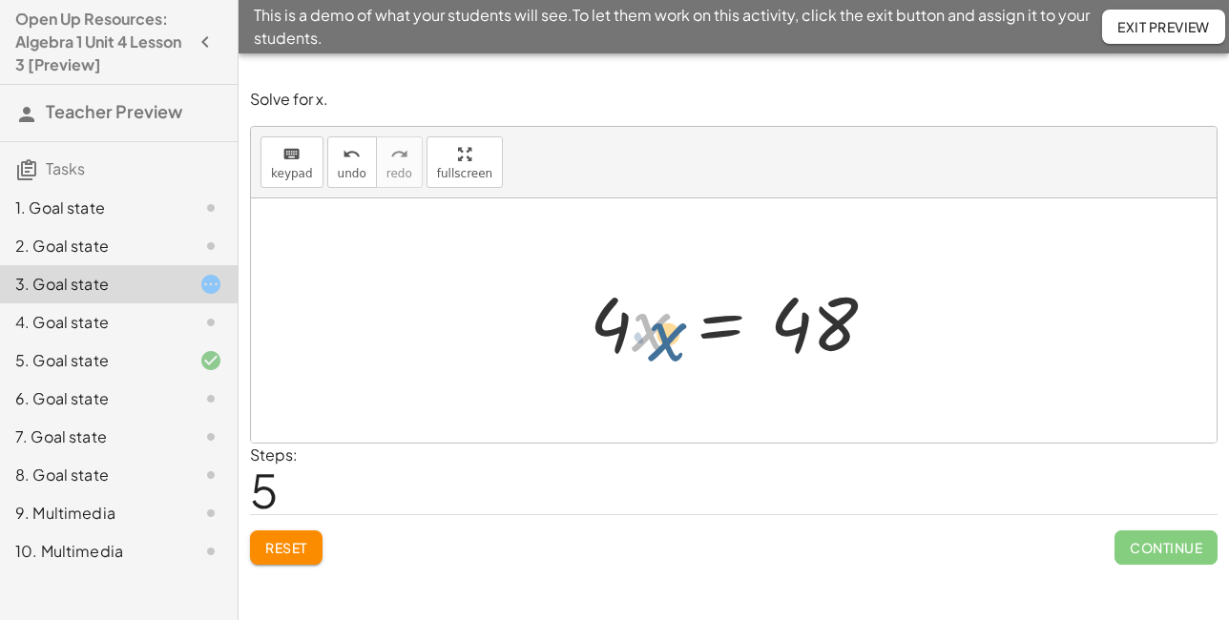
click at [636, 327] on div at bounding box center [740, 321] width 321 height 98
drag, startPoint x: 607, startPoint y: 327, endPoint x: 843, endPoint y: 314, distance: 236.1
click at [844, 316] on div at bounding box center [740, 321] width 321 height 98
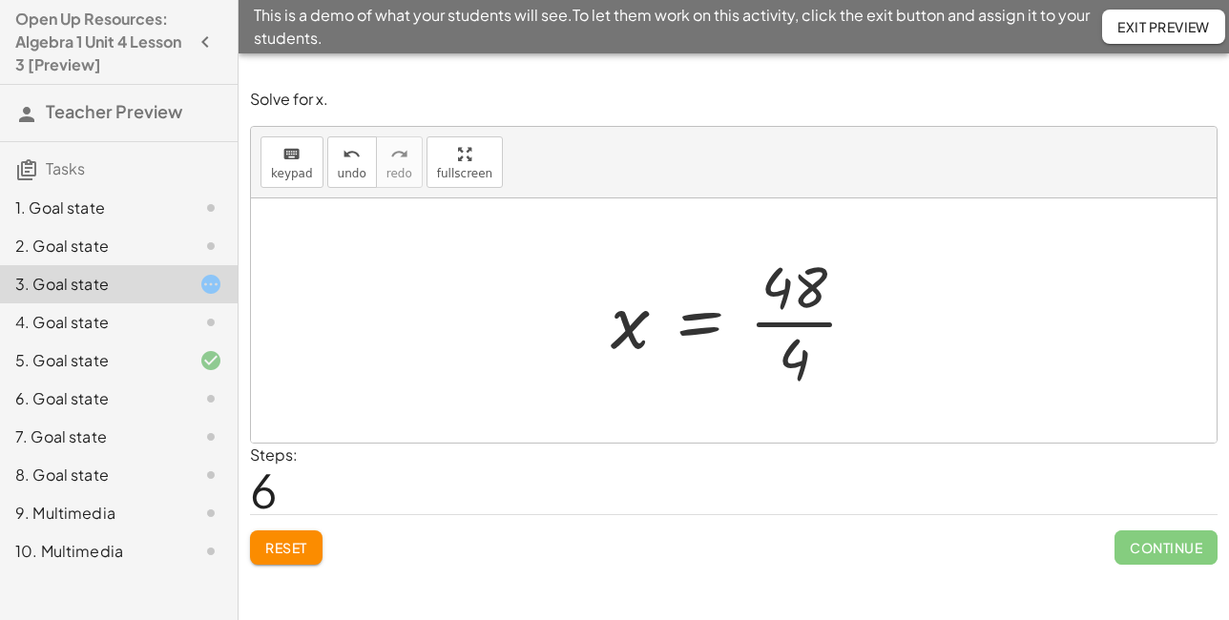
click at [820, 329] on div at bounding box center [741, 320] width 281 height 147
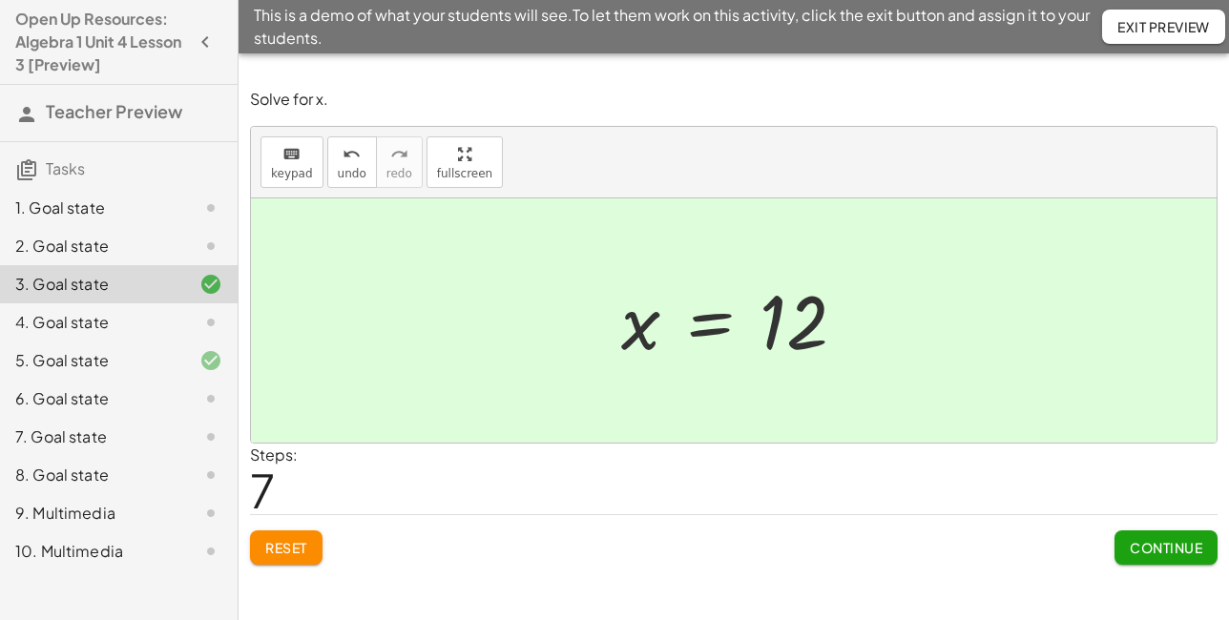
click at [118, 168] on h3 "Tasks" at bounding box center [119, 162] width 238 height 40
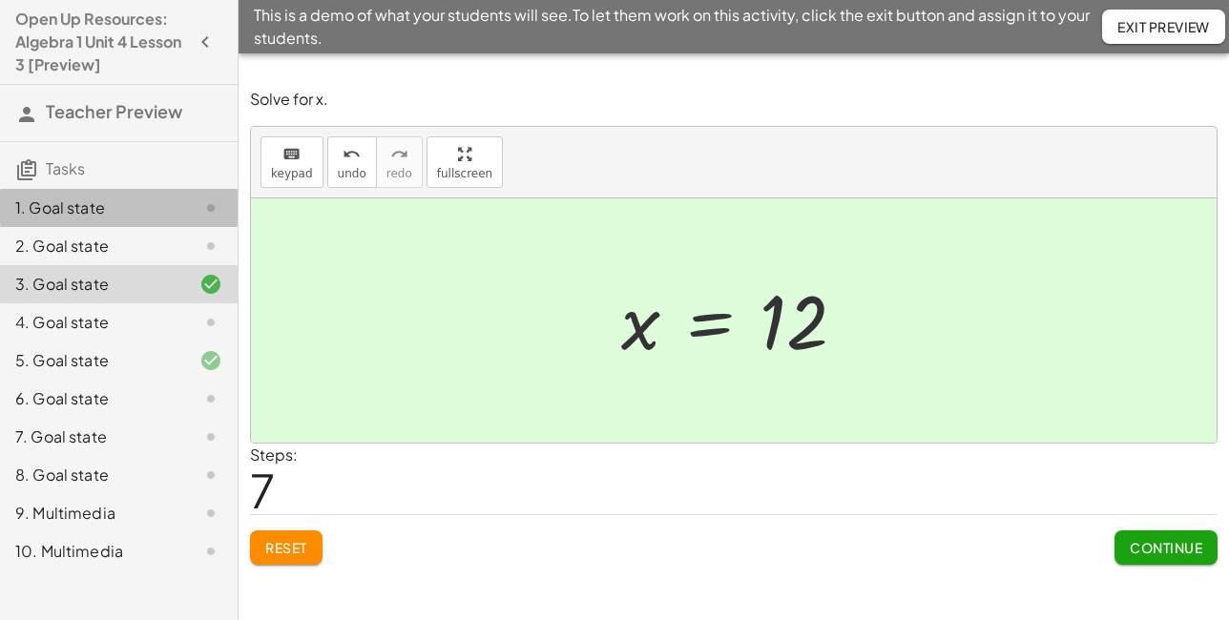
click at [60, 265] on div "1. Goal state" at bounding box center [119, 284] width 238 height 38
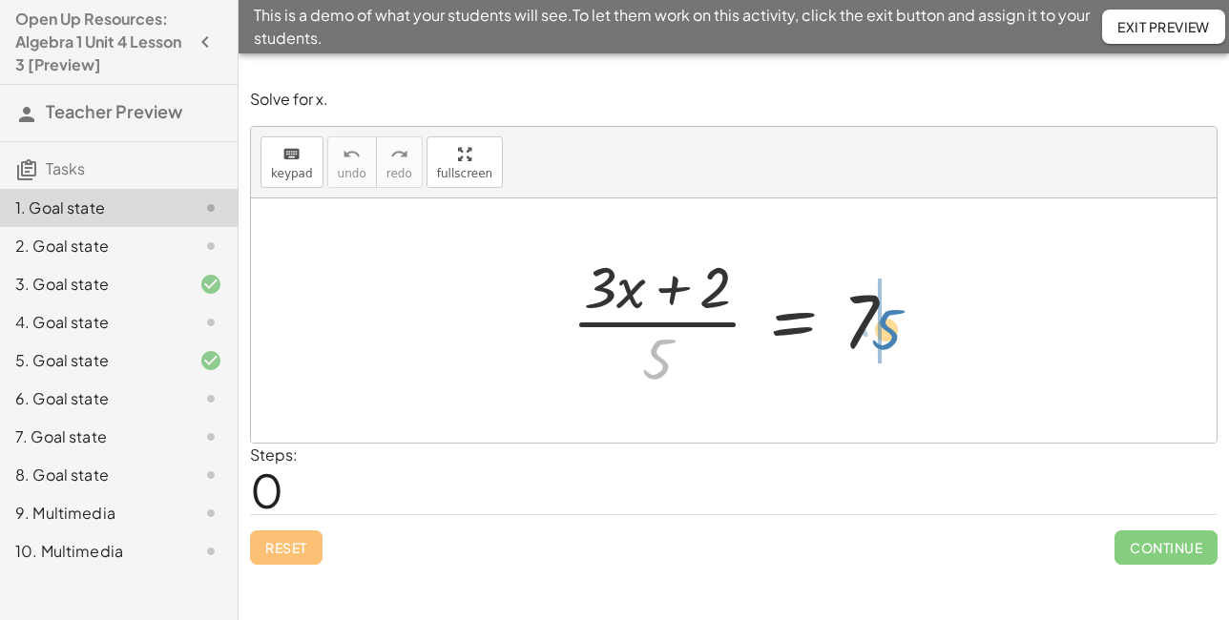
drag, startPoint x: 662, startPoint y: 354, endPoint x: 887, endPoint y: 321, distance: 227.7
click at [887, 322] on div at bounding box center [741, 320] width 359 height 147
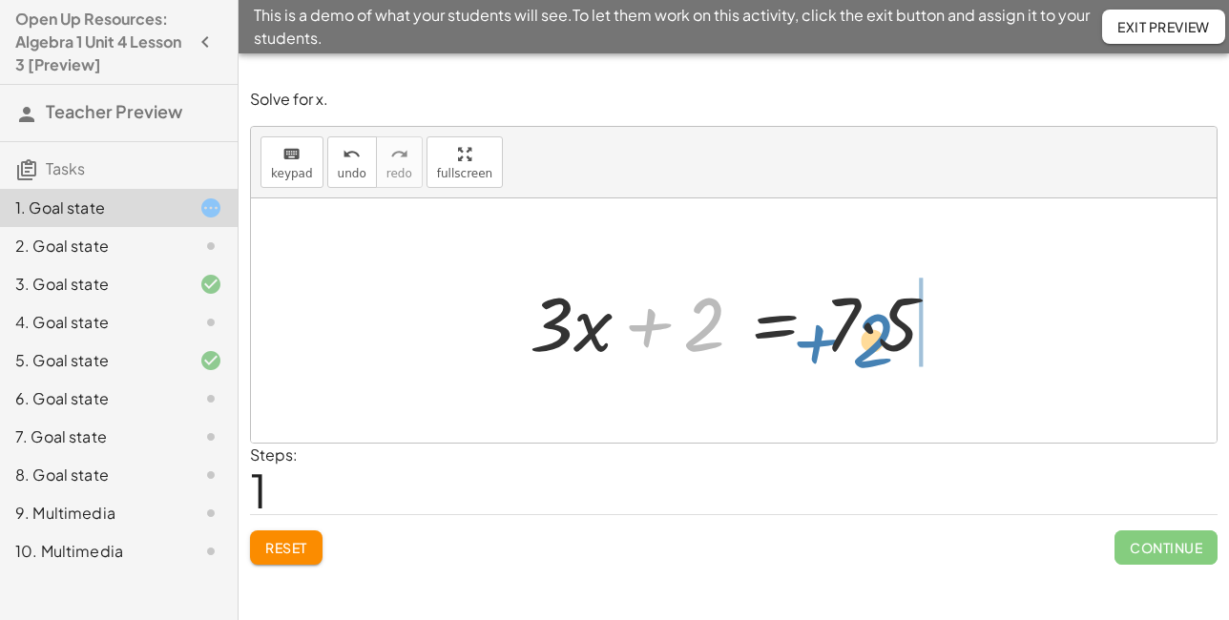
drag, startPoint x: 715, startPoint y: 333, endPoint x: 886, endPoint y: 351, distance: 171.8
click at [886, 352] on div at bounding box center [741, 321] width 442 height 98
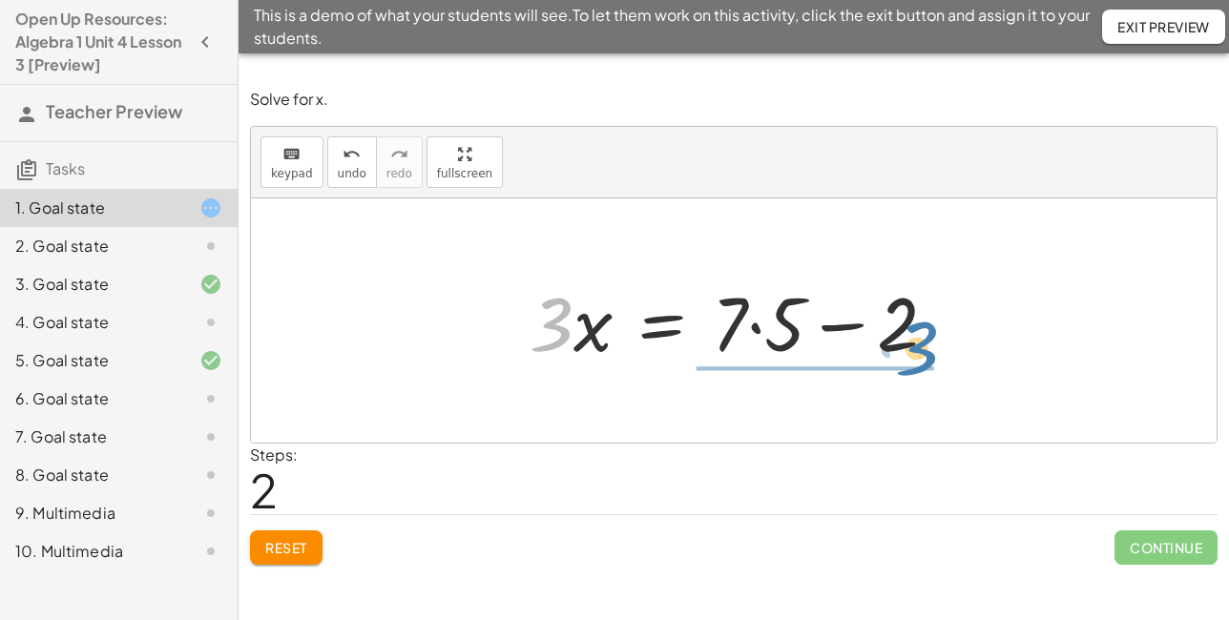
drag, startPoint x: 557, startPoint y: 336, endPoint x: 915, endPoint y: 362, distance: 358.8
click at [918, 360] on div at bounding box center [741, 321] width 442 height 98
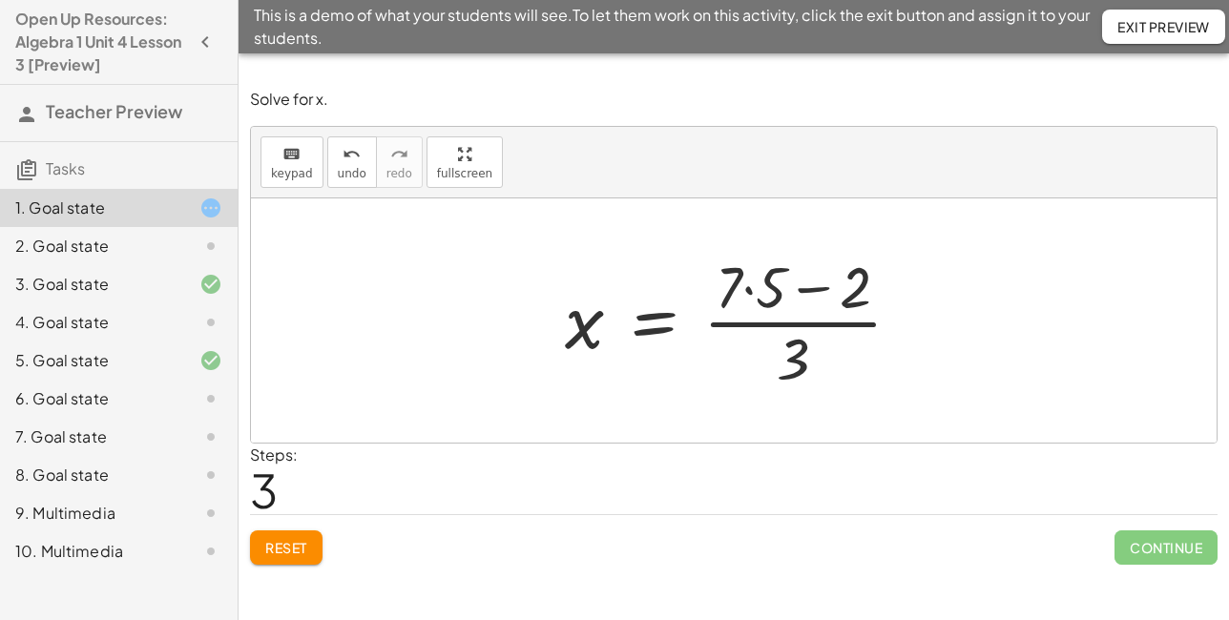
click at [747, 288] on div at bounding box center [740, 320] width 371 height 147
click at [786, 286] on div at bounding box center [739, 320] width 364 height 147
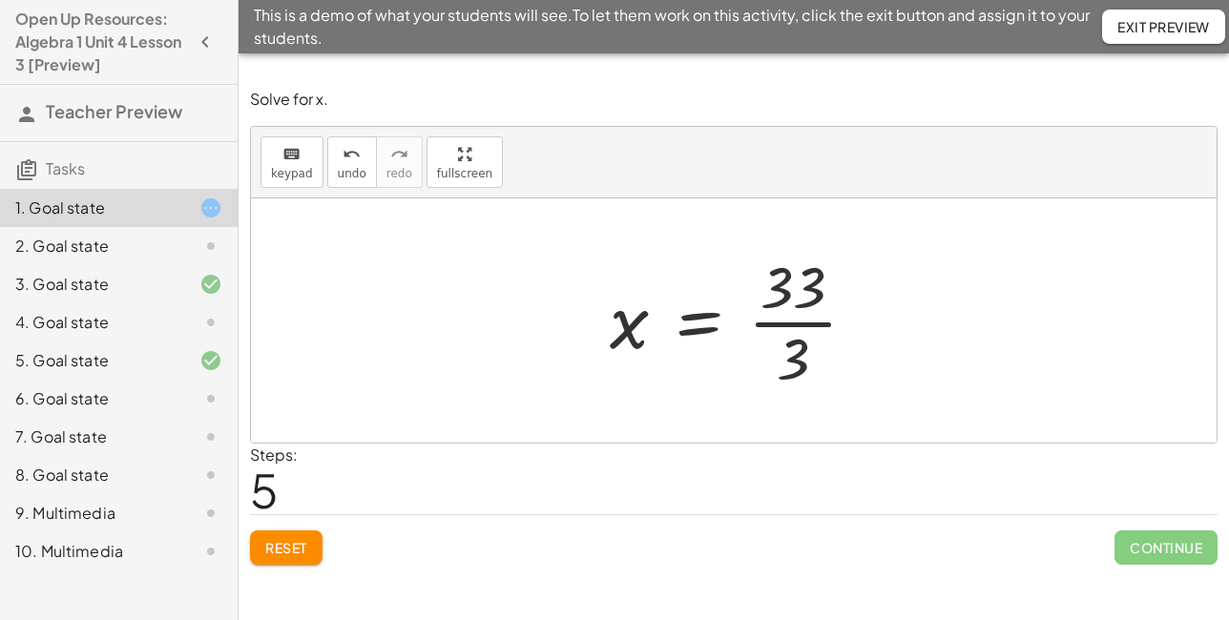
click at [777, 326] on div at bounding box center [740, 320] width 281 height 147
